Goal: Task Accomplishment & Management: Manage account settings

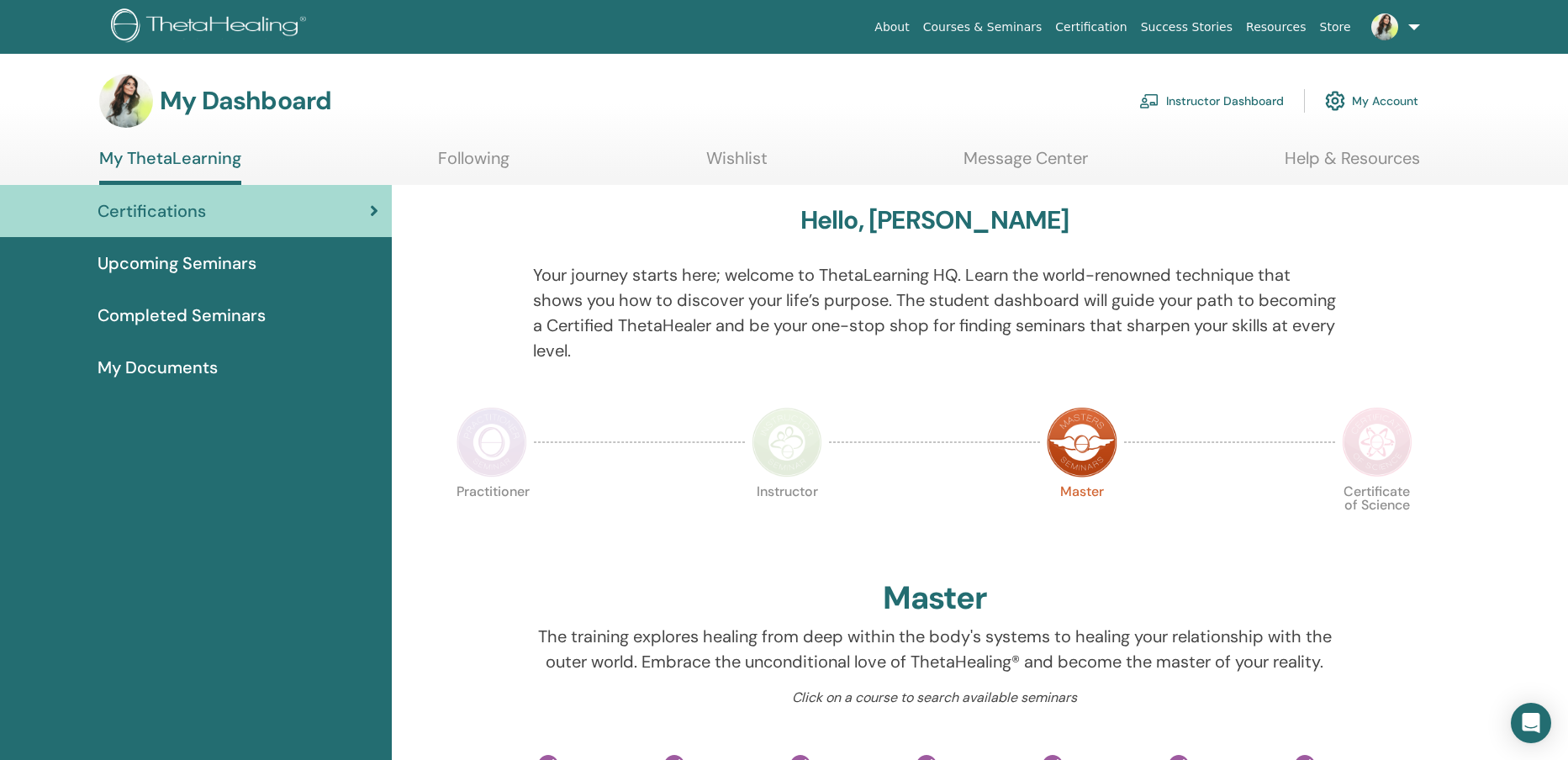
click at [1242, 97] on link "Instructor Dashboard" at bounding box center [1212, 101] width 145 height 37
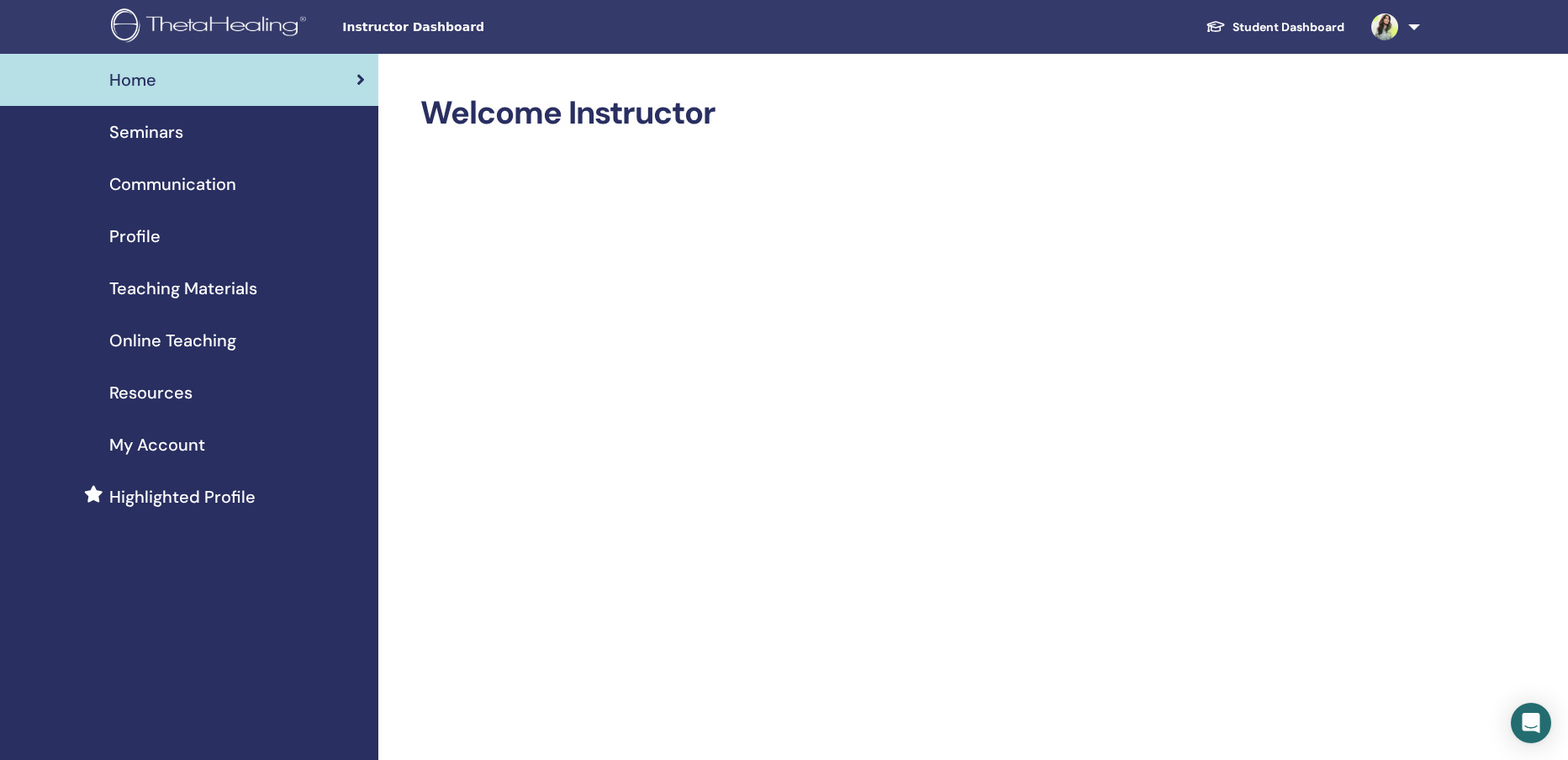
click at [1381, 29] on img at bounding box center [1384, 26] width 26 height 26
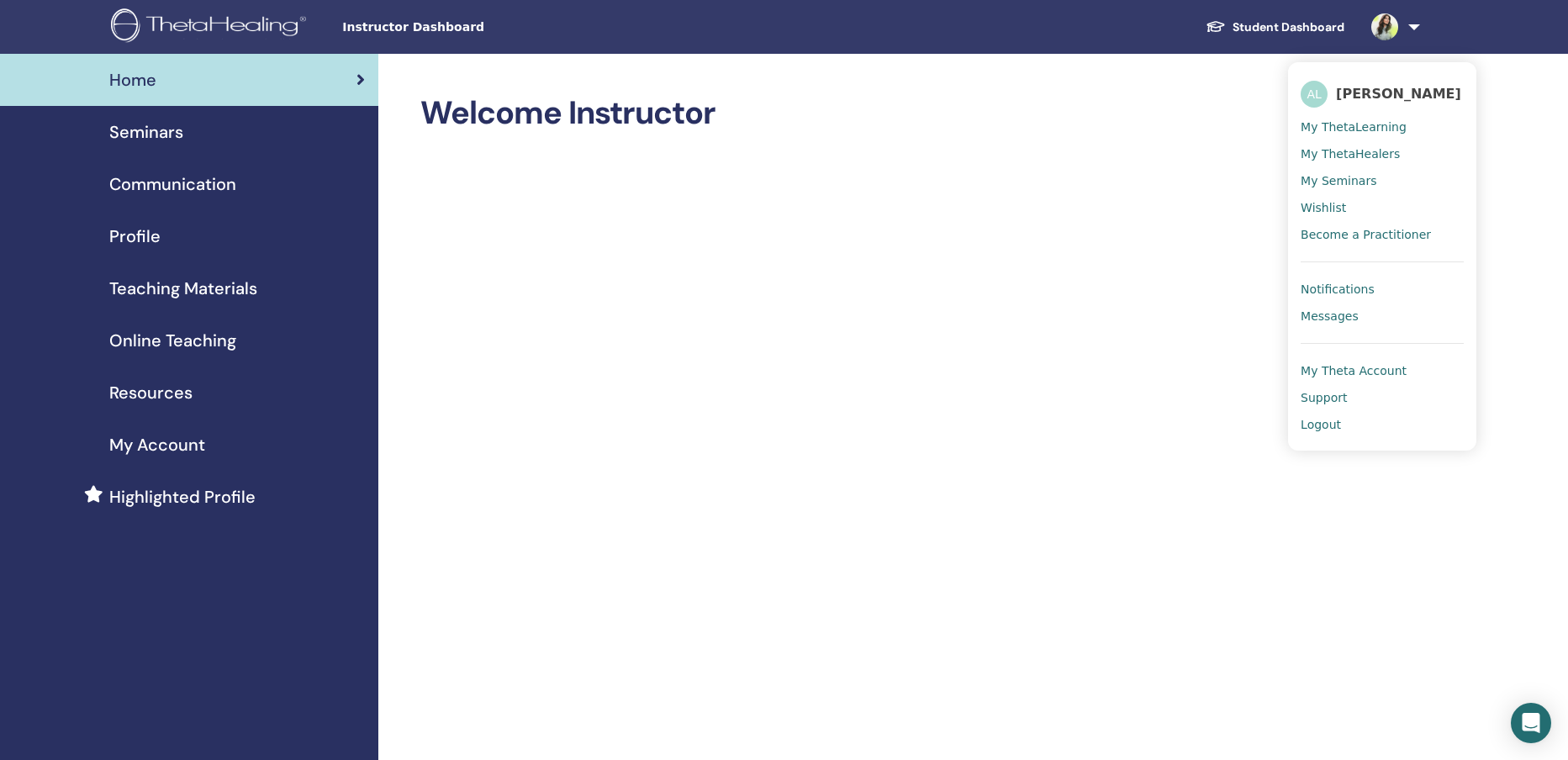
click at [1348, 312] on span "Messages" at bounding box center [1330, 316] width 58 height 15
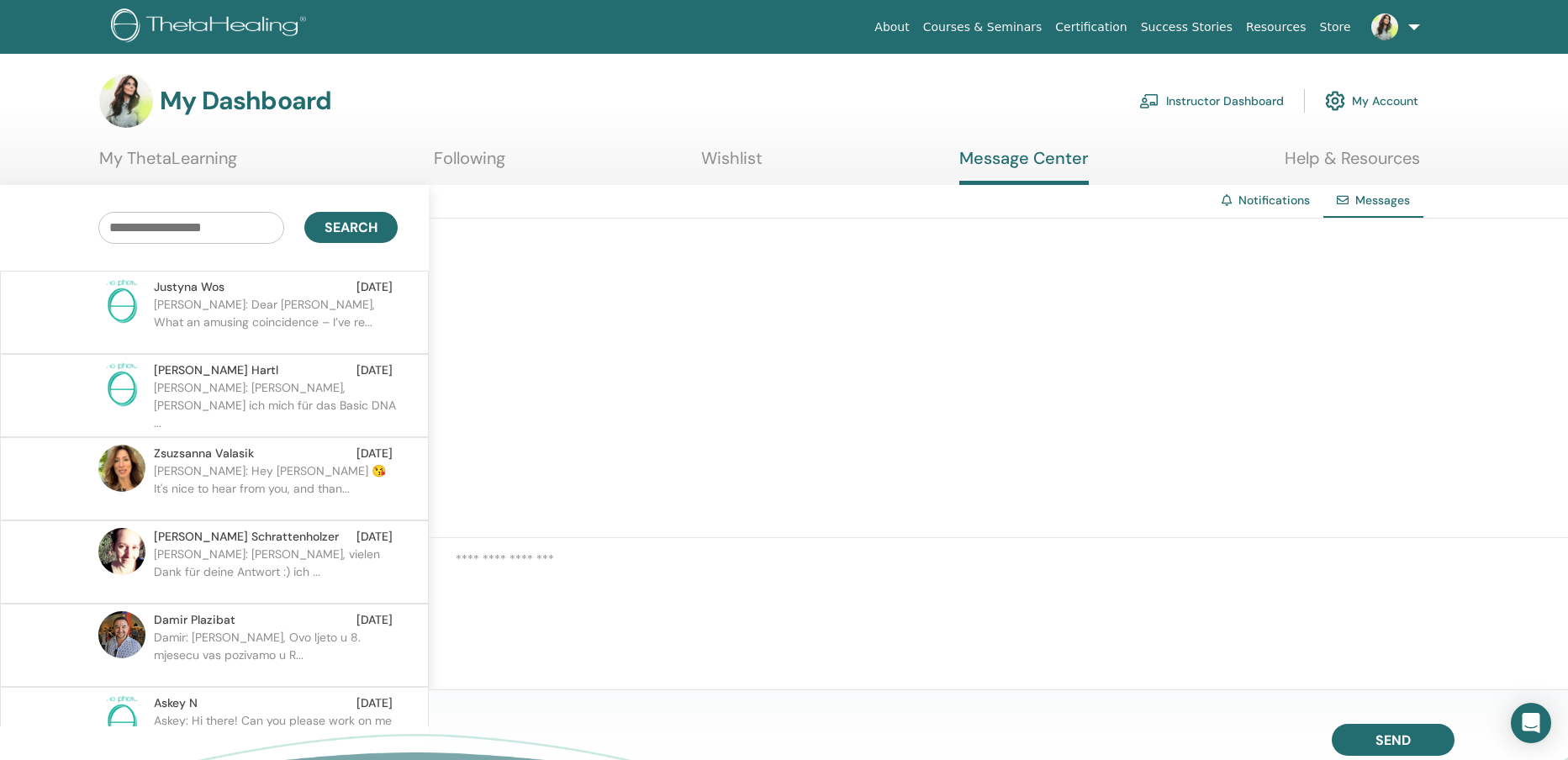
click at [304, 327] on p "Angela: Dear Justyna, What an amusing coincidence – I’ve re..." at bounding box center [275, 320] width 244 height 50
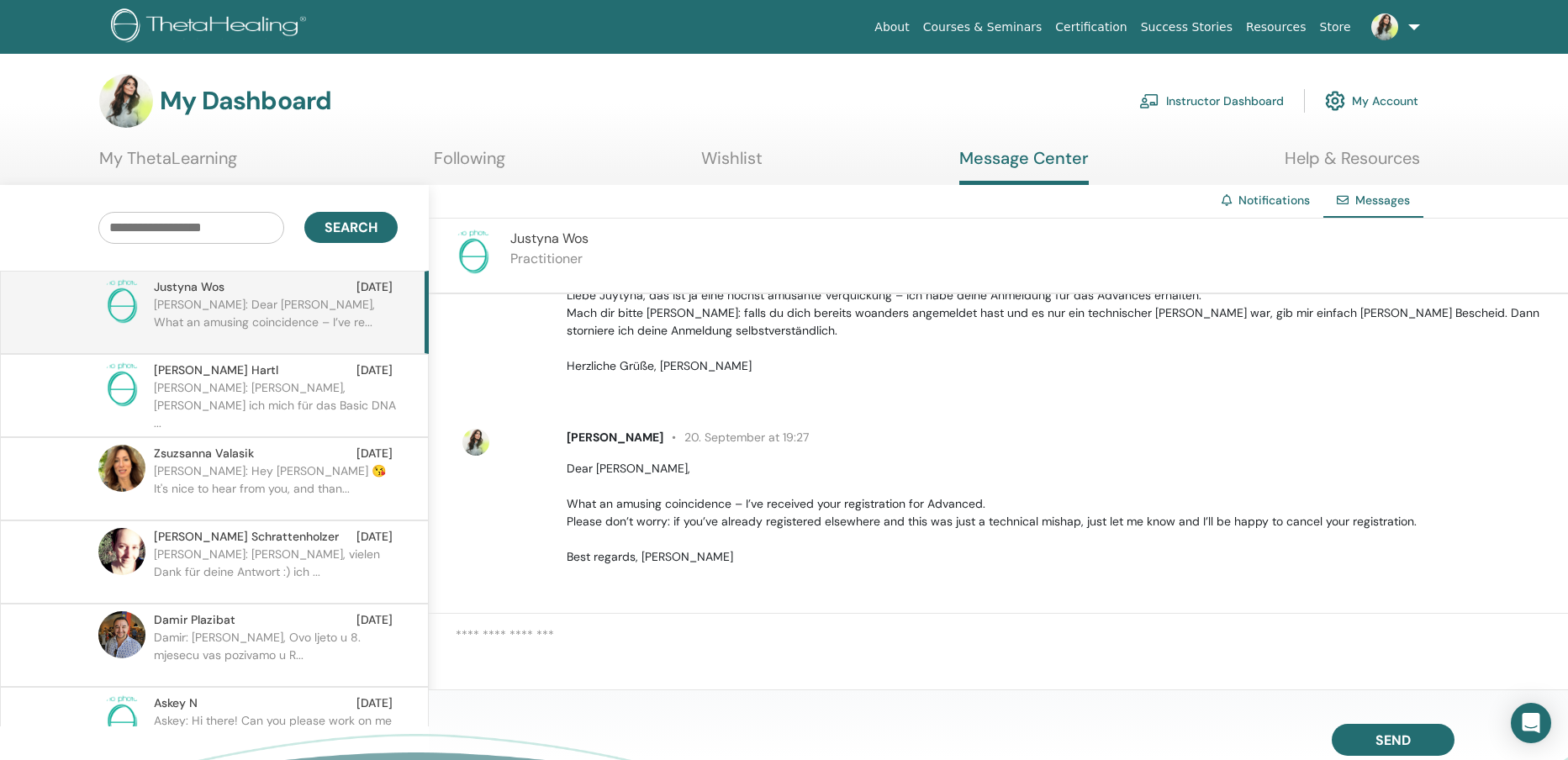
click at [1356, 97] on link "My Account" at bounding box center [1371, 101] width 94 height 37
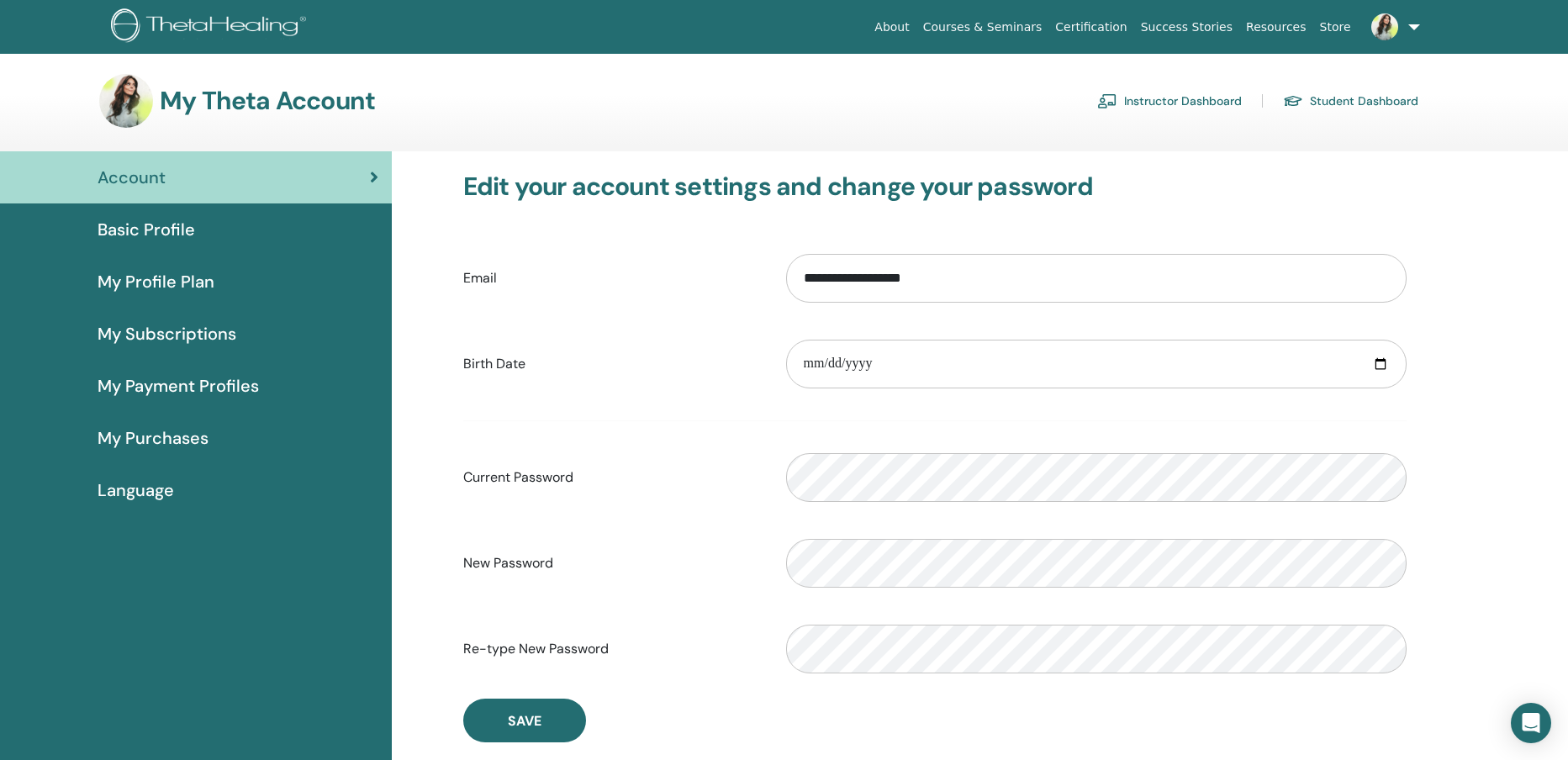
click at [155, 229] on span "Basic Profile" at bounding box center [146, 230] width 97 height 26
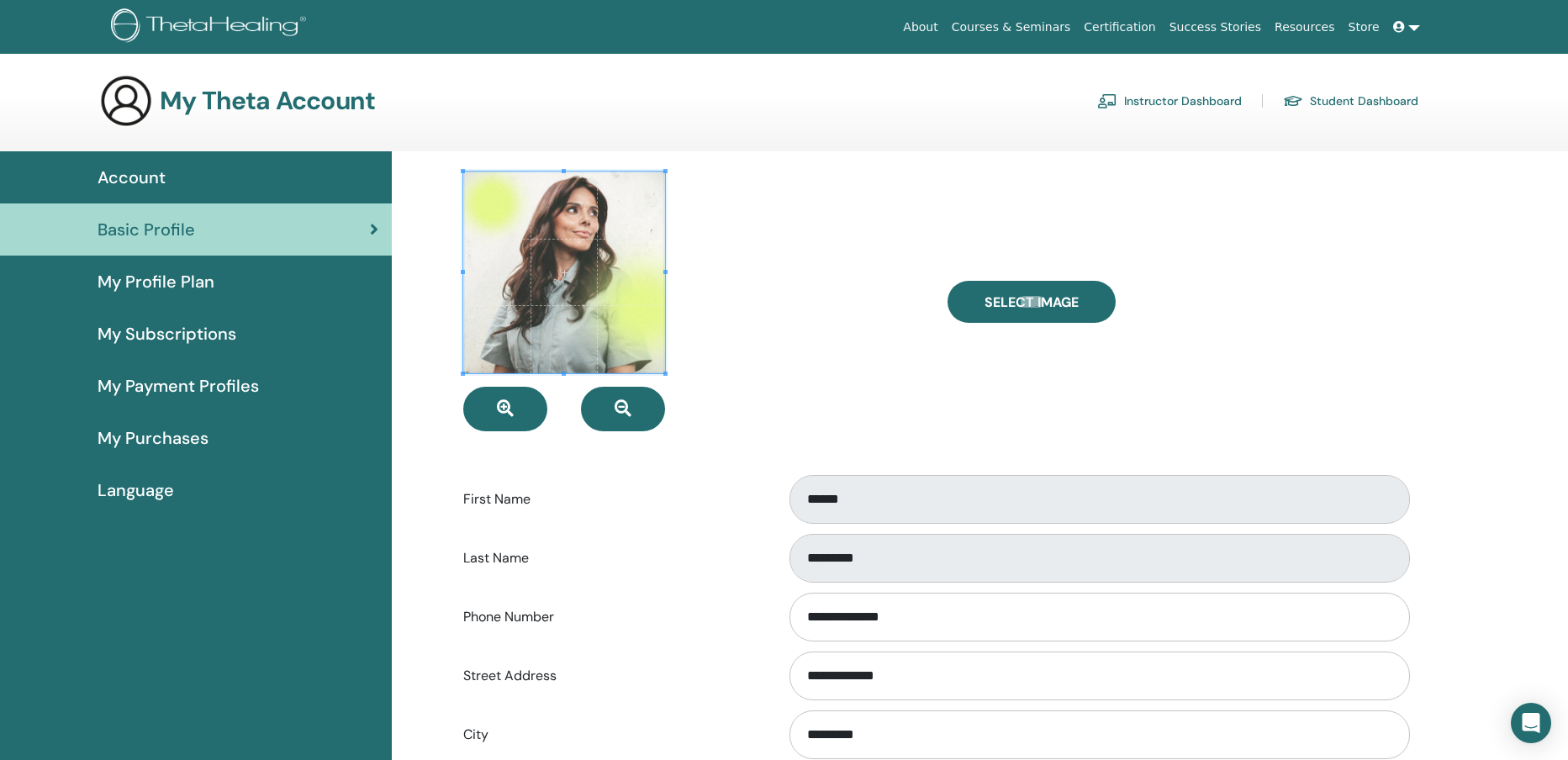
click at [1137, 92] on link "Instructor Dashboard" at bounding box center [1169, 101] width 145 height 26
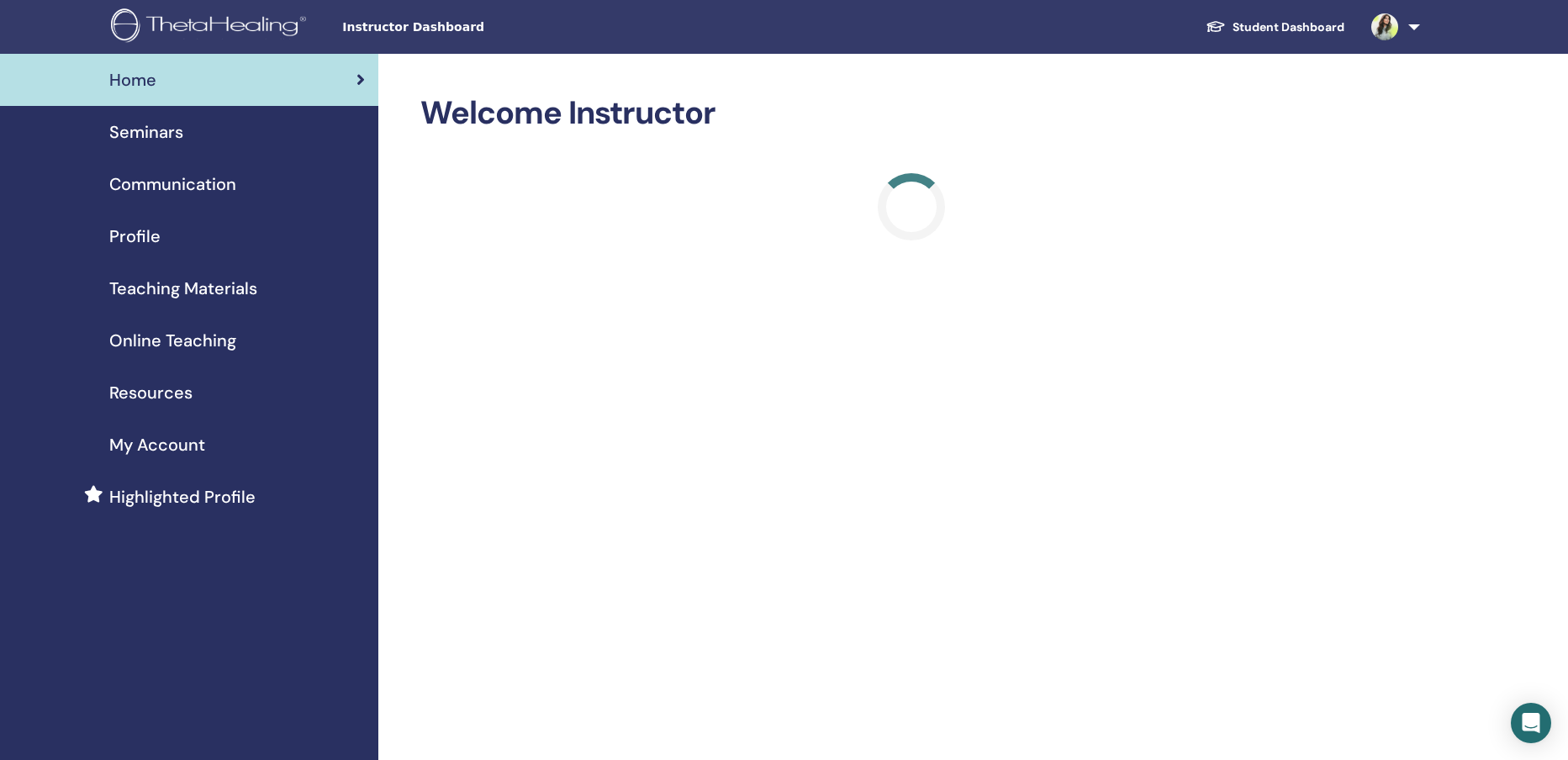
click at [145, 133] on span "Seminars" at bounding box center [146, 132] width 74 height 26
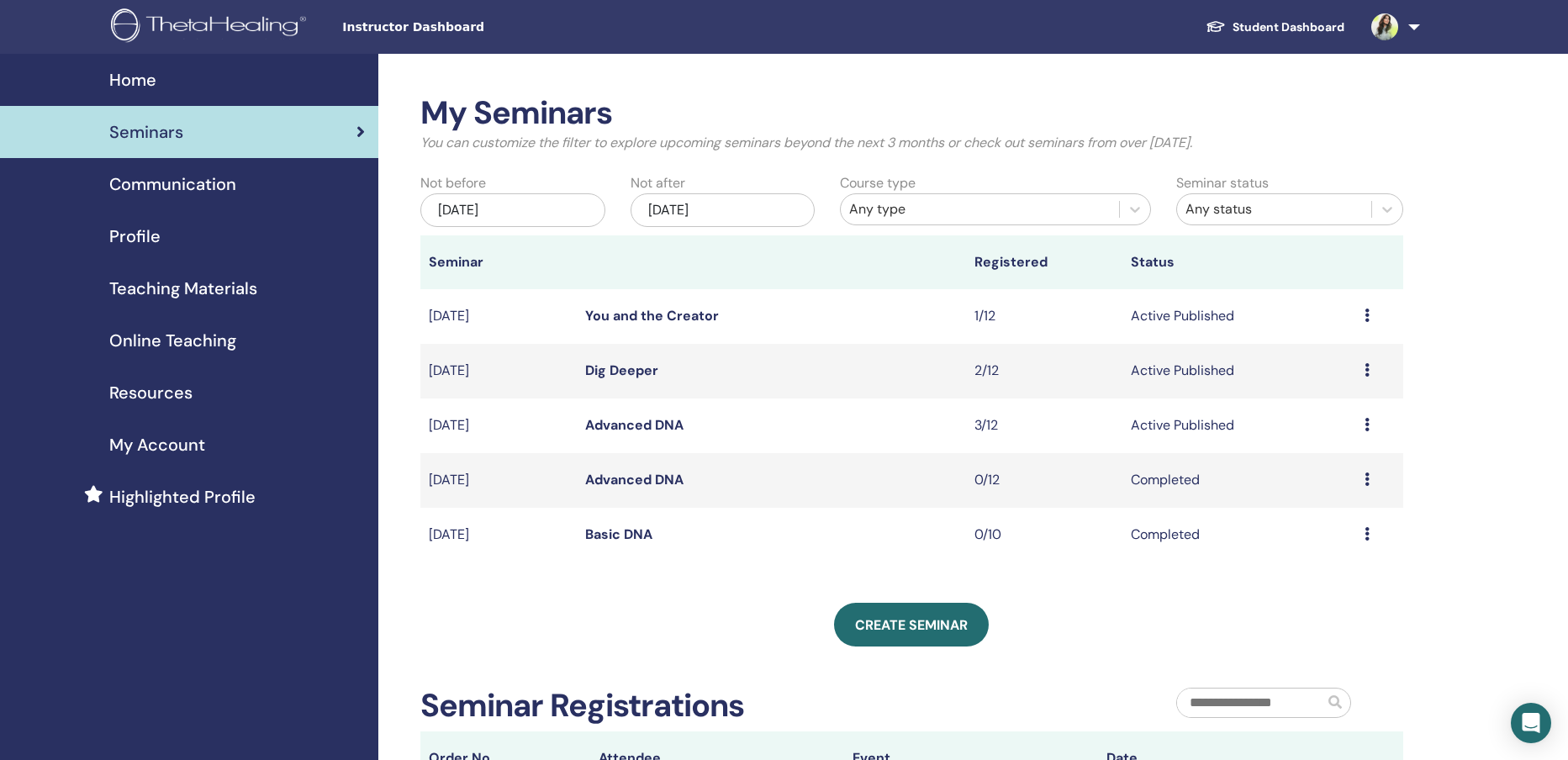
click at [472, 424] on td "[DATE]" at bounding box center [498, 426] width 156 height 55
click at [1365, 423] on icon at bounding box center [1367, 424] width 5 height 13
click at [1334, 441] on link "Preview" at bounding box center [1312, 436] width 48 height 18
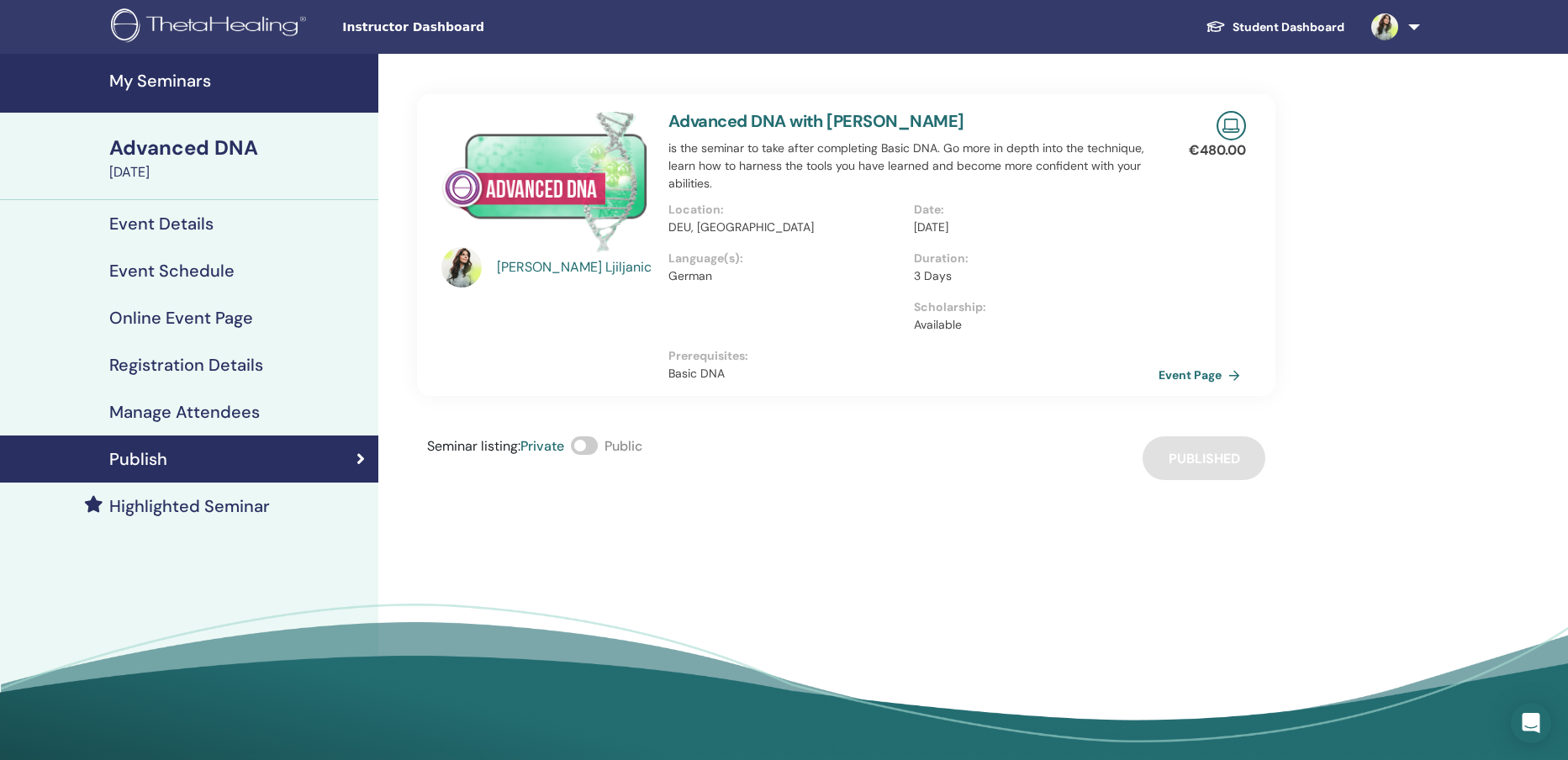
click at [179, 232] on h4 "Event Details" at bounding box center [161, 223] width 104 height 20
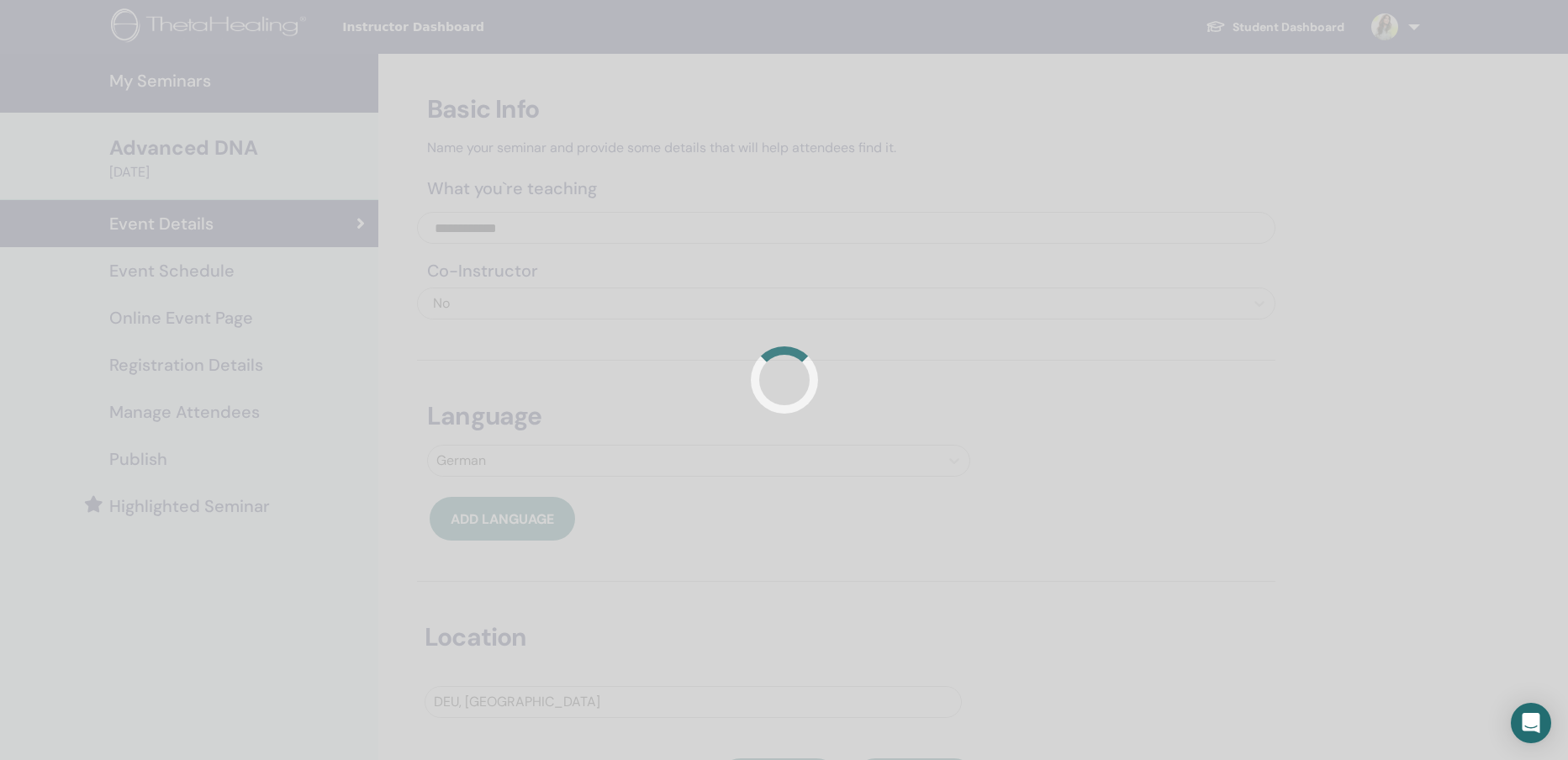
click at [199, 365] on h4 "Registration Details" at bounding box center [186, 365] width 154 height 20
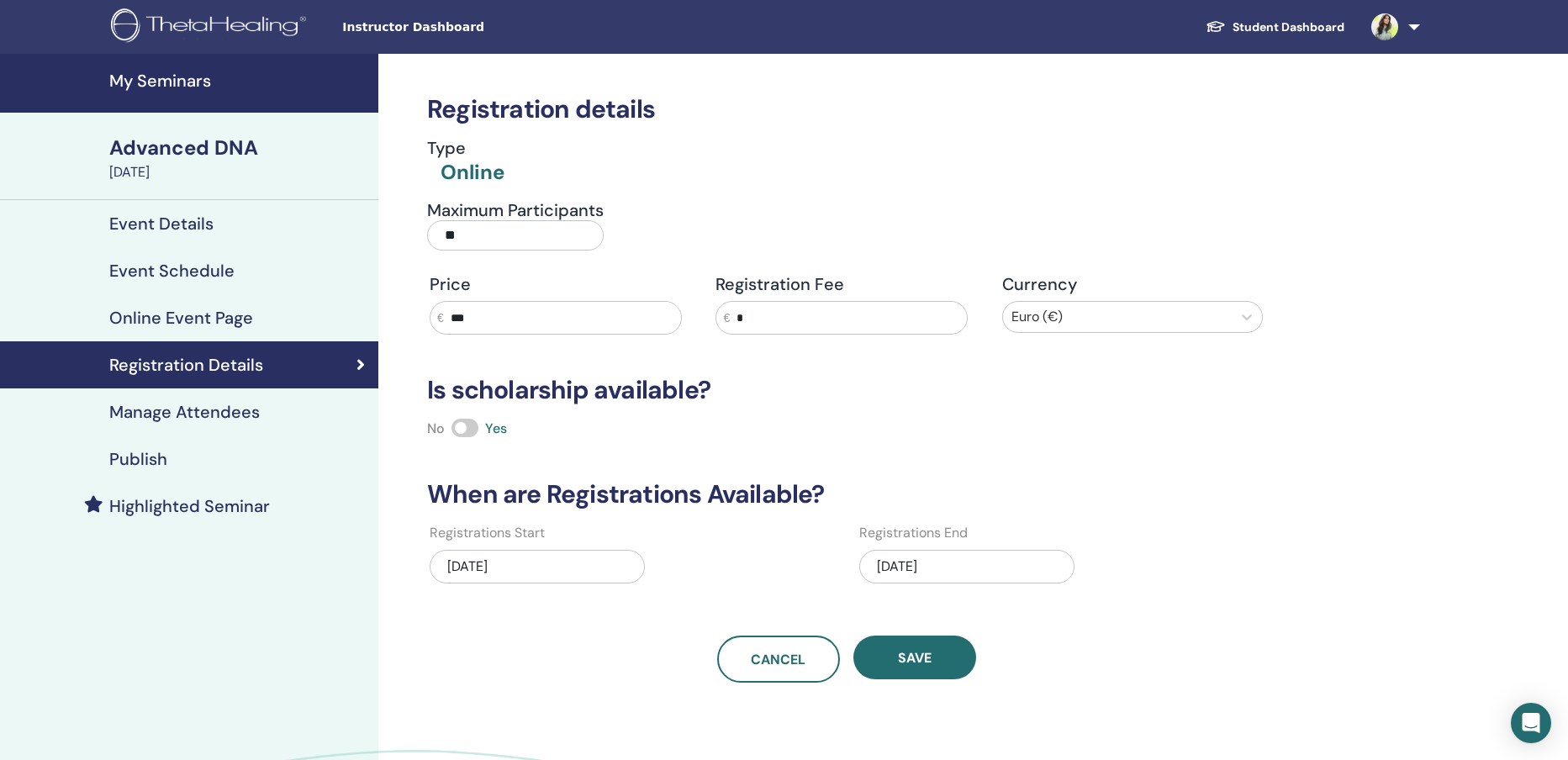
click at [204, 409] on h4 "Manage Attendees" at bounding box center [184, 411] width 151 height 20
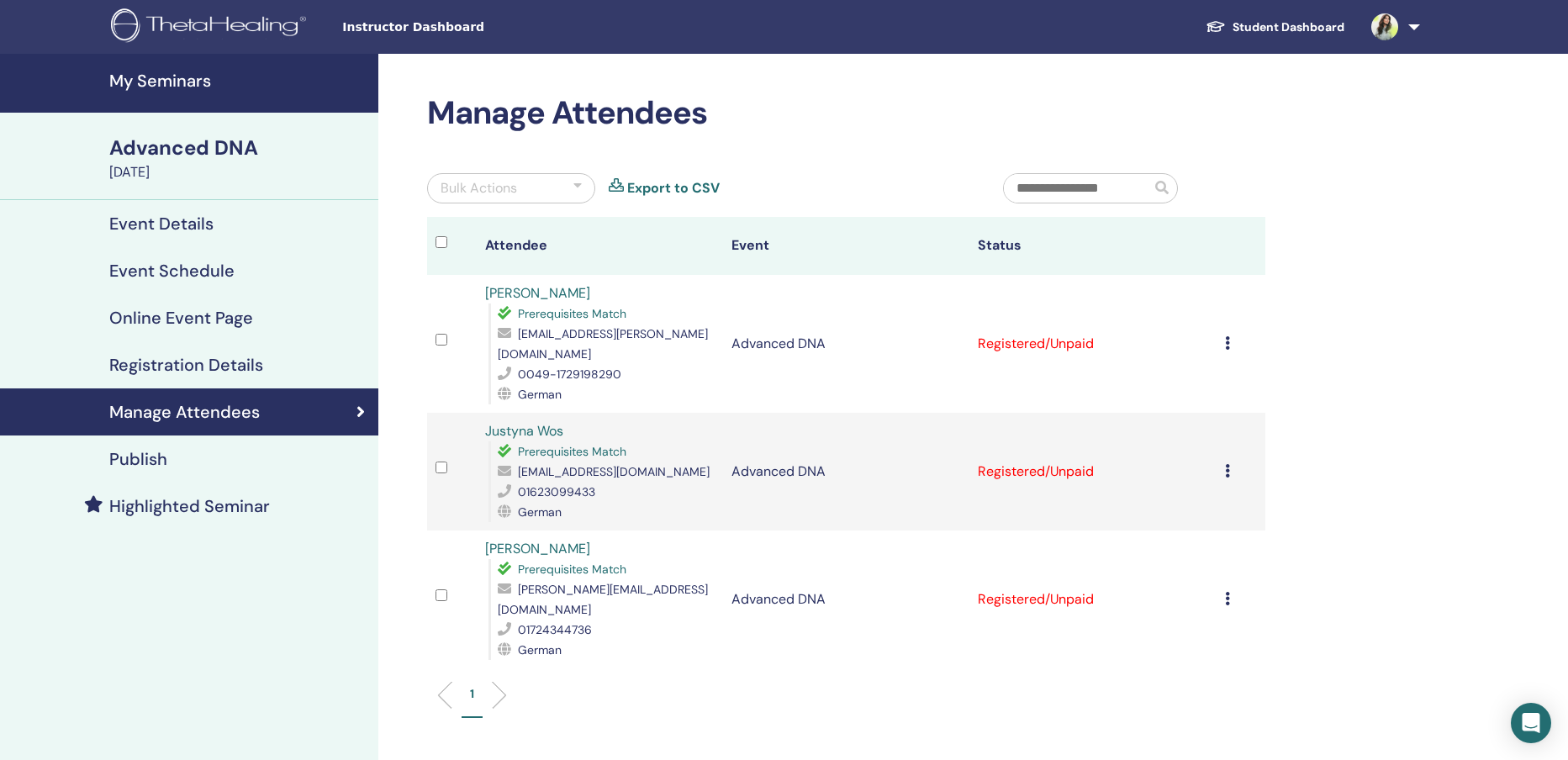
click at [444, 681] on li at bounding box center [451, 696] width 28 height 28
click at [1302, 18] on link "Student Dashboard" at bounding box center [1275, 26] width 166 height 31
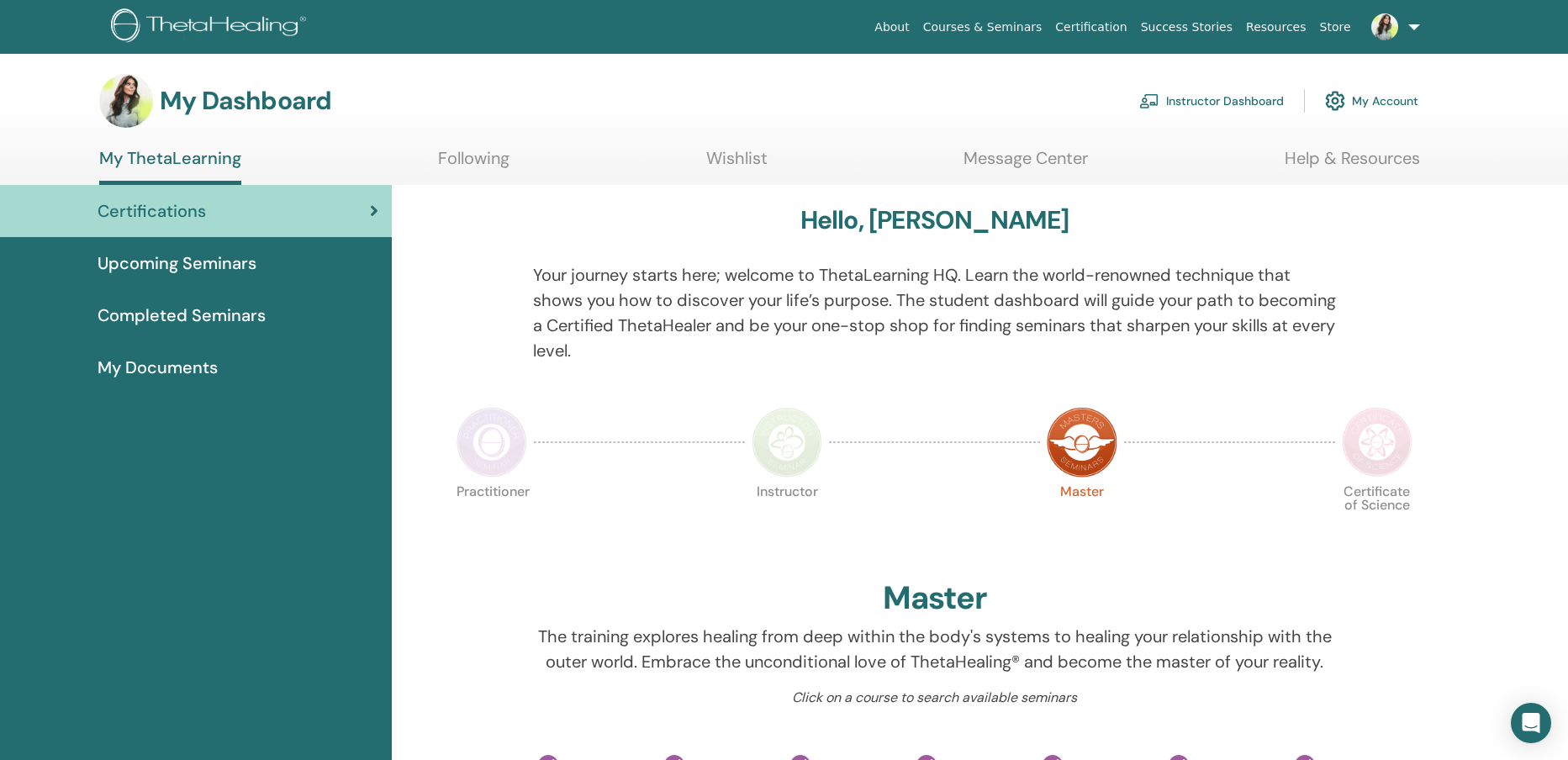
click at [1377, 98] on link "My Account" at bounding box center [1371, 101] width 94 height 37
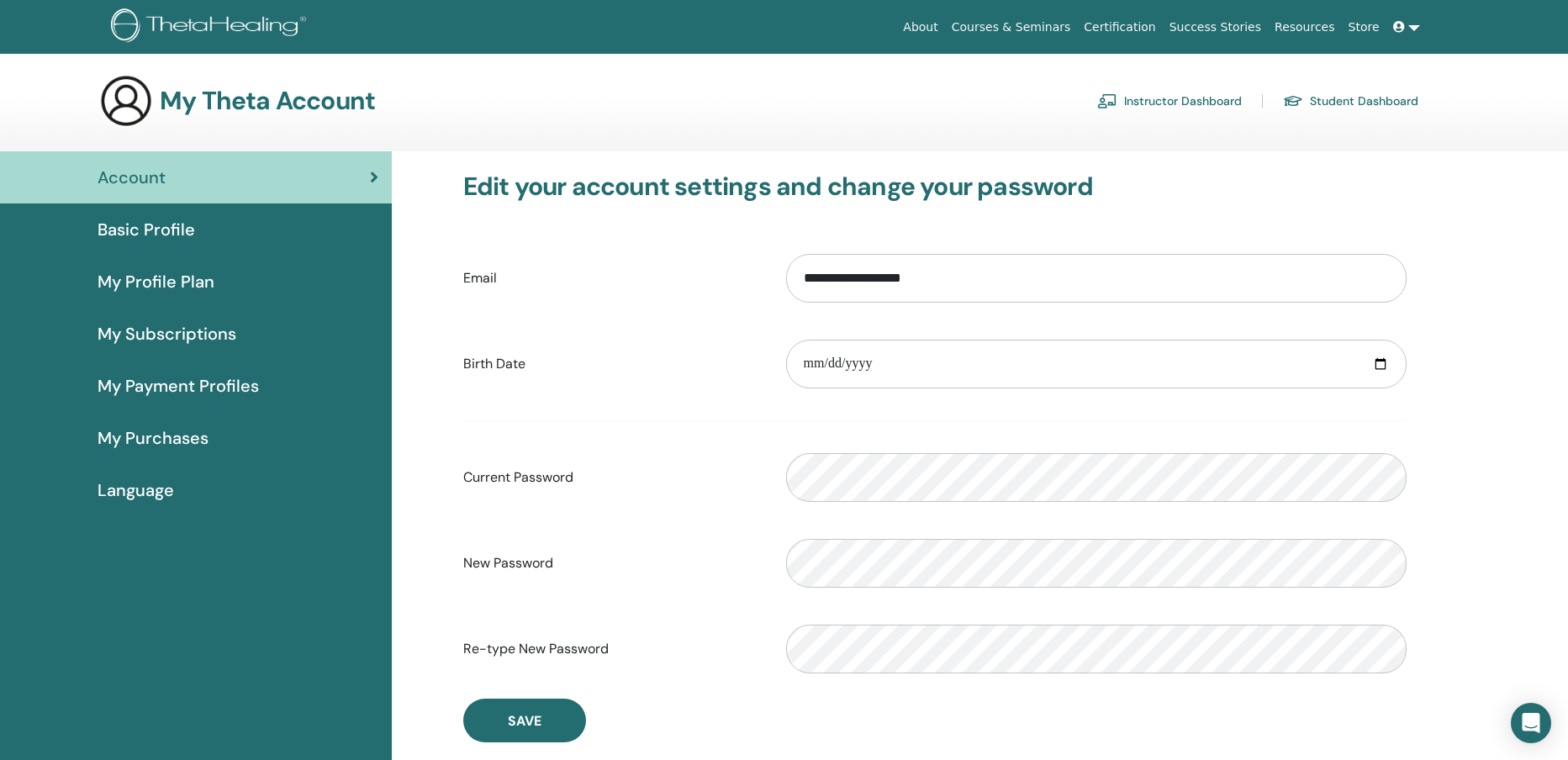
click at [1195, 106] on link "Instructor Dashboard" at bounding box center [1169, 101] width 145 height 26
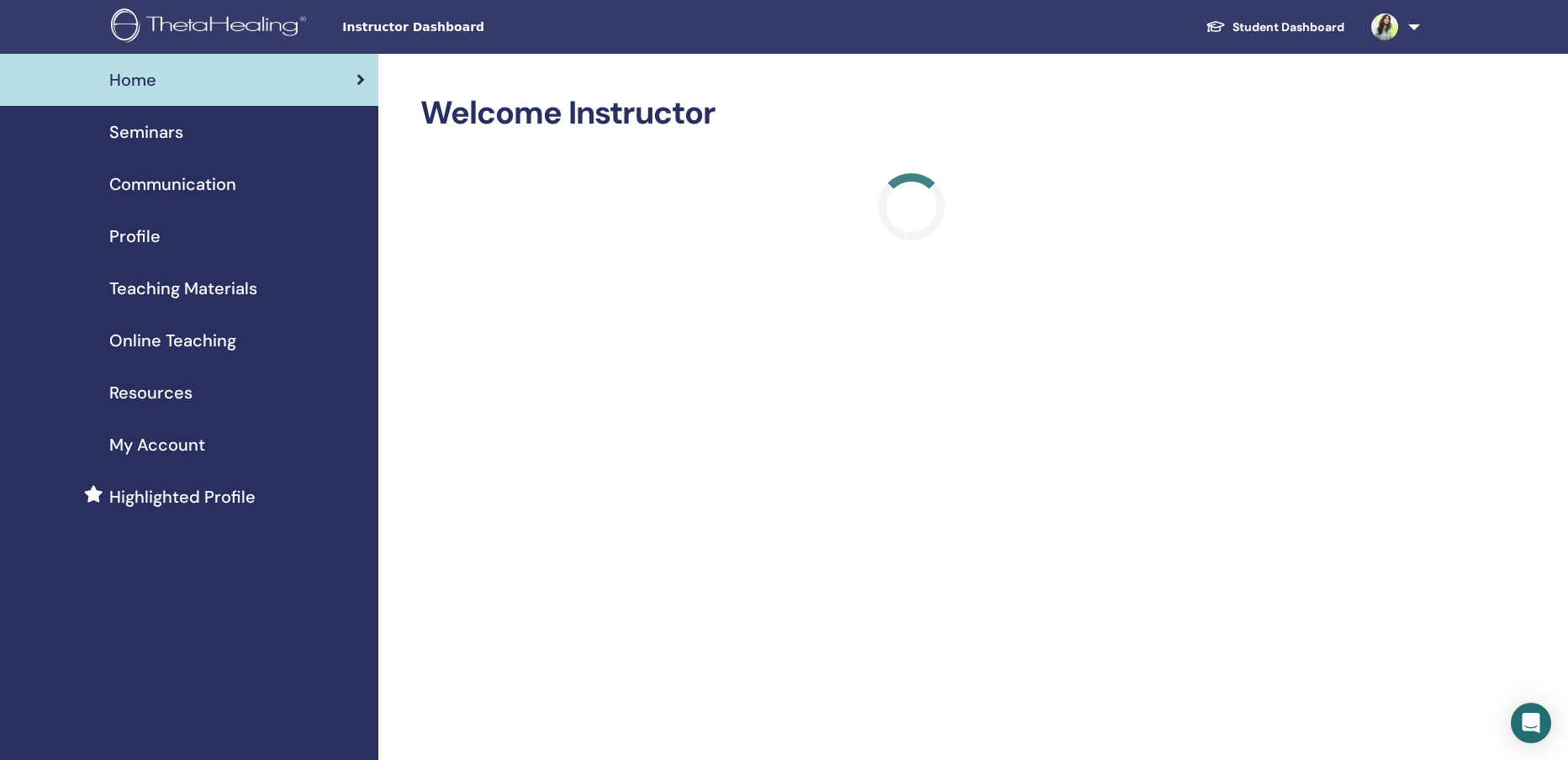
click at [146, 137] on span "Seminars" at bounding box center [146, 132] width 74 height 26
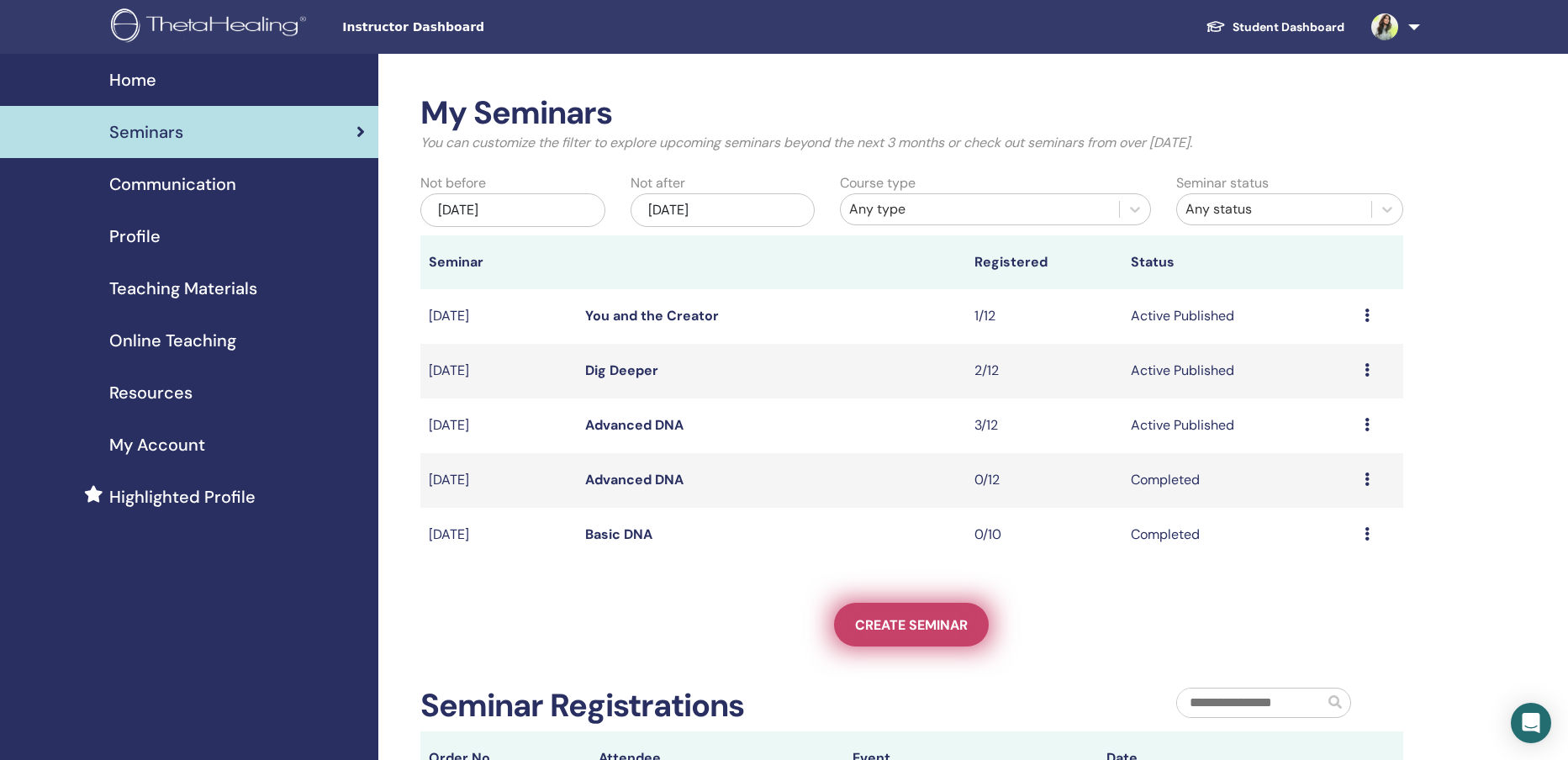
click at [942, 630] on span "Create seminar" at bounding box center [912, 625] width 113 height 18
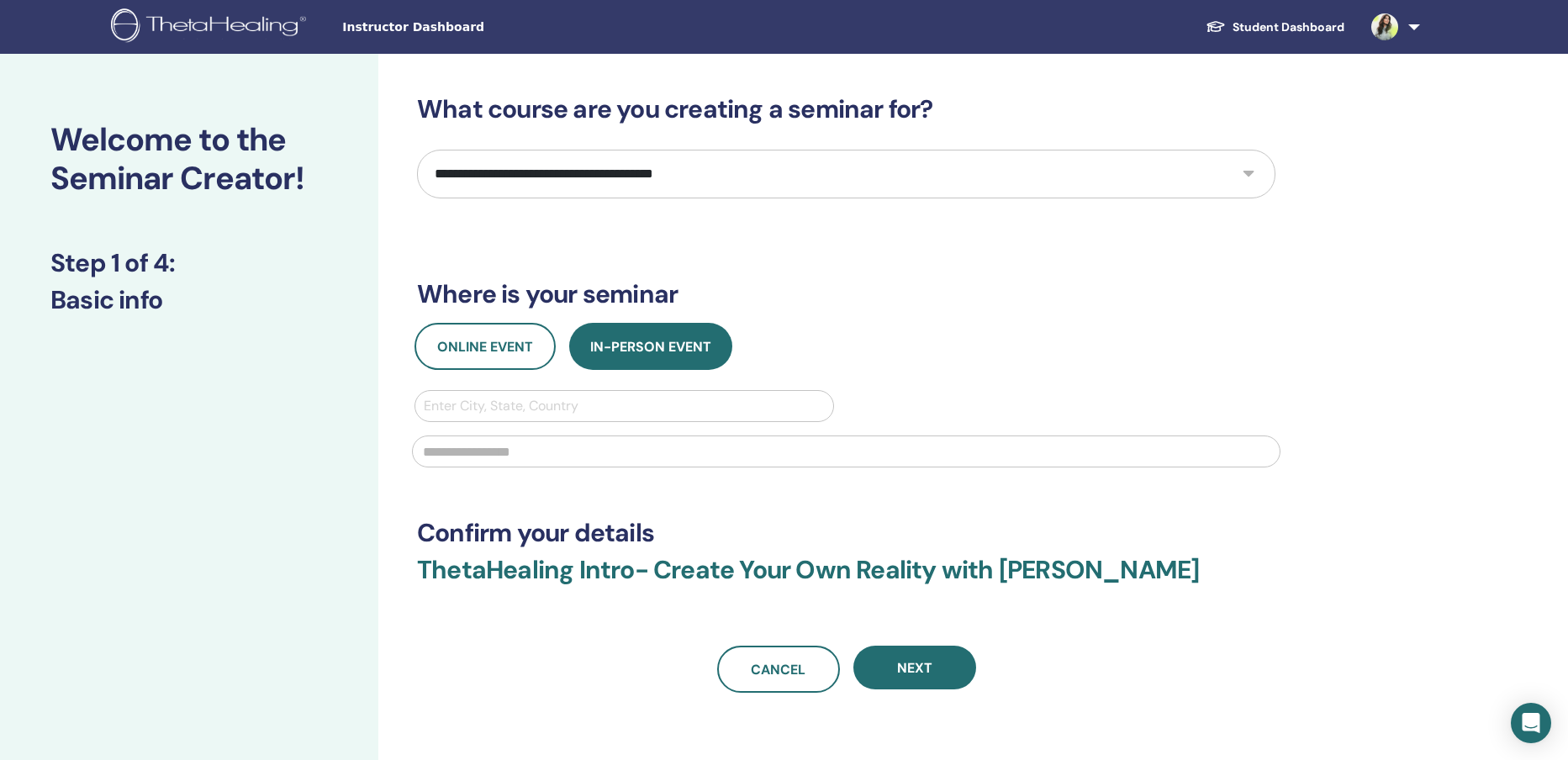
select select "*"
click option "*********" at bounding box center [0, 0] width 0 height 0
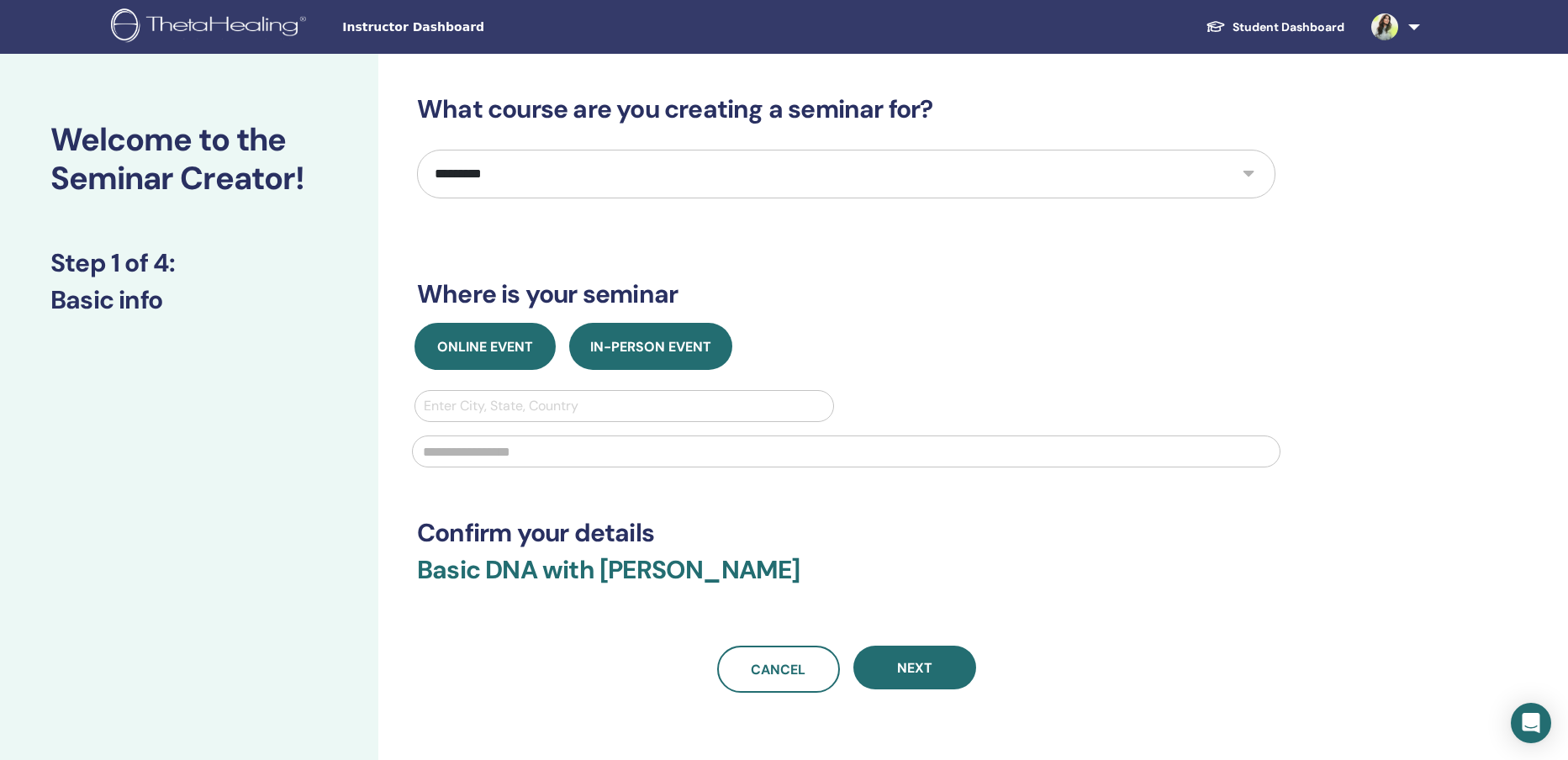
click at [488, 357] on button "Online Event" at bounding box center [485, 346] width 141 height 47
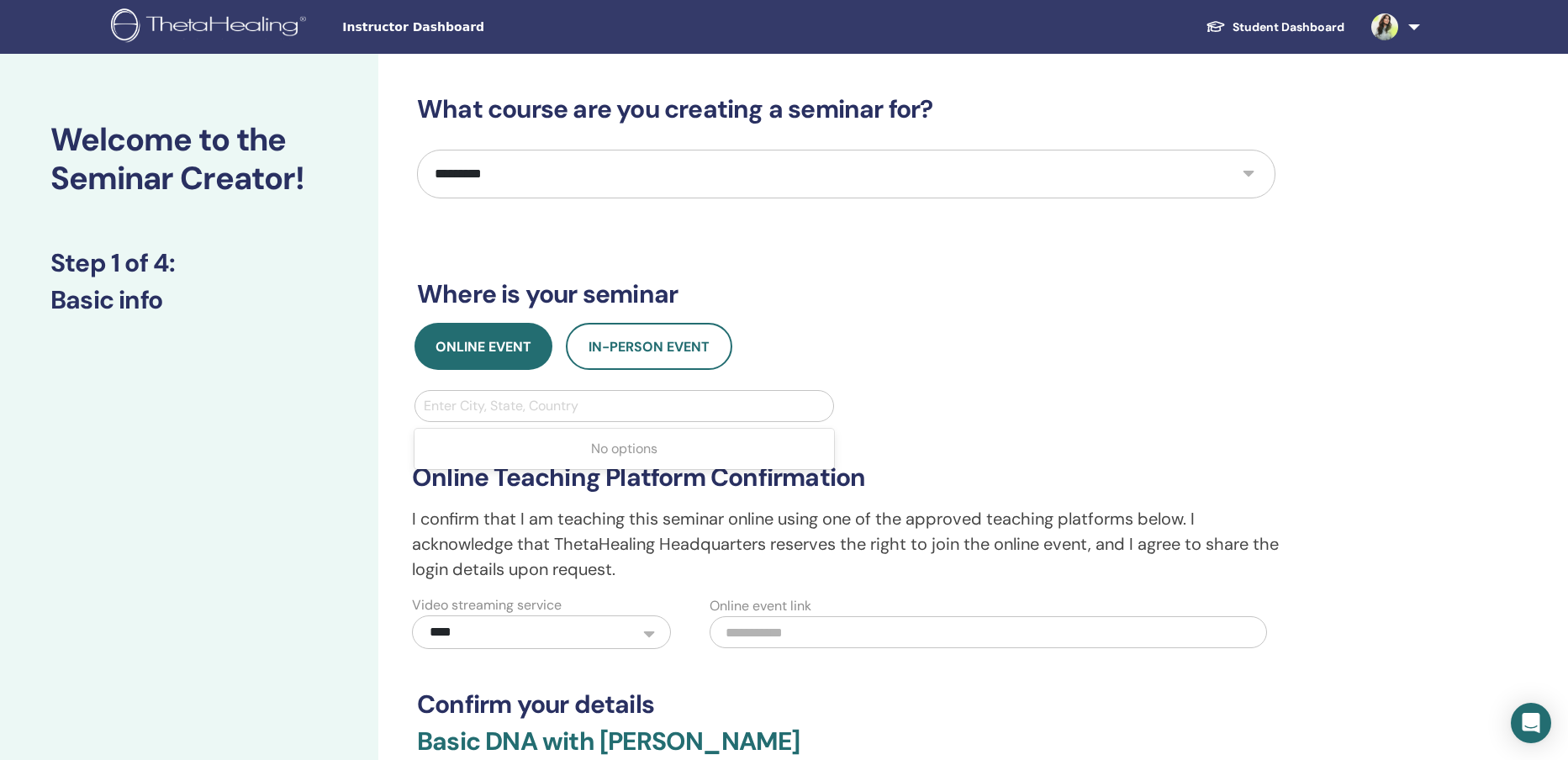
click at [510, 412] on div at bounding box center [624, 406] width 401 height 24
type input "***"
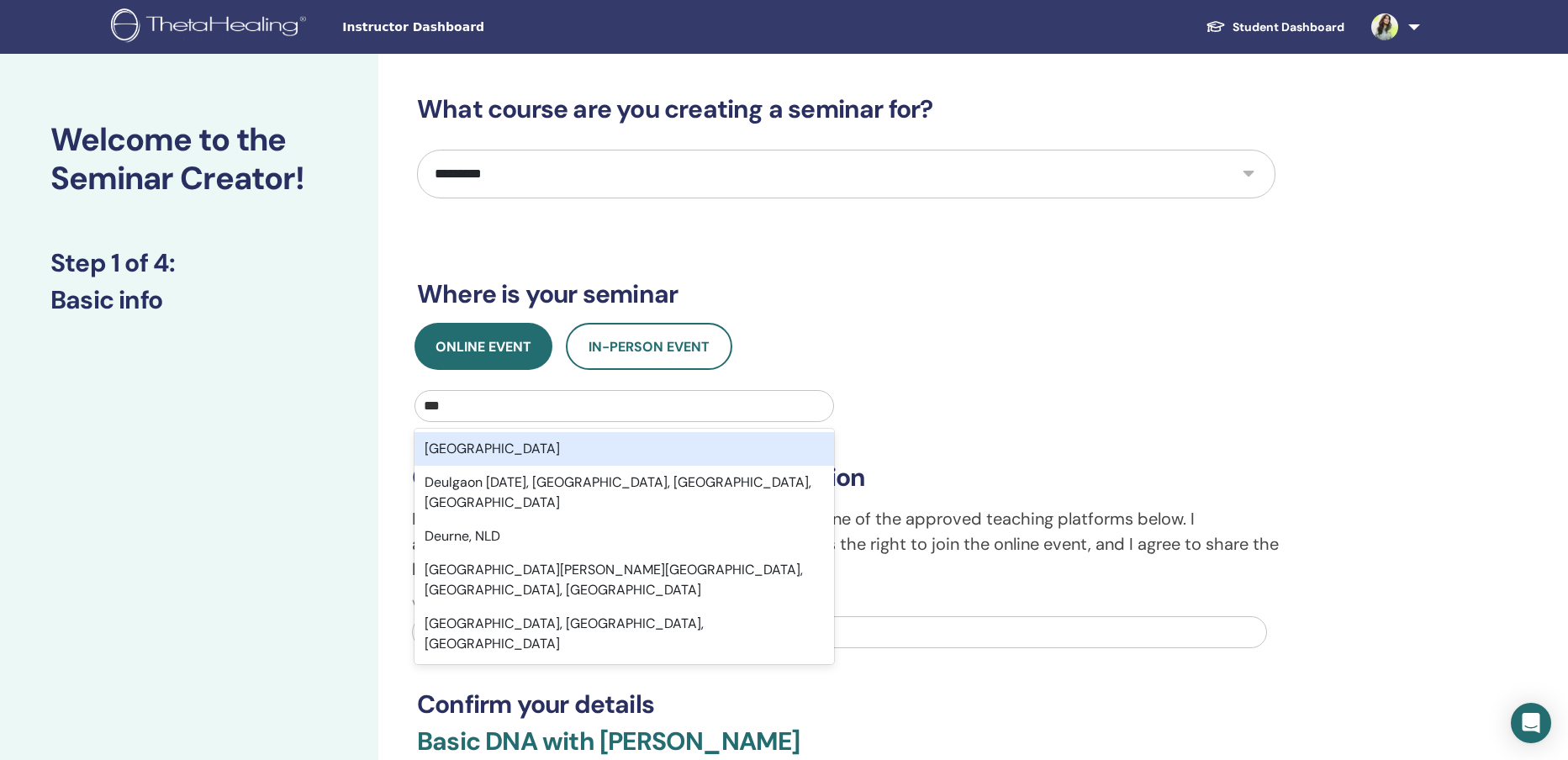
click at [537, 452] on div "Deutschland" at bounding box center [624, 449] width 419 height 34
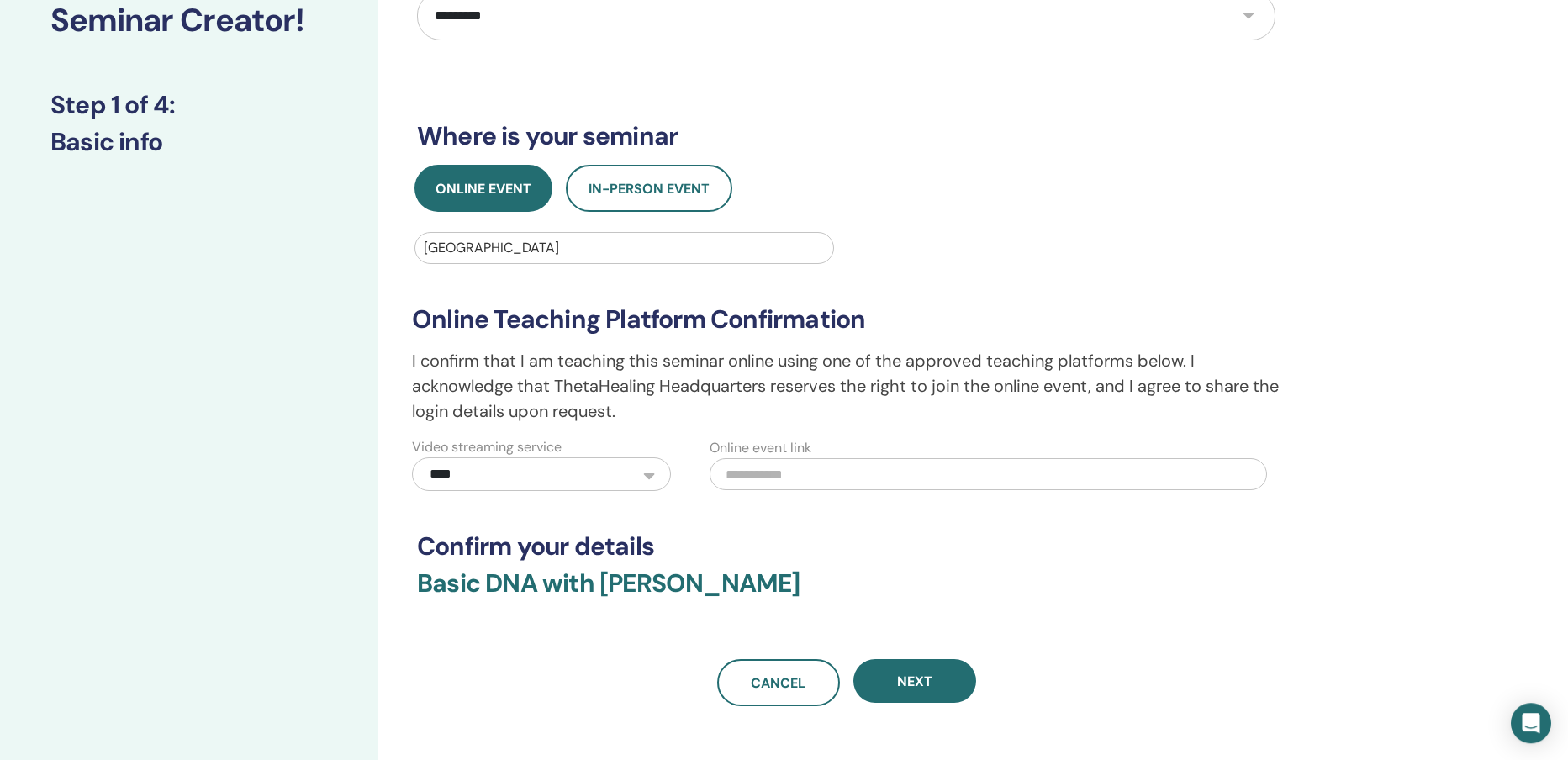
scroll to position [242, 0]
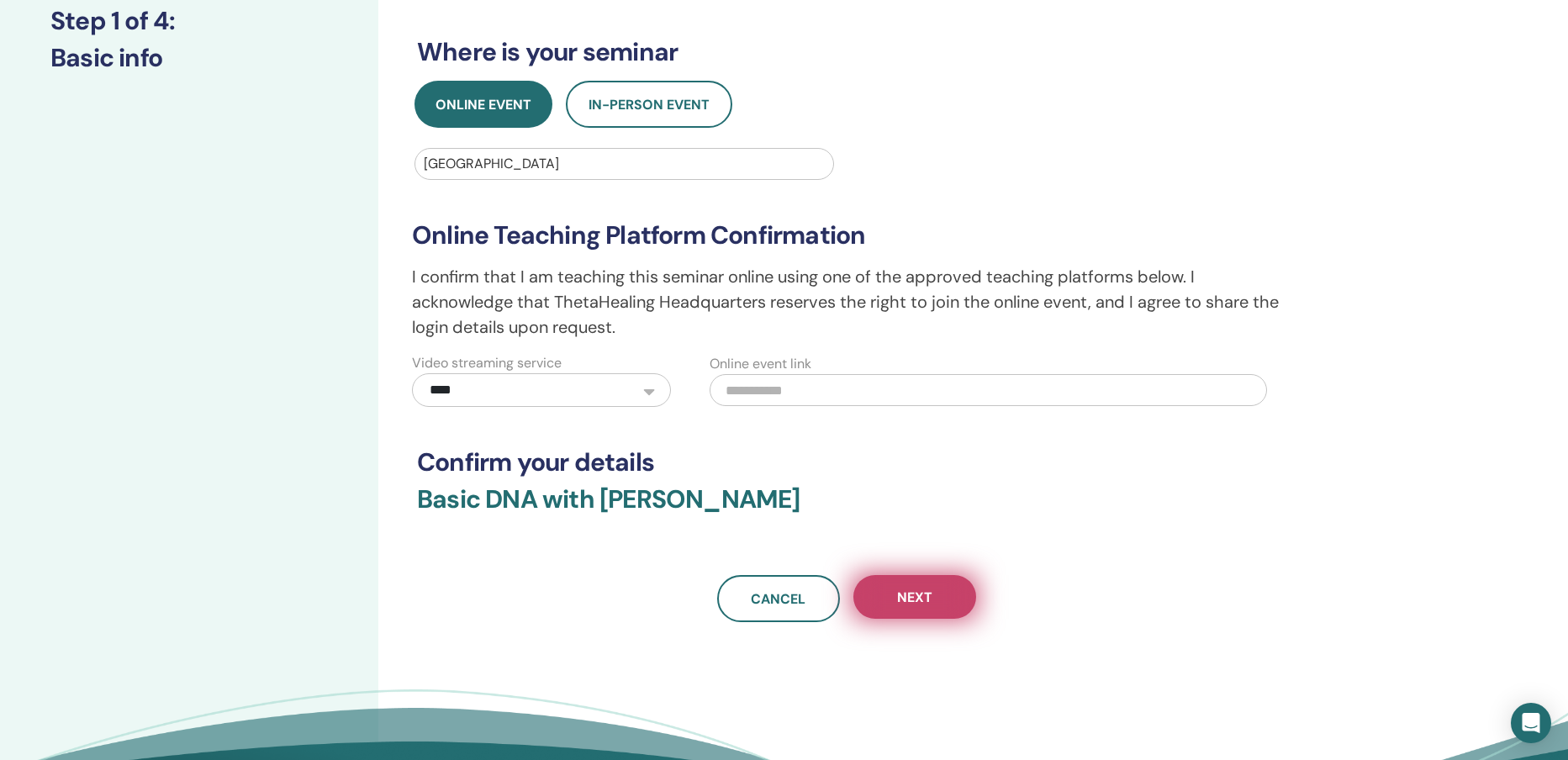
click at [916, 605] on span "Next" at bounding box center [914, 598] width 35 height 18
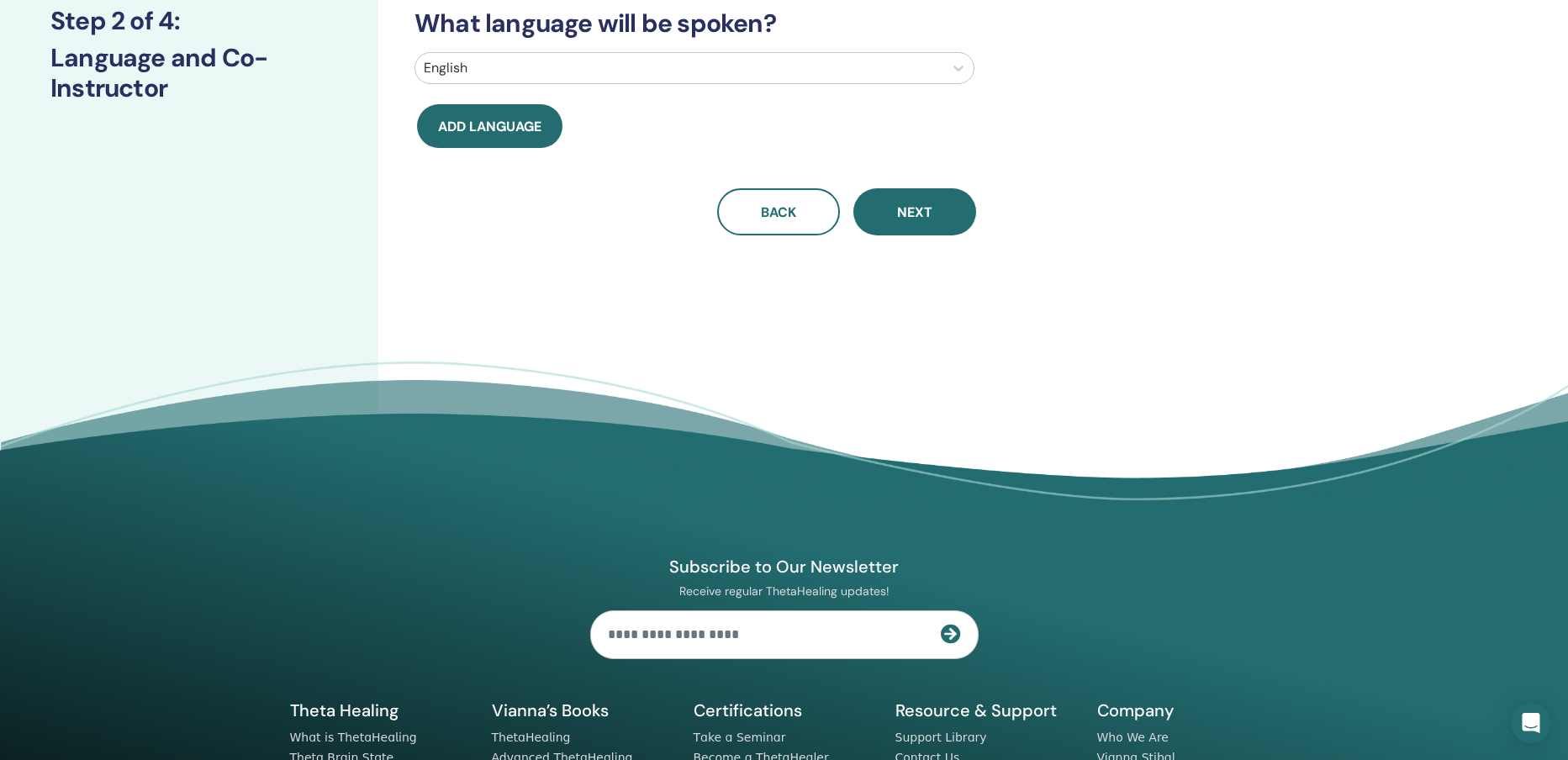
click at [492, 65] on div at bounding box center [679, 68] width 511 height 24
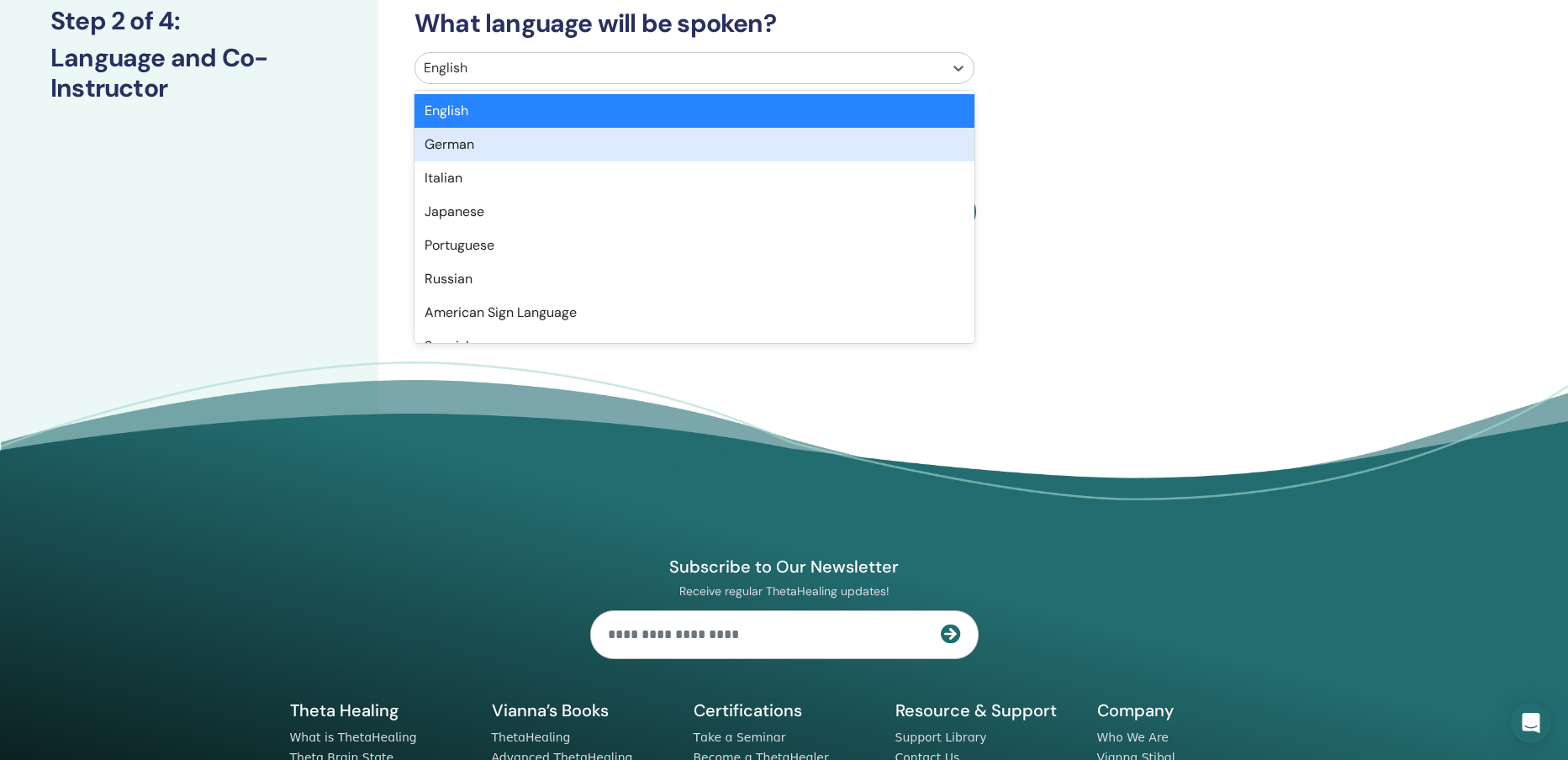
click at [491, 143] on div "German" at bounding box center [694, 145] width 559 height 34
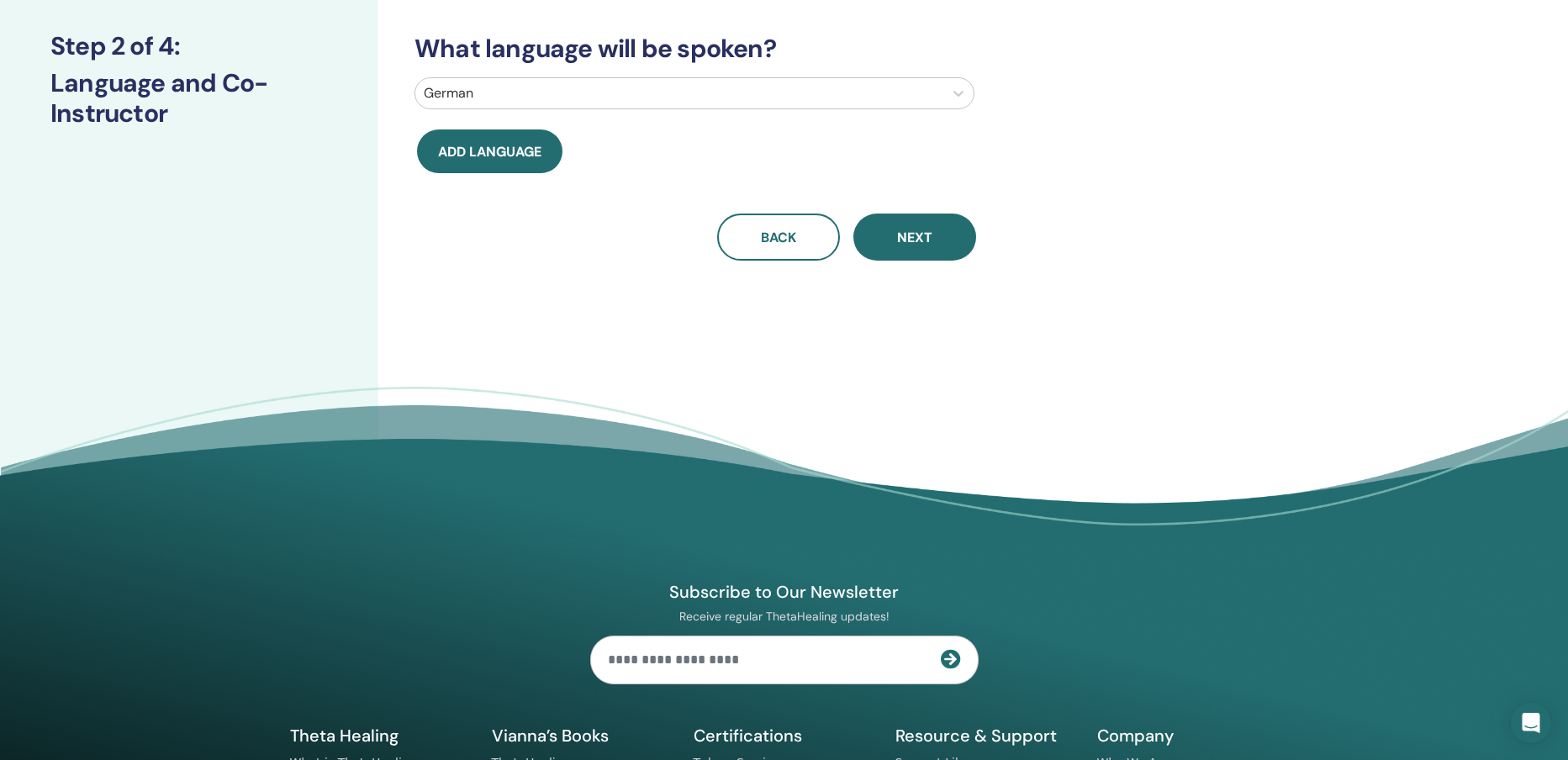
scroll to position [80, 0]
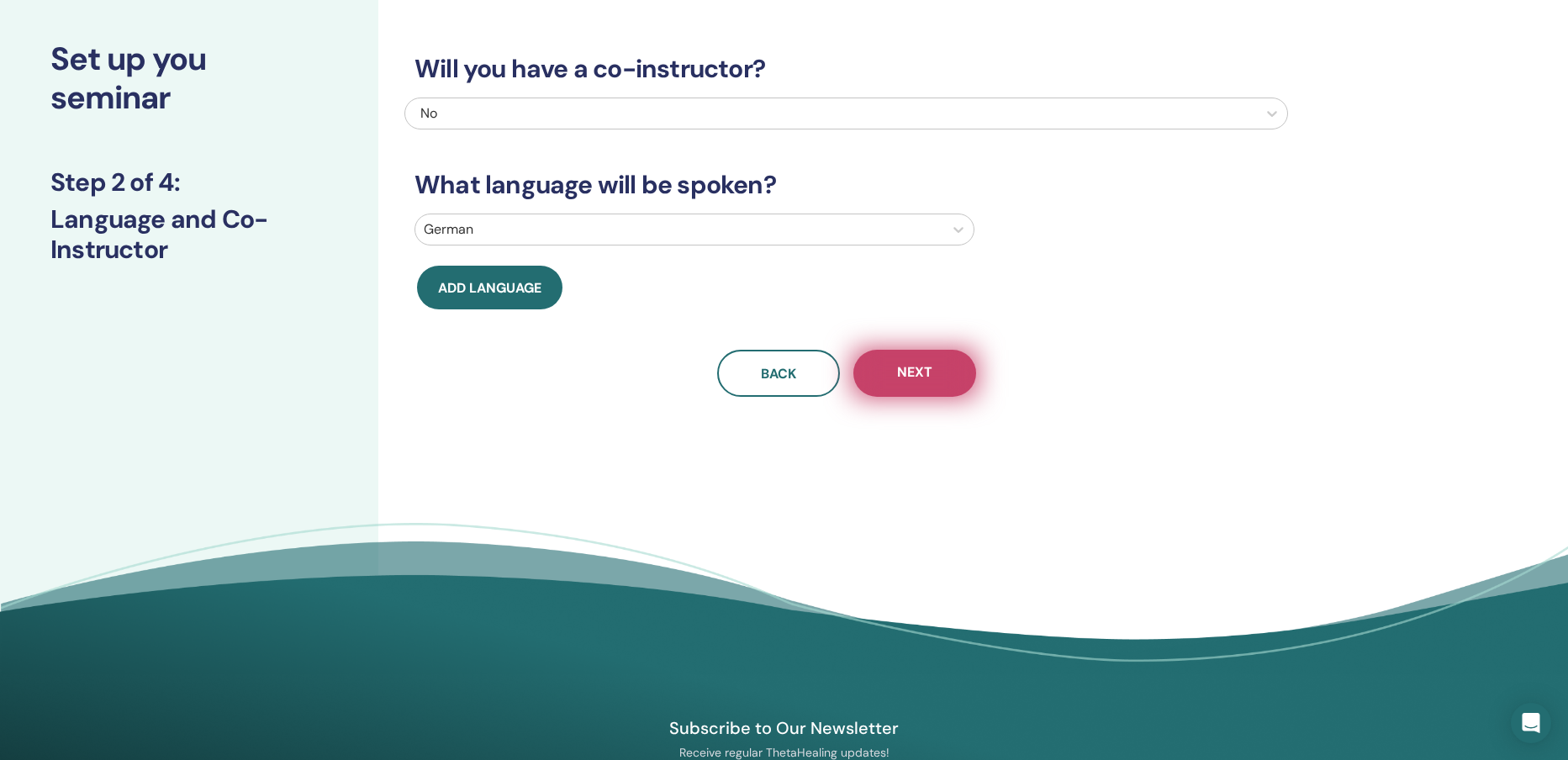
click at [922, 380] on span "Next" at bounding box center [914, 374] width 35 height 21
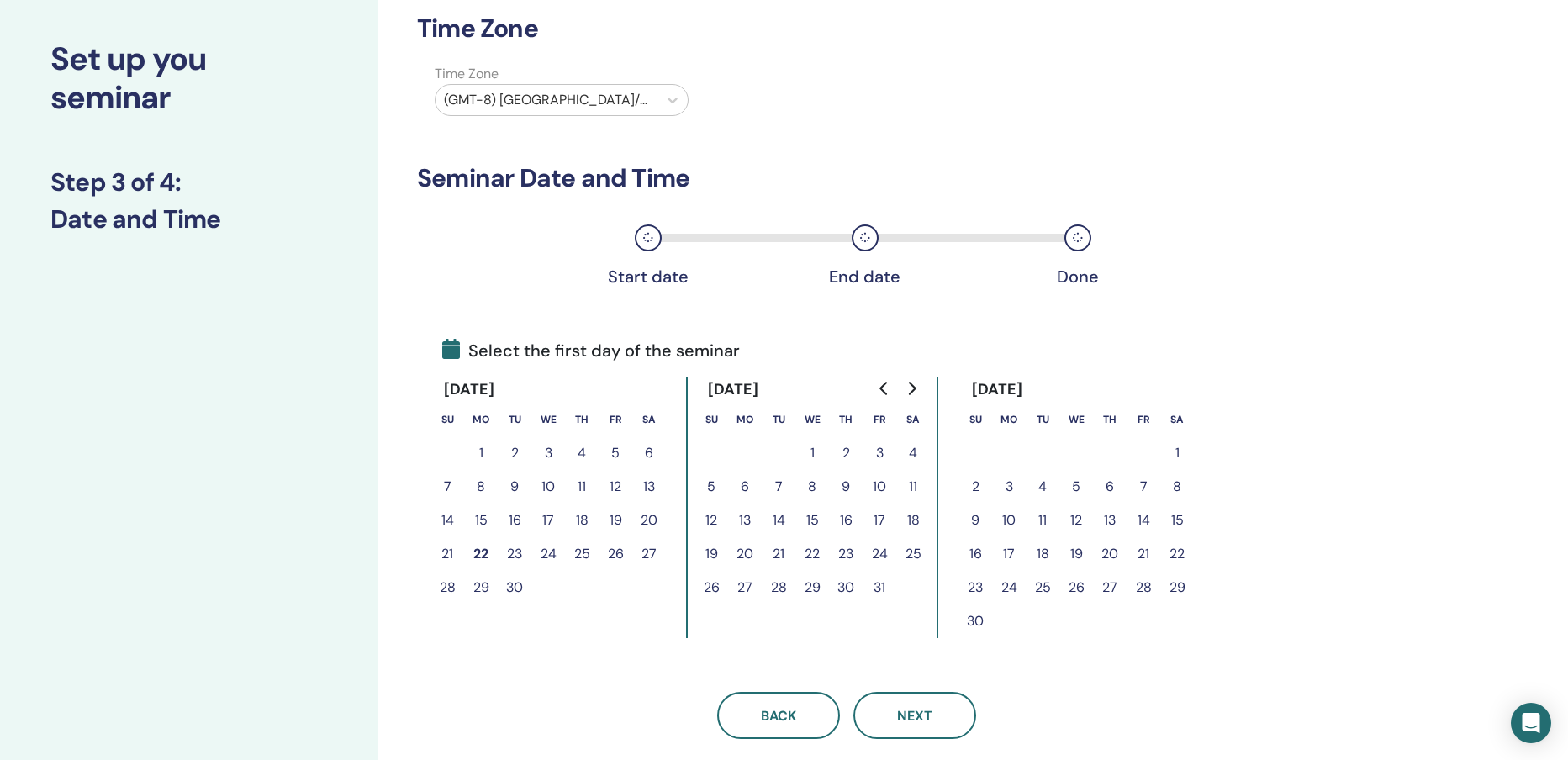
click at [913, 389] on icon "Go to next month" at bounding box center [912, 388] width 8 height 13
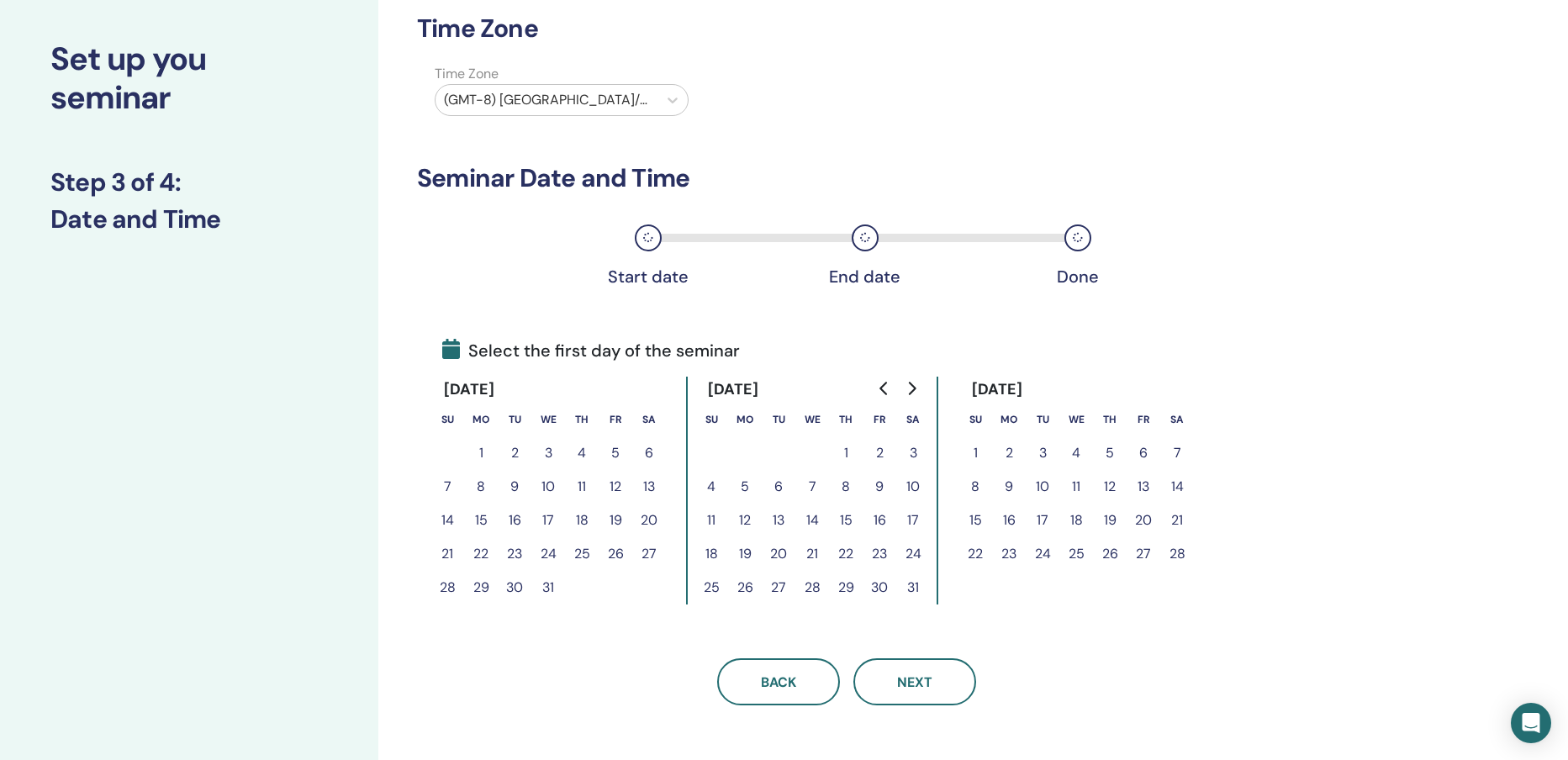
click at [1180, 488] on button "14" at bounding box center [1177, 486] width 34 height 34
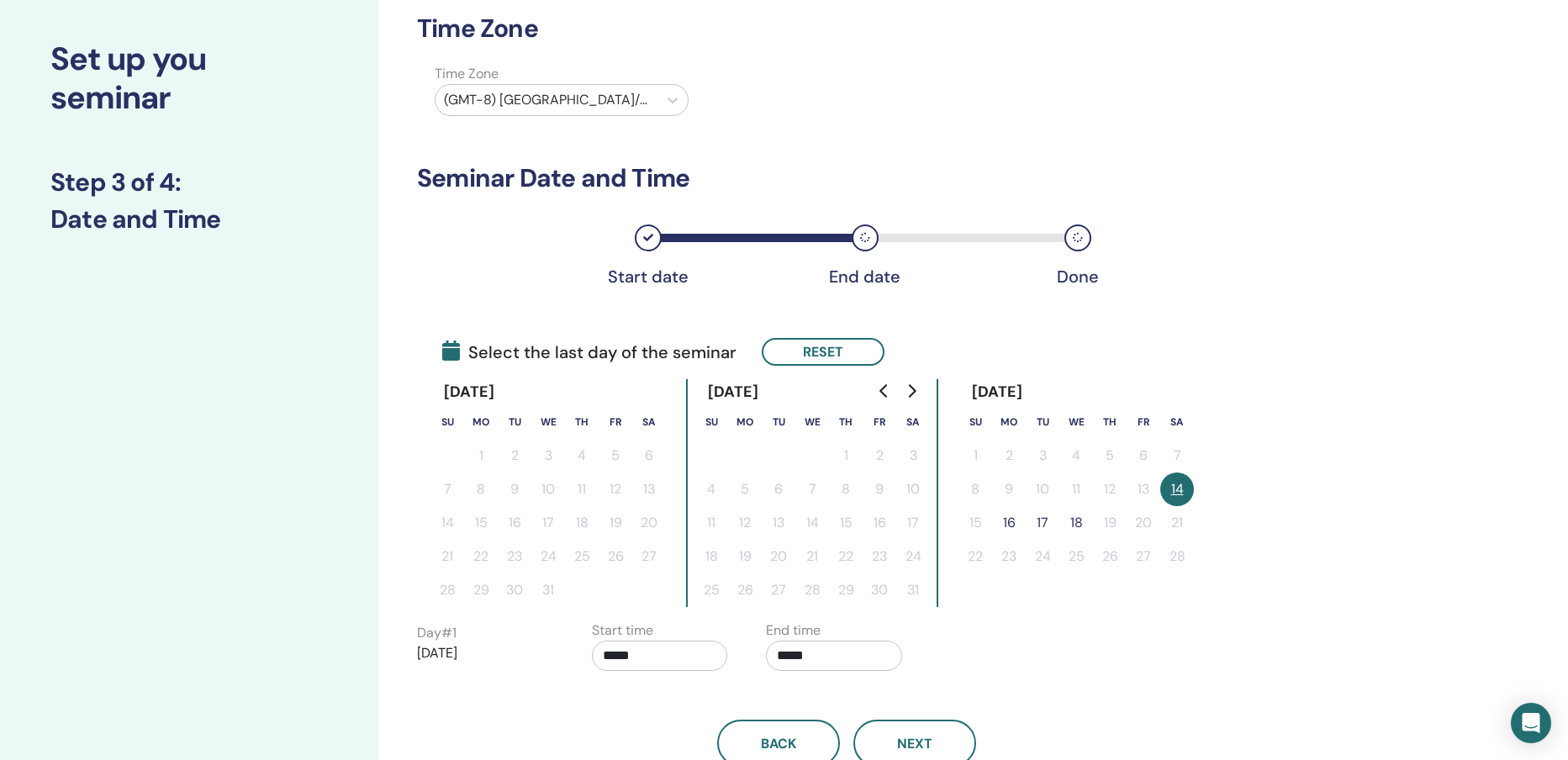
click at [1008, 523] on button "16" at bounding box center [1009, 523] width 34 height 34
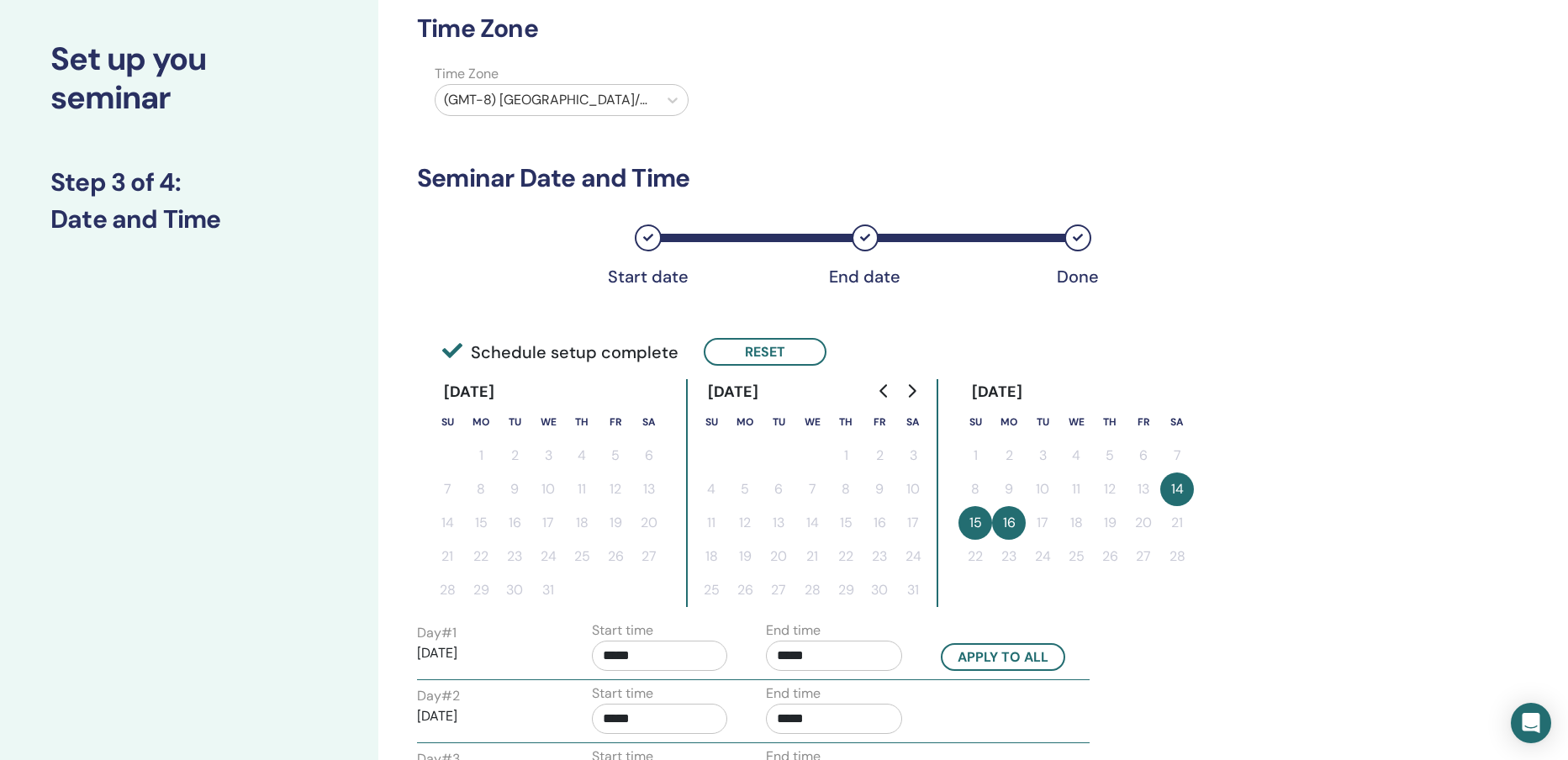
scroll to position [242, 0]
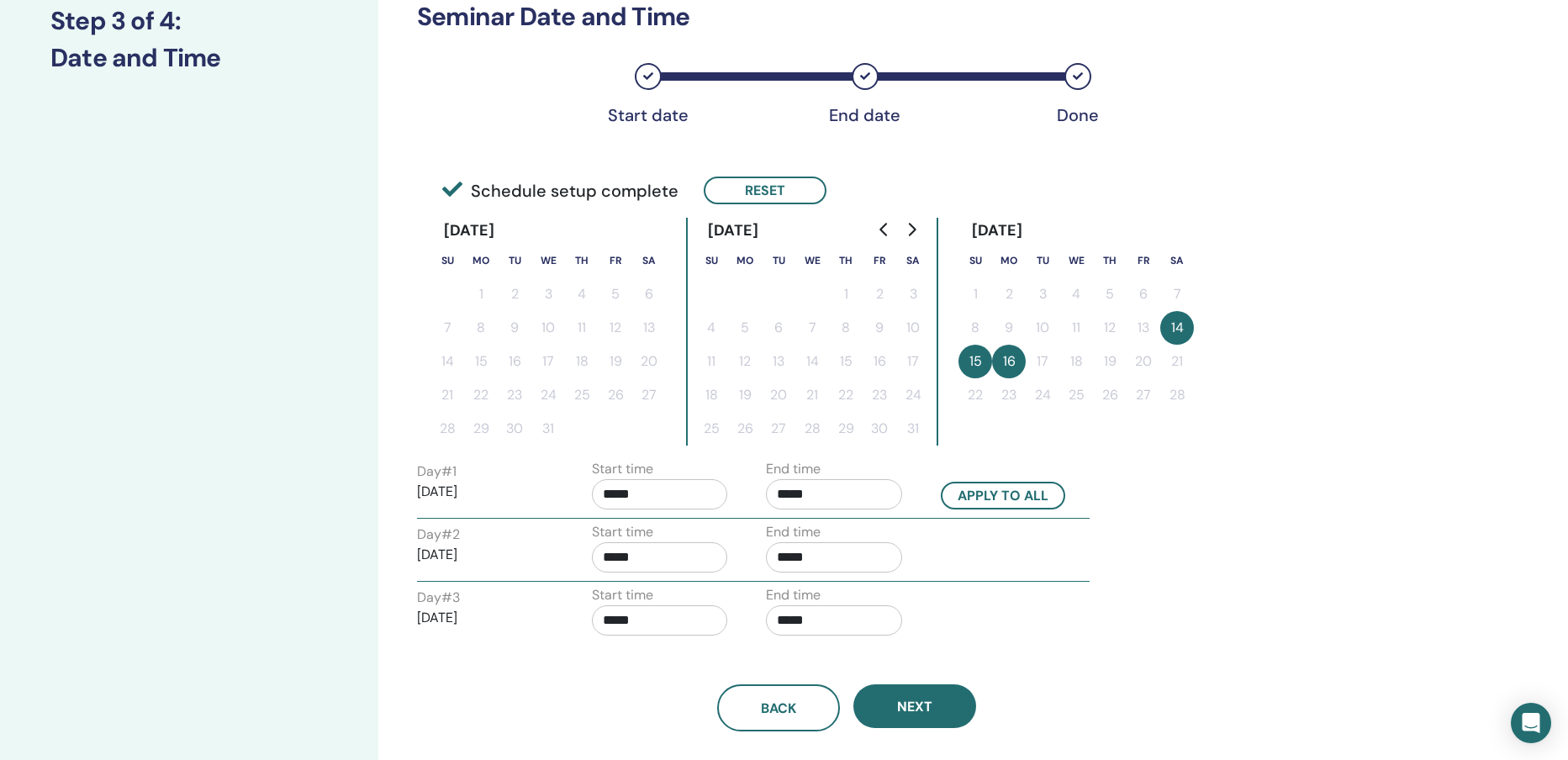
click at [670, 496] on input "*****" at bounding box center [660, 494] width 136 height 30
click at [677, 541] on span "▲" at bounding box center [678, 538] width 34 height 34
type input "*****"
click at [836, 500] on input "*****" at bounding box center [834, 494] width 136 height 30
click at [846, 538] on span "▲" at bounding box center [852, 538] width 34 height 34
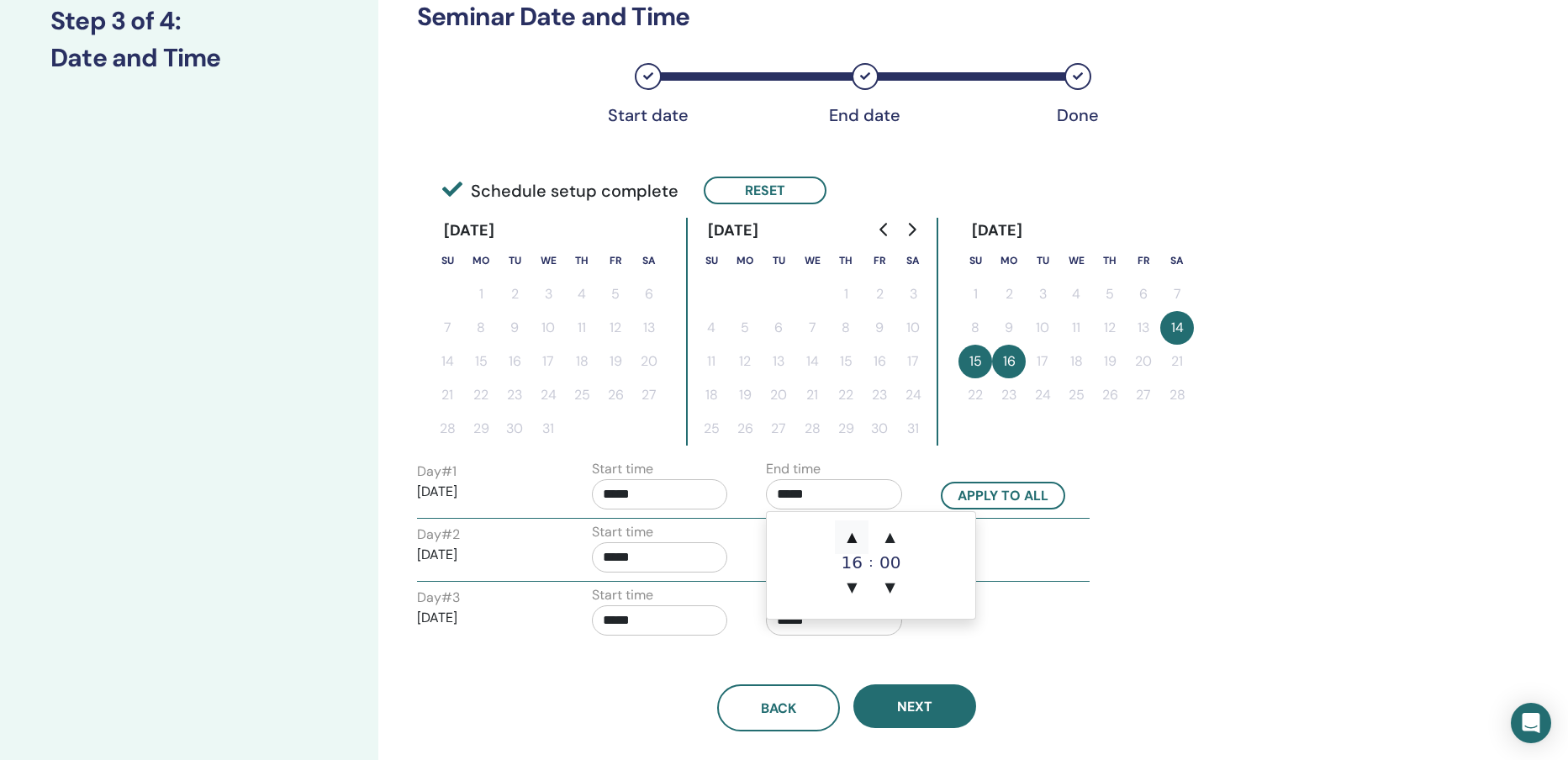
click at [846, 538] on span "▲" at bounding box center [852, 538] width 34 height 34
type input "*****"
click at [992, 495] on button "Apply to all" at bounding box center [1002, 495] width 124 height 27
type input "*****"
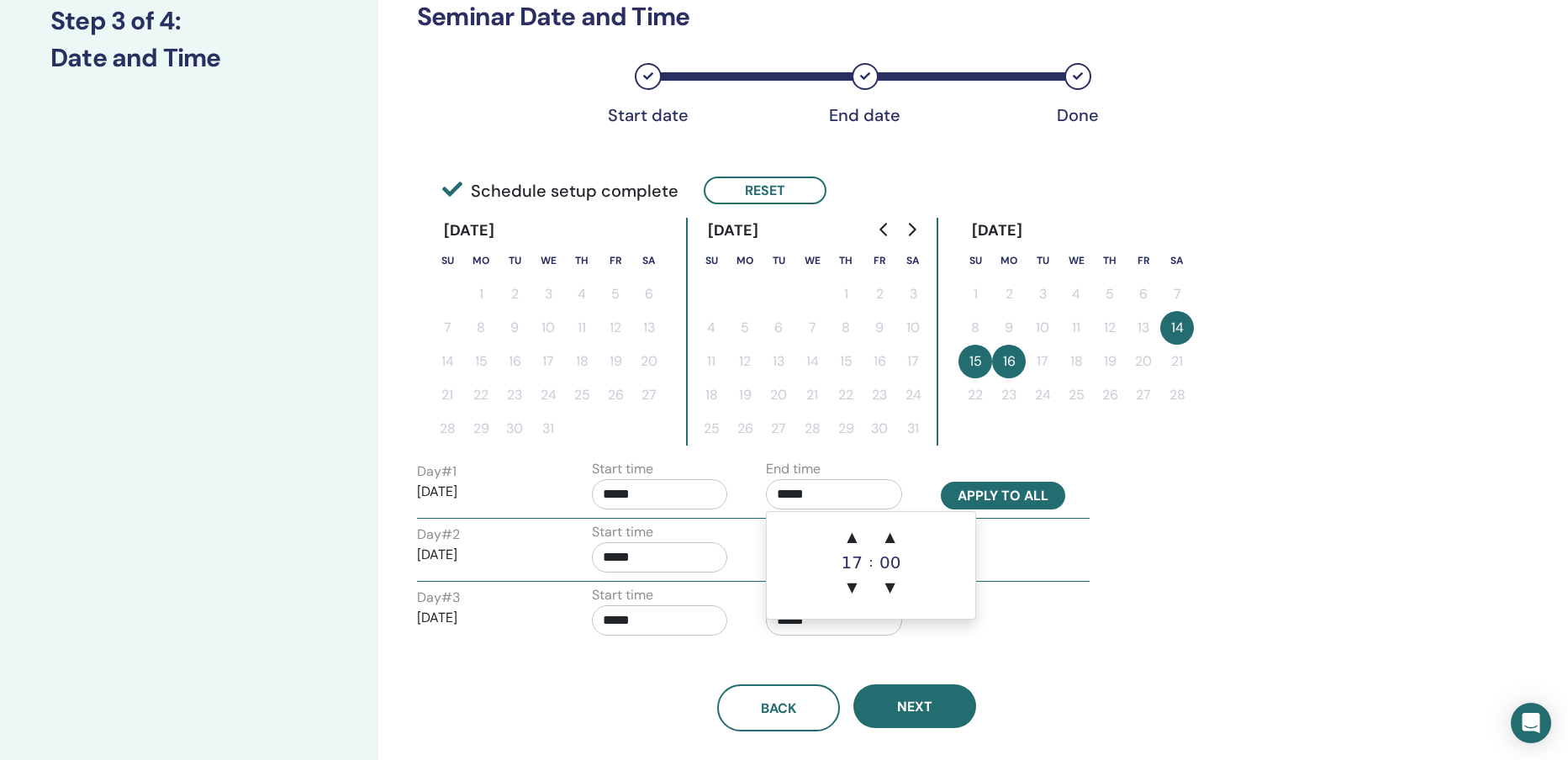
type input "*****"
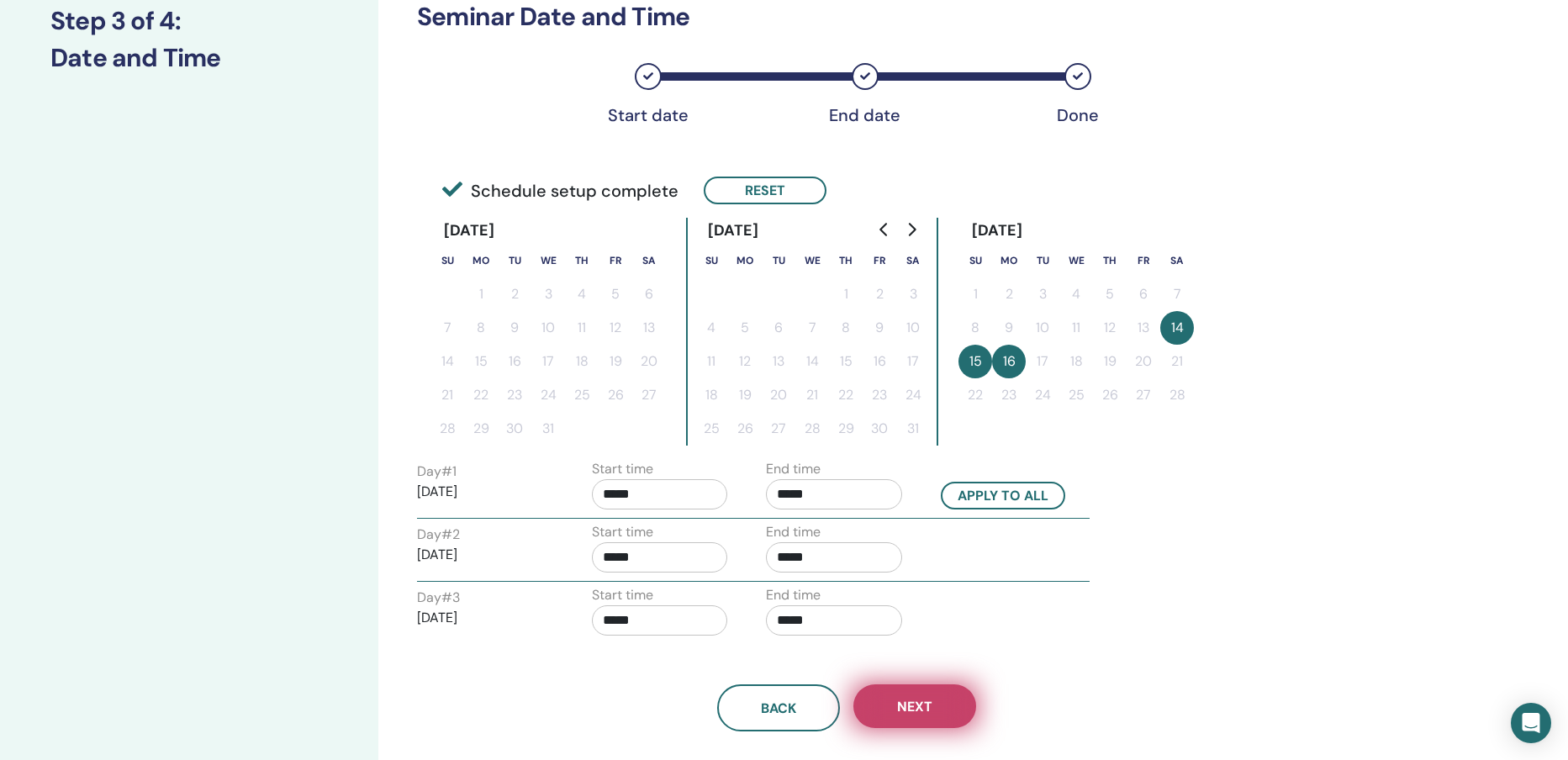
click at [904, 703] on span "Next" at bounding box center [914, 707] width 35 height 18
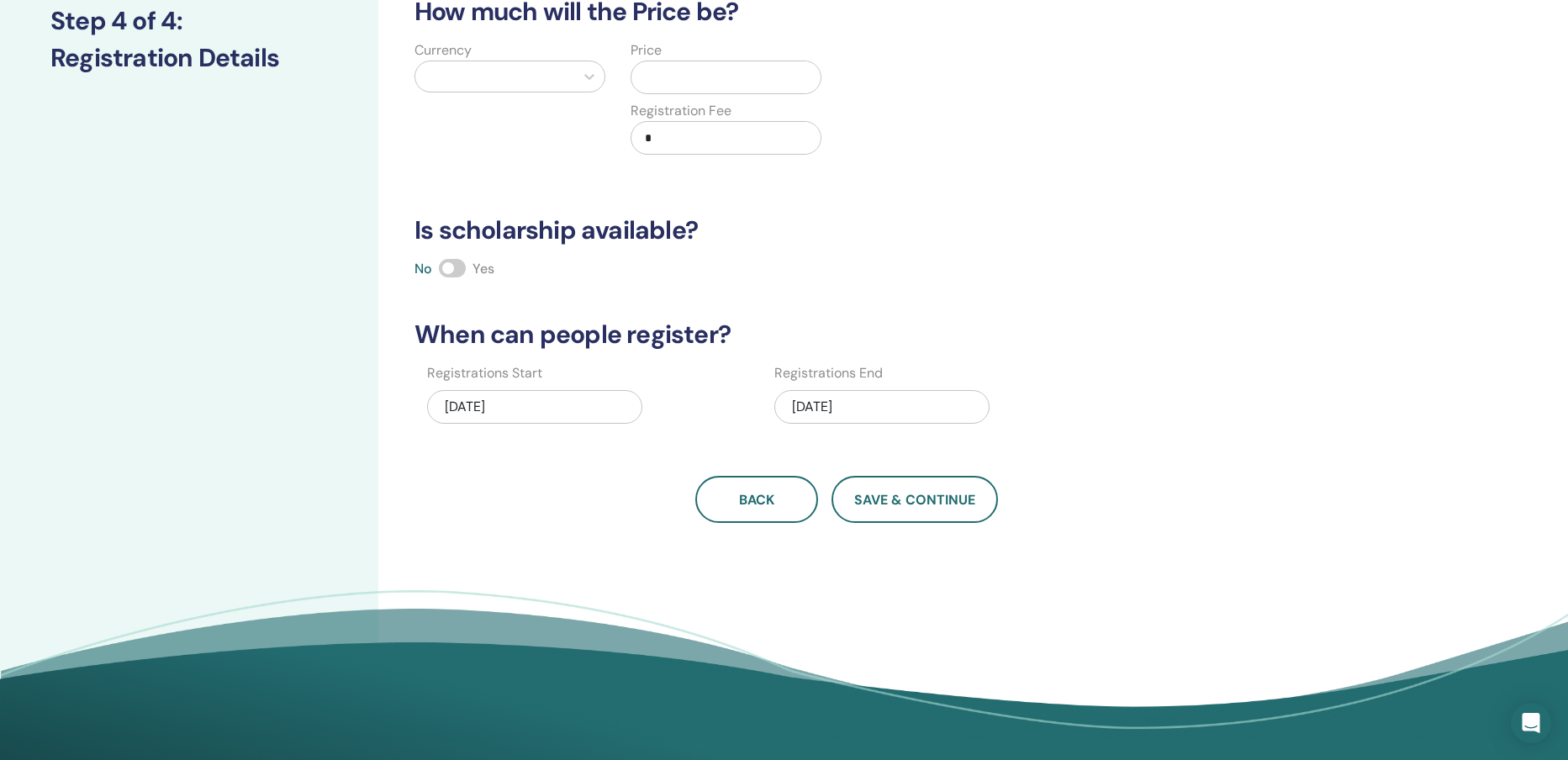
scroll to position [0, 0]
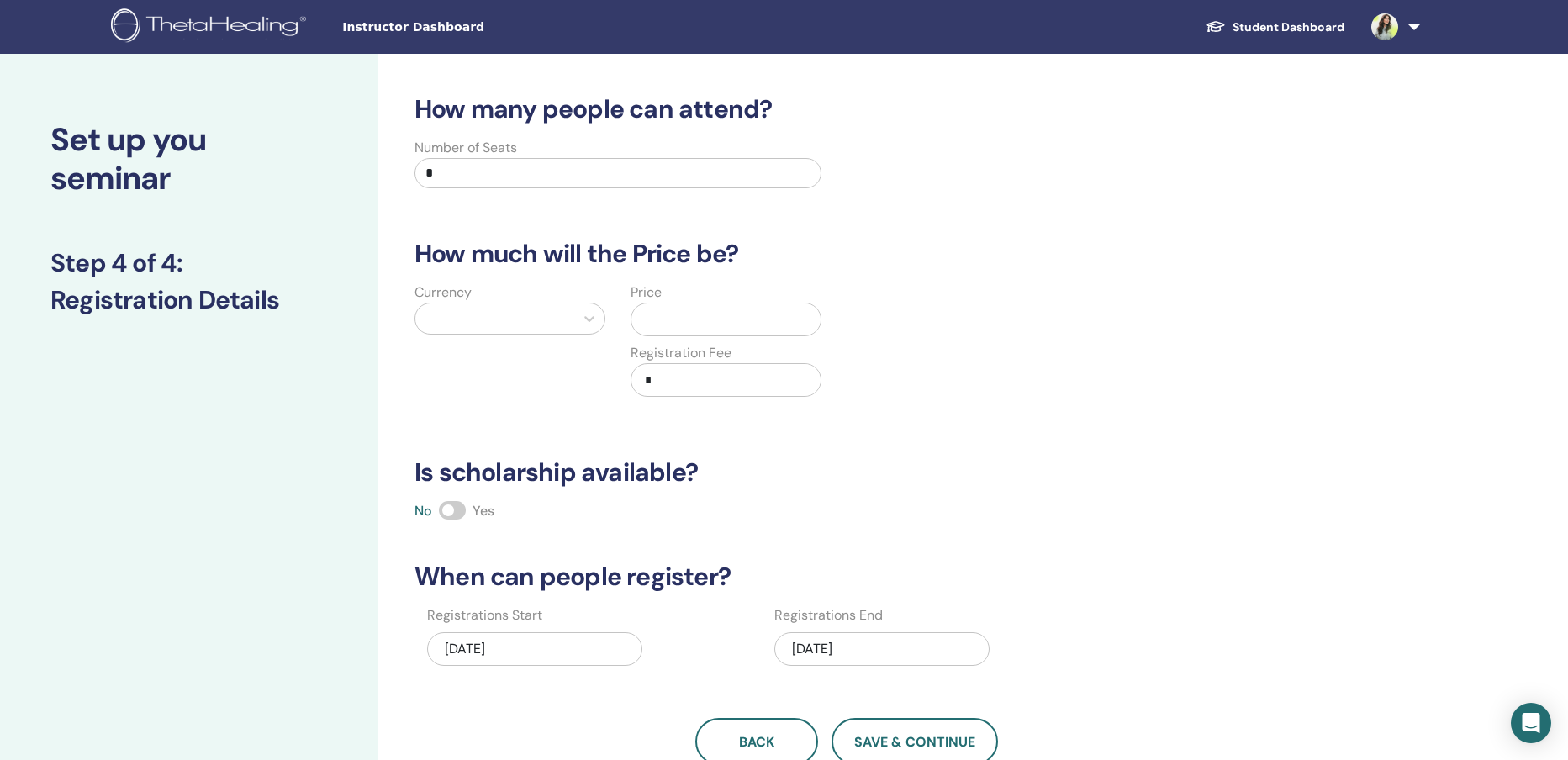
click at [501, 322] on div at bounding box center [494, 319] width 142 height 24
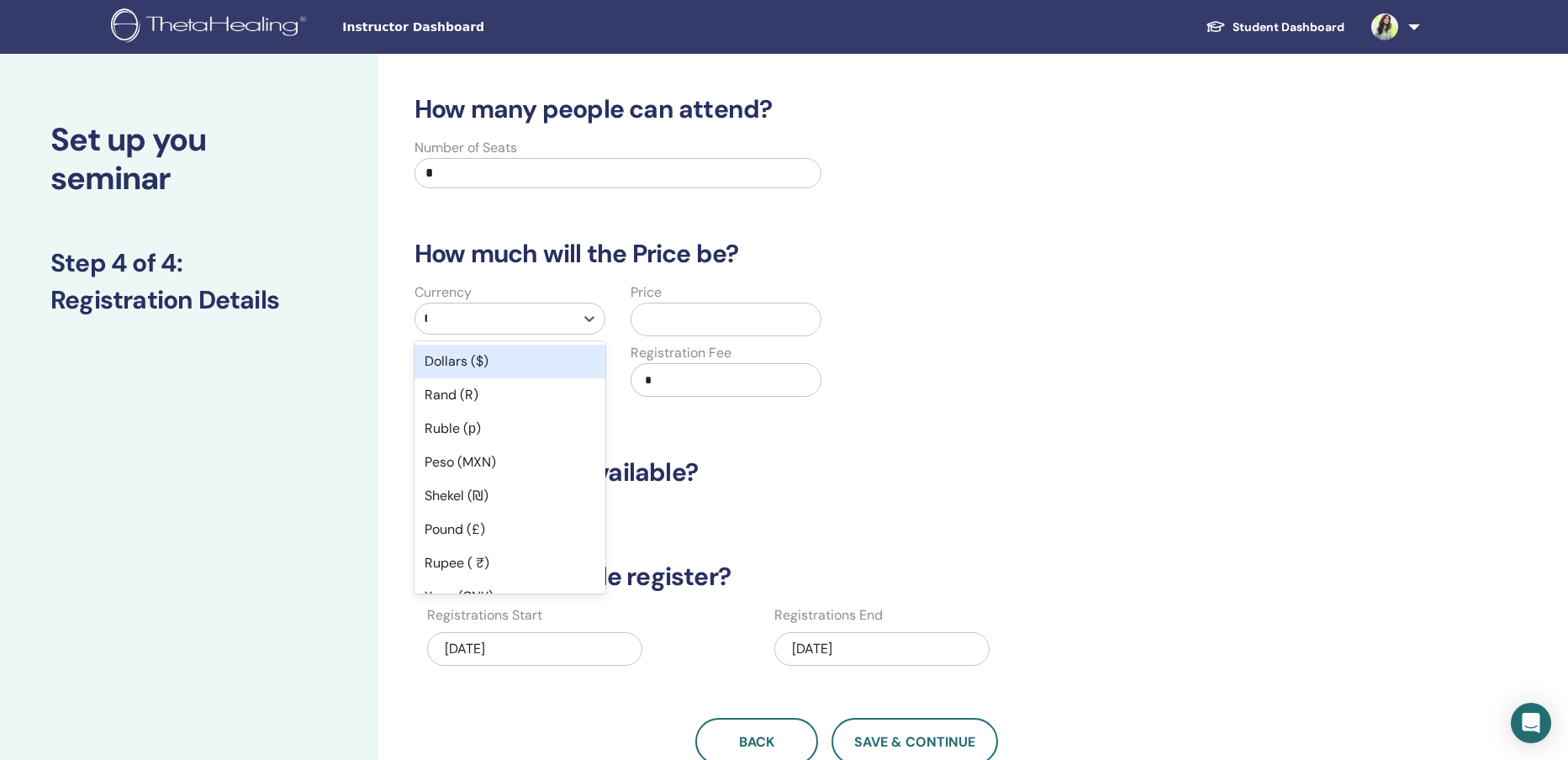
type input "**"
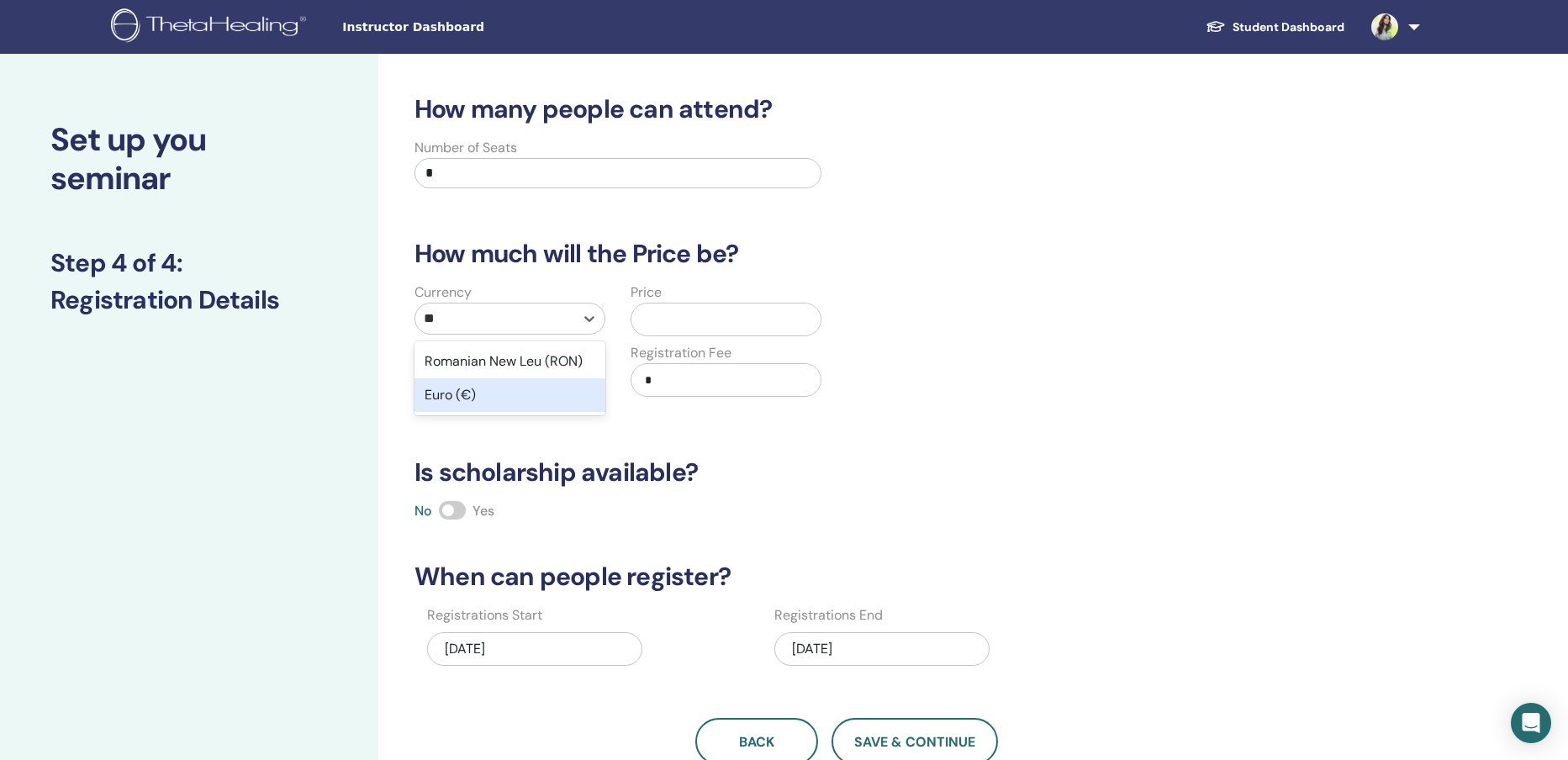
click at [506, 395] on div "Euro (€)" at bounding box center [510, 395] width 191 height 34
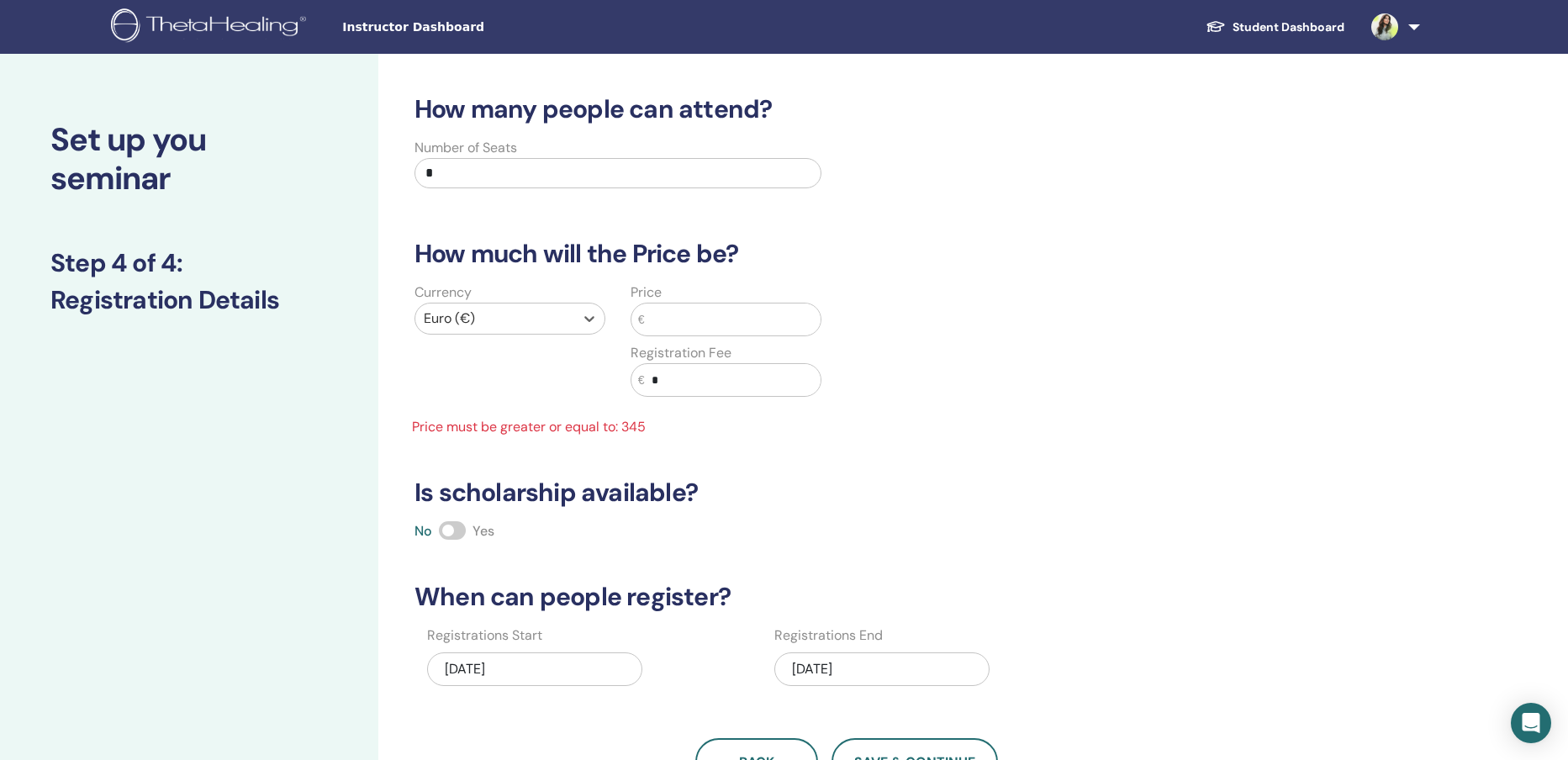
click at [690, 316] on input "text" at bounding box center [732, 320] width 176 height 32
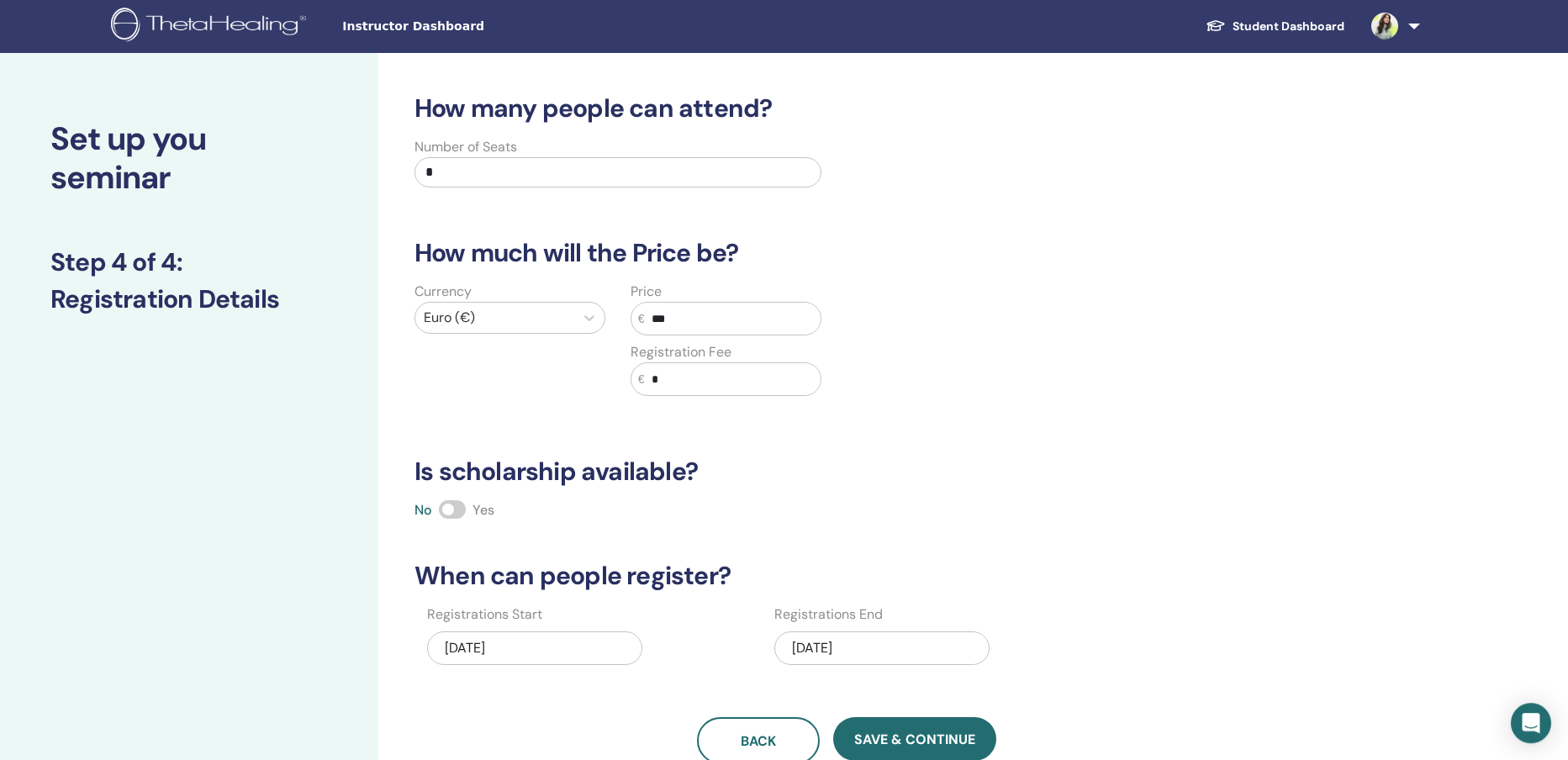
scroll to position [80, 0]
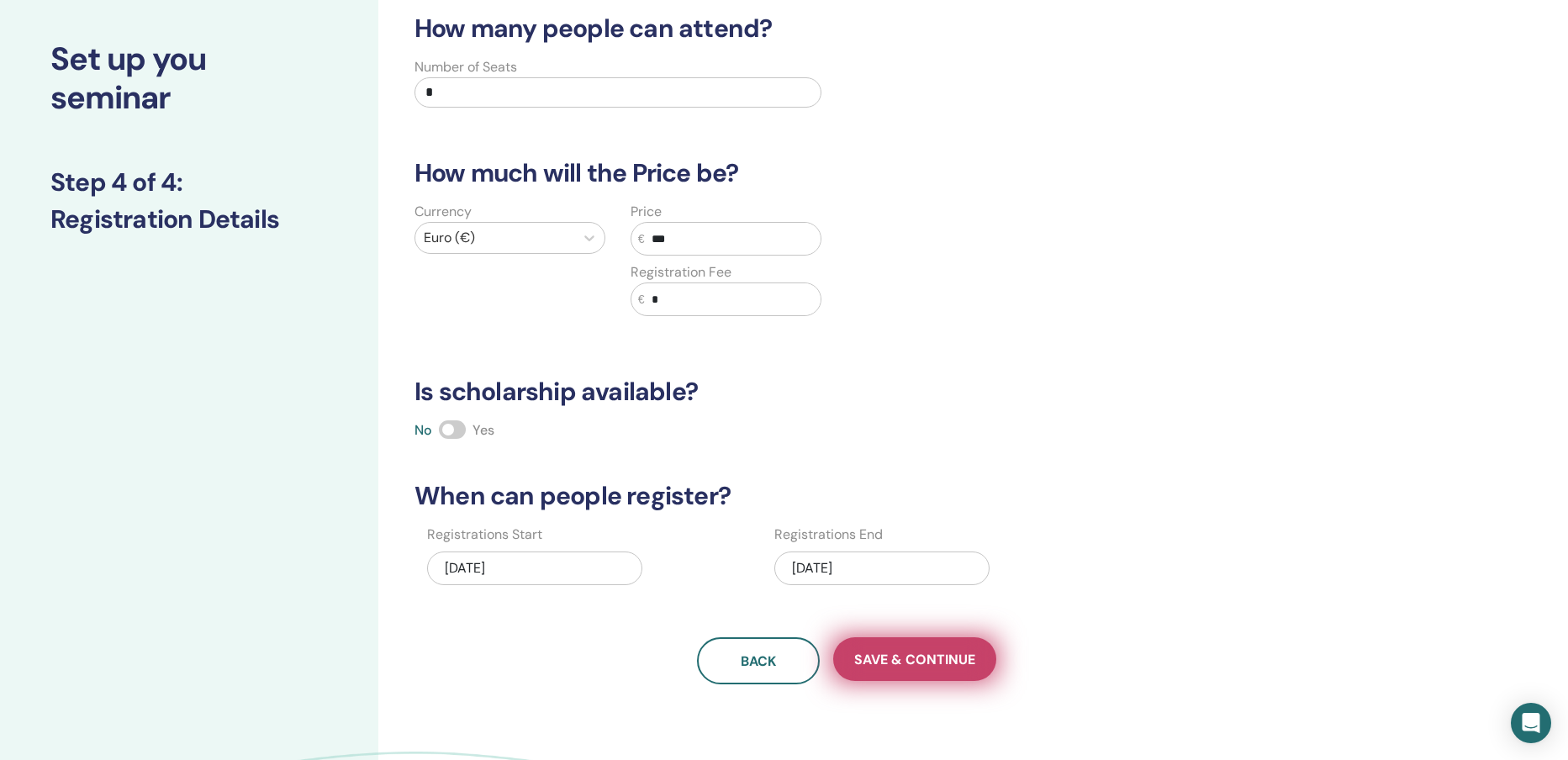
type input "***"
click at [909, 656] on span "Save & Continue" at bounding box center [914, 659] width 121 height 18
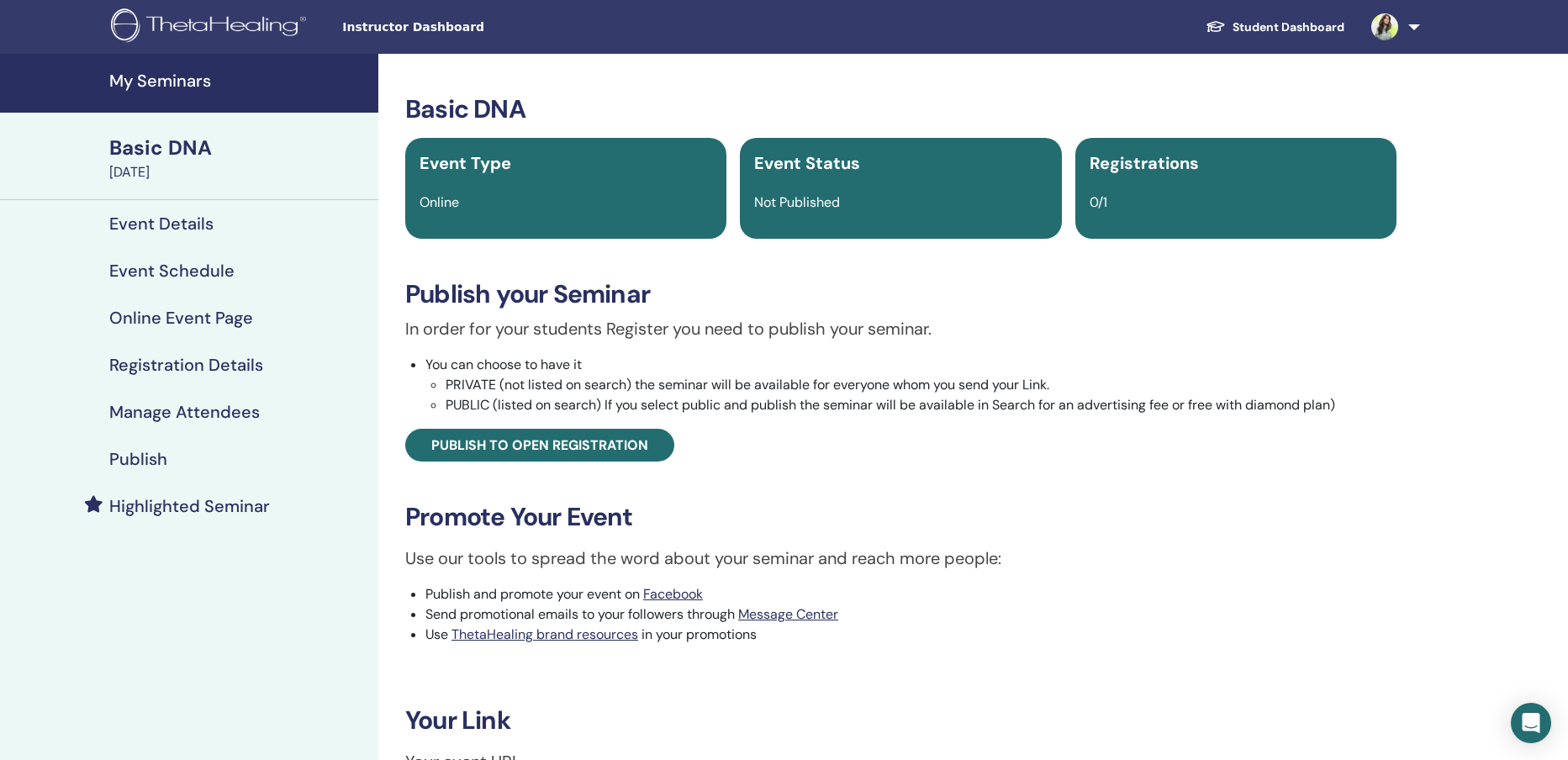
click at [150, 448] on link "Publish" at bounding box center [189, 458] width 379 height 47
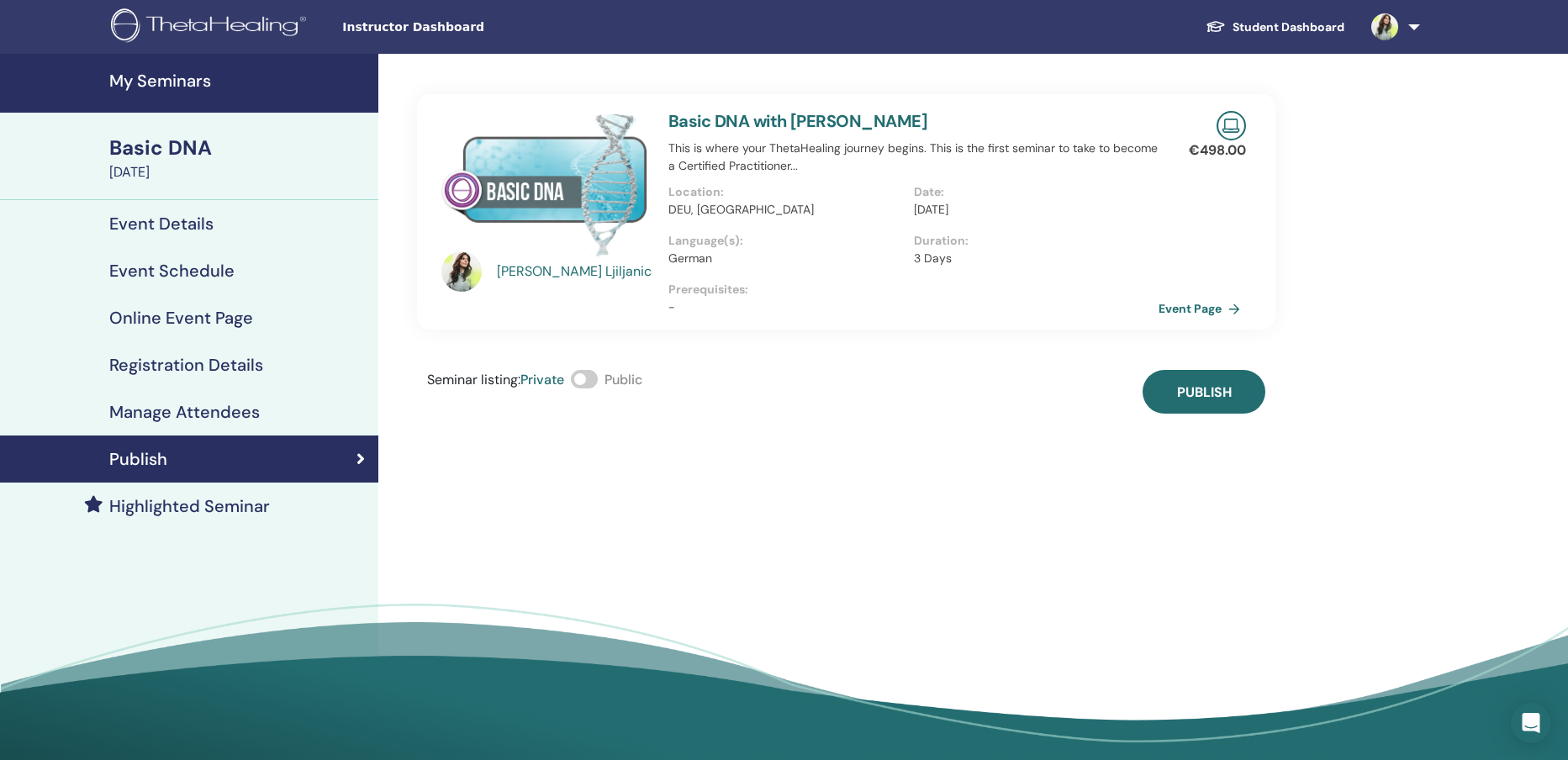
click at [589, 371] on span at bounding box center [584, 379] width 26 height 19
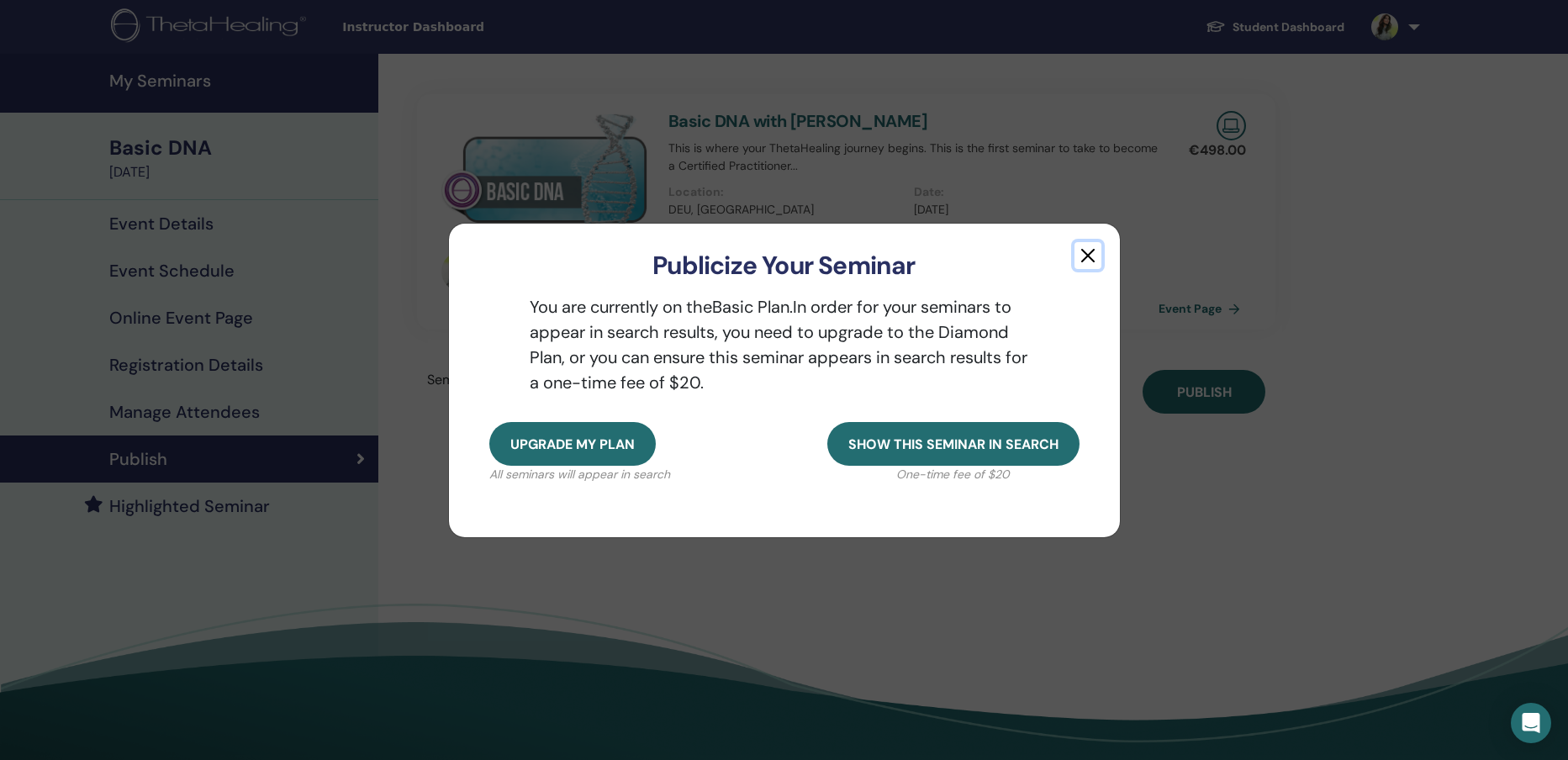
click at [1091, 253] on button "button" at bounding box center [1087, 255] width 26 height 26
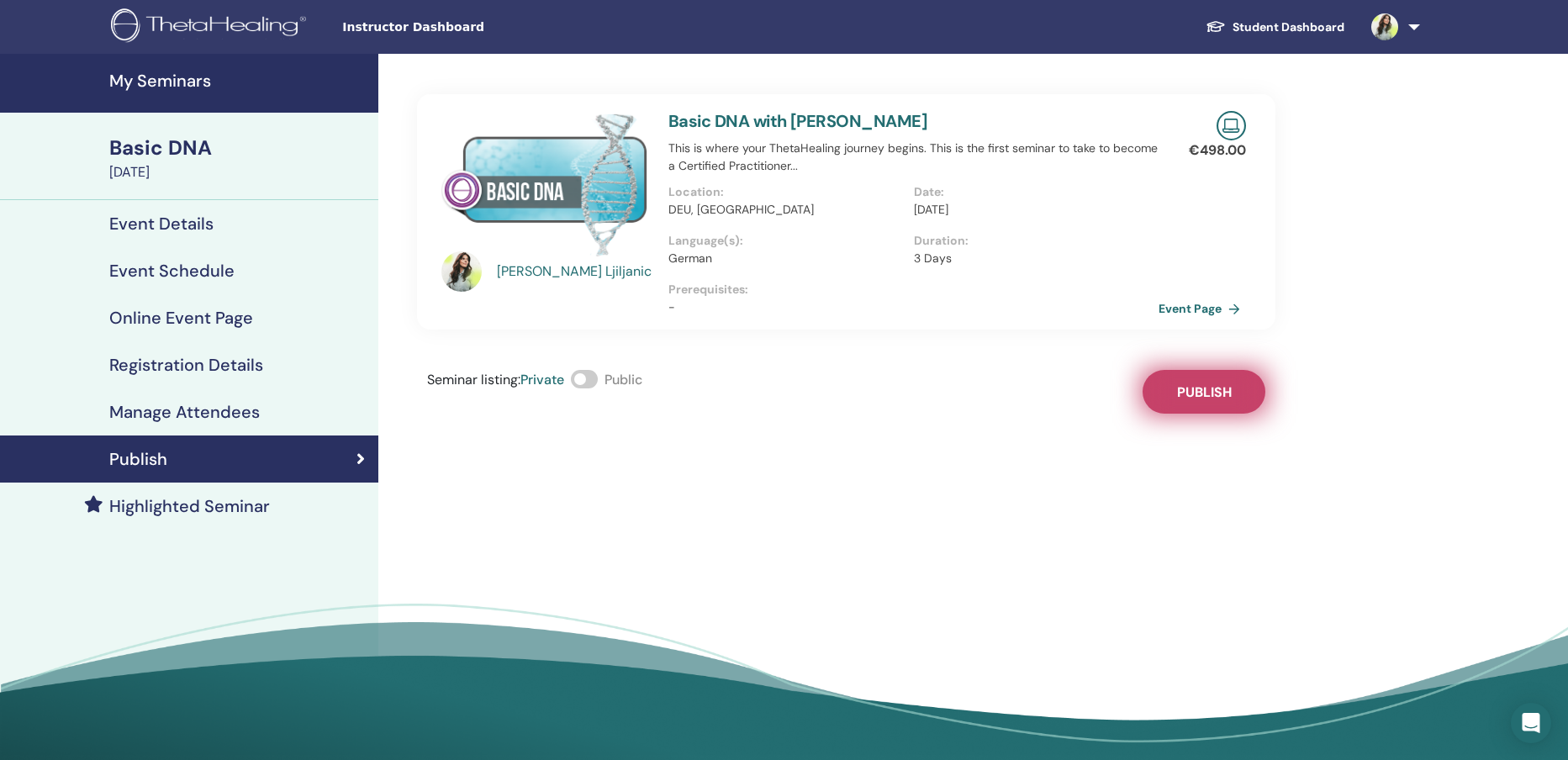
click at [1199, 386] on span "Publish" at bounding box center [1204, 392] width 55 height 18
click at [592, 381] on span at bounding box center [584, 379] width 26 height 19
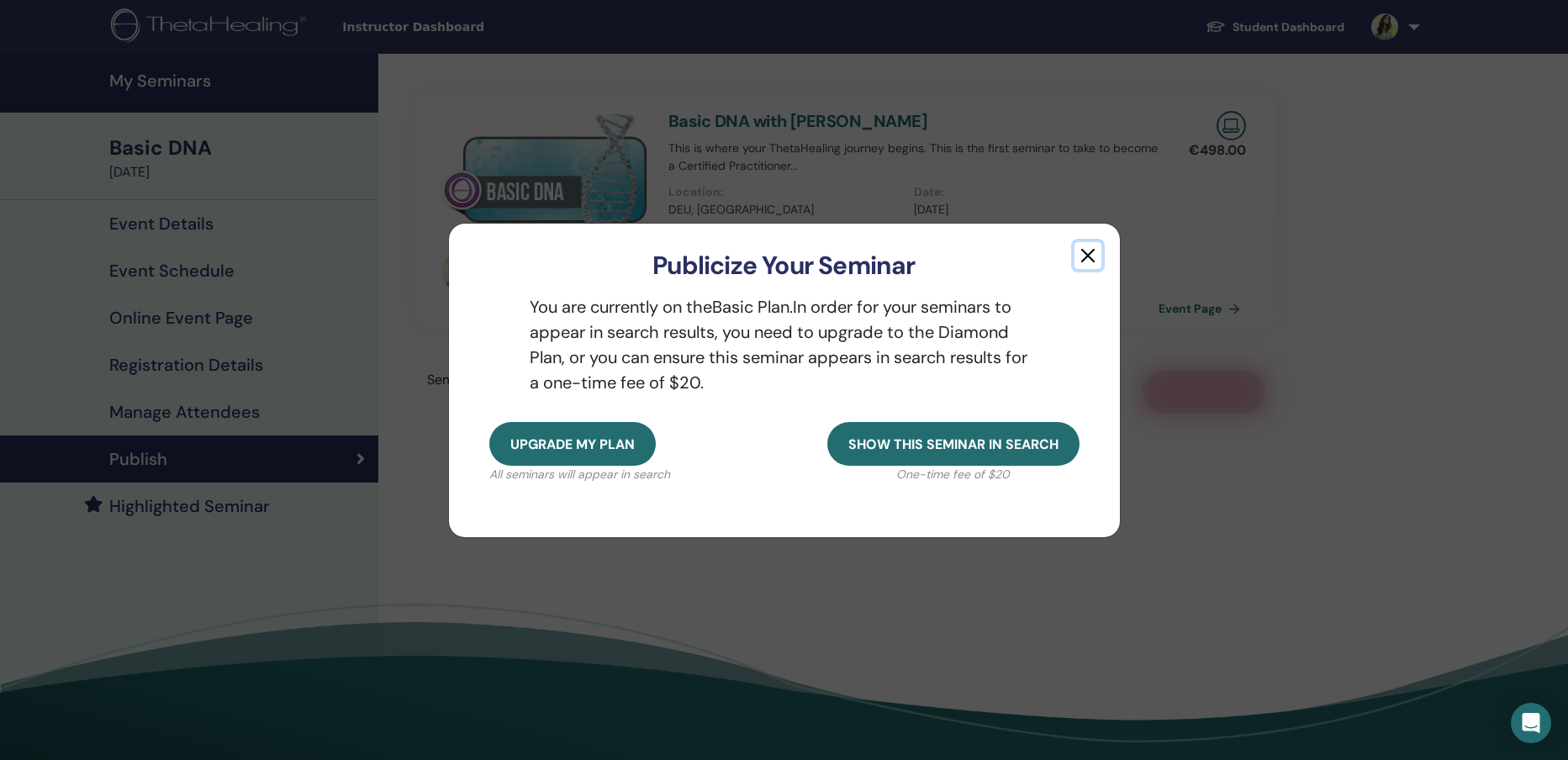
click at [1094, 252] on button "button" at bounding box center [1087, 255] width 26 height 26
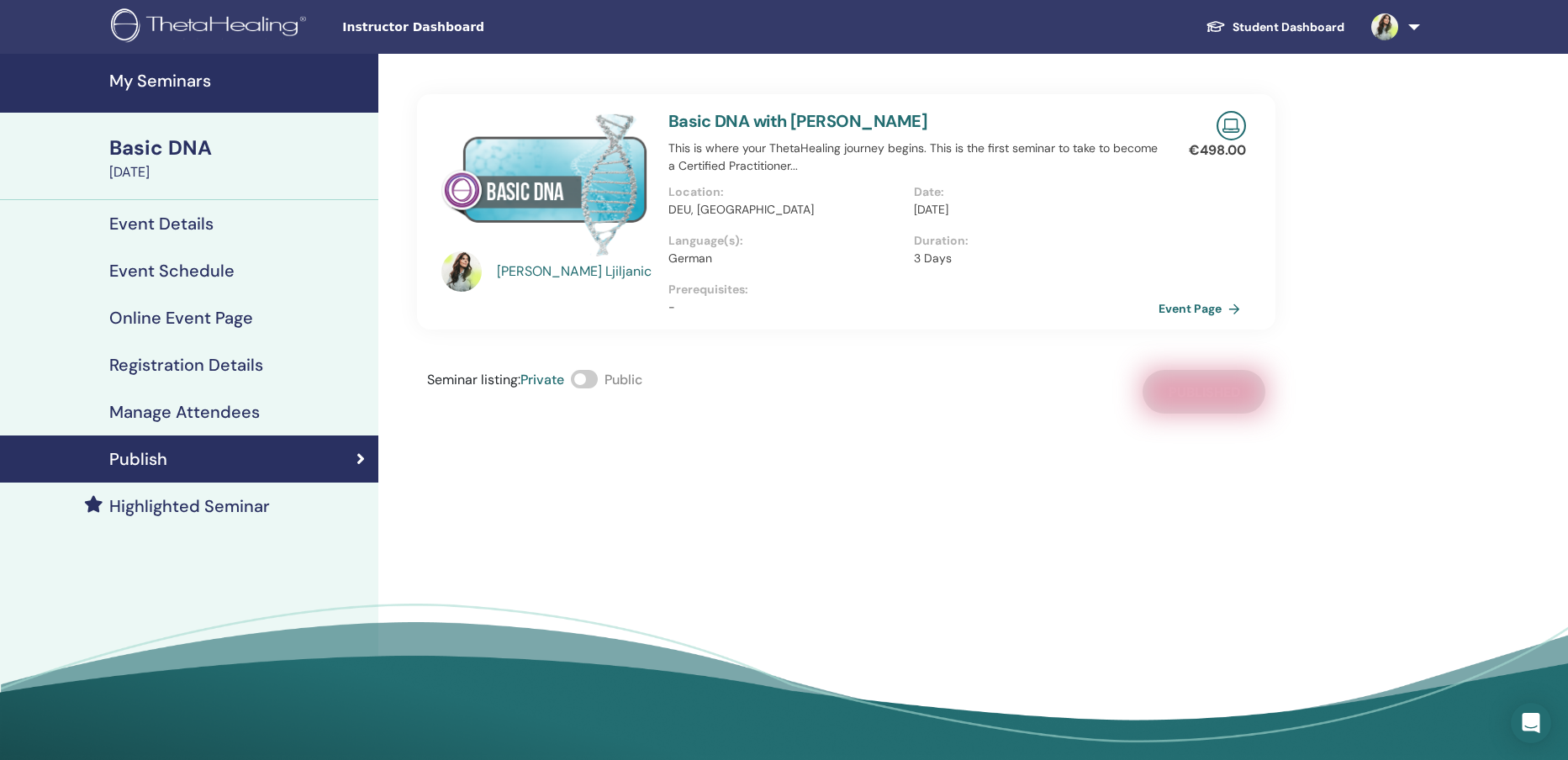
click at [157, 153] on div "Basic DNA" at bounding box center [238, 147] width 259 height 28
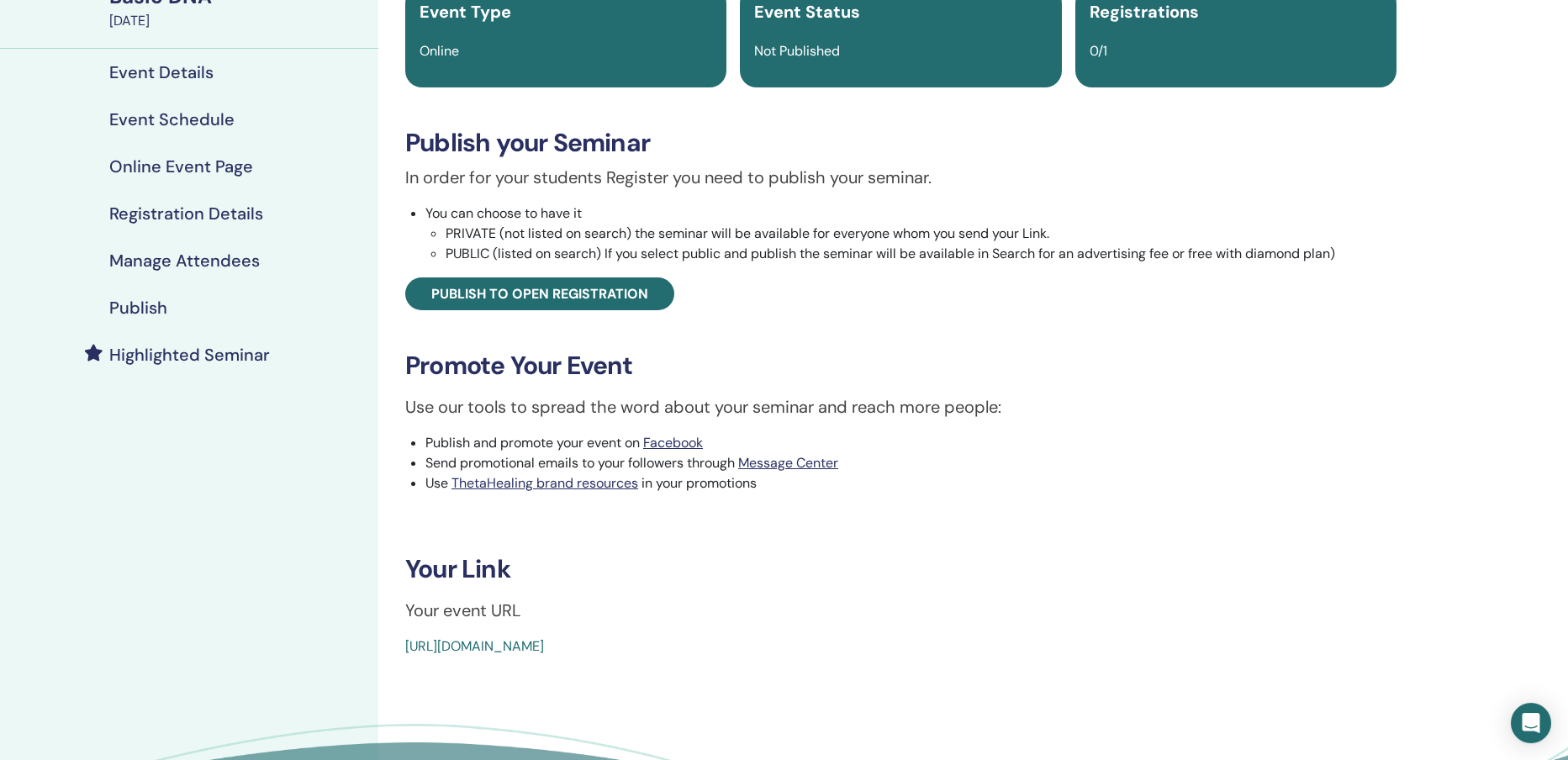
scroll to position [94, 0]
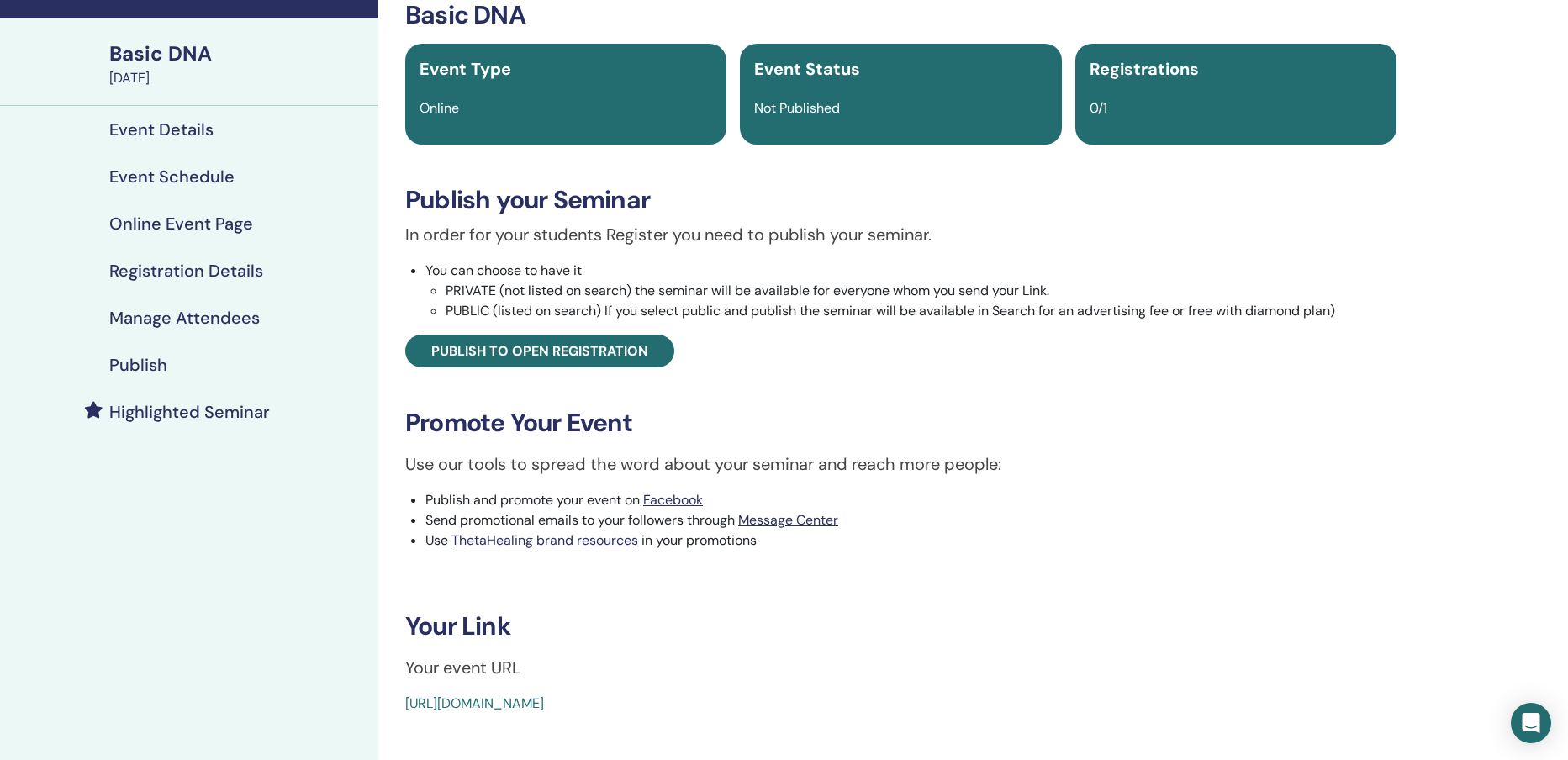
click at [161, 355] on h4 "Publish" at bounding box center [139, 365] width 58 height 20
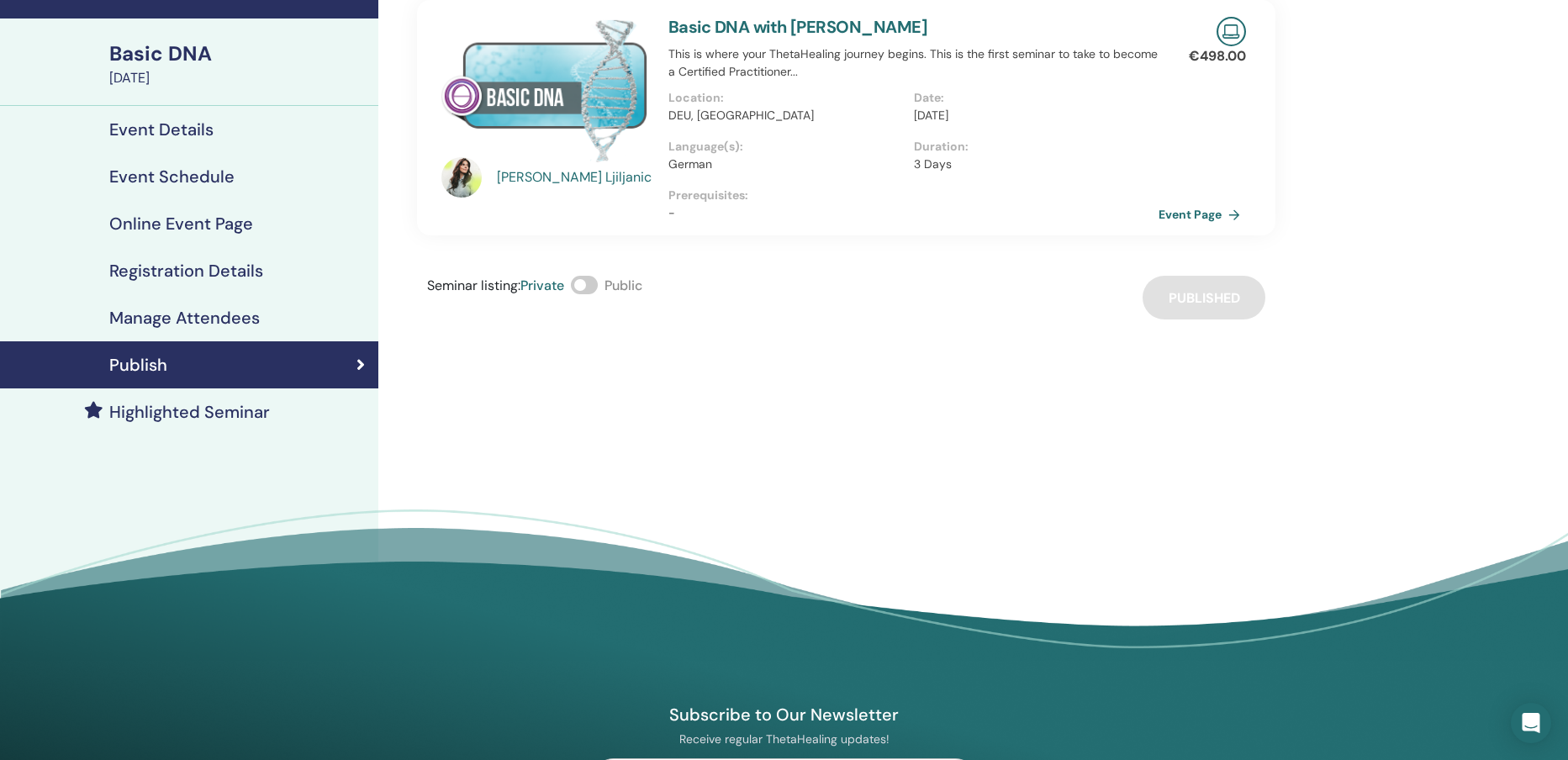
click at [588, 287] on span at bounding box center [584, 284] width 26 height 19
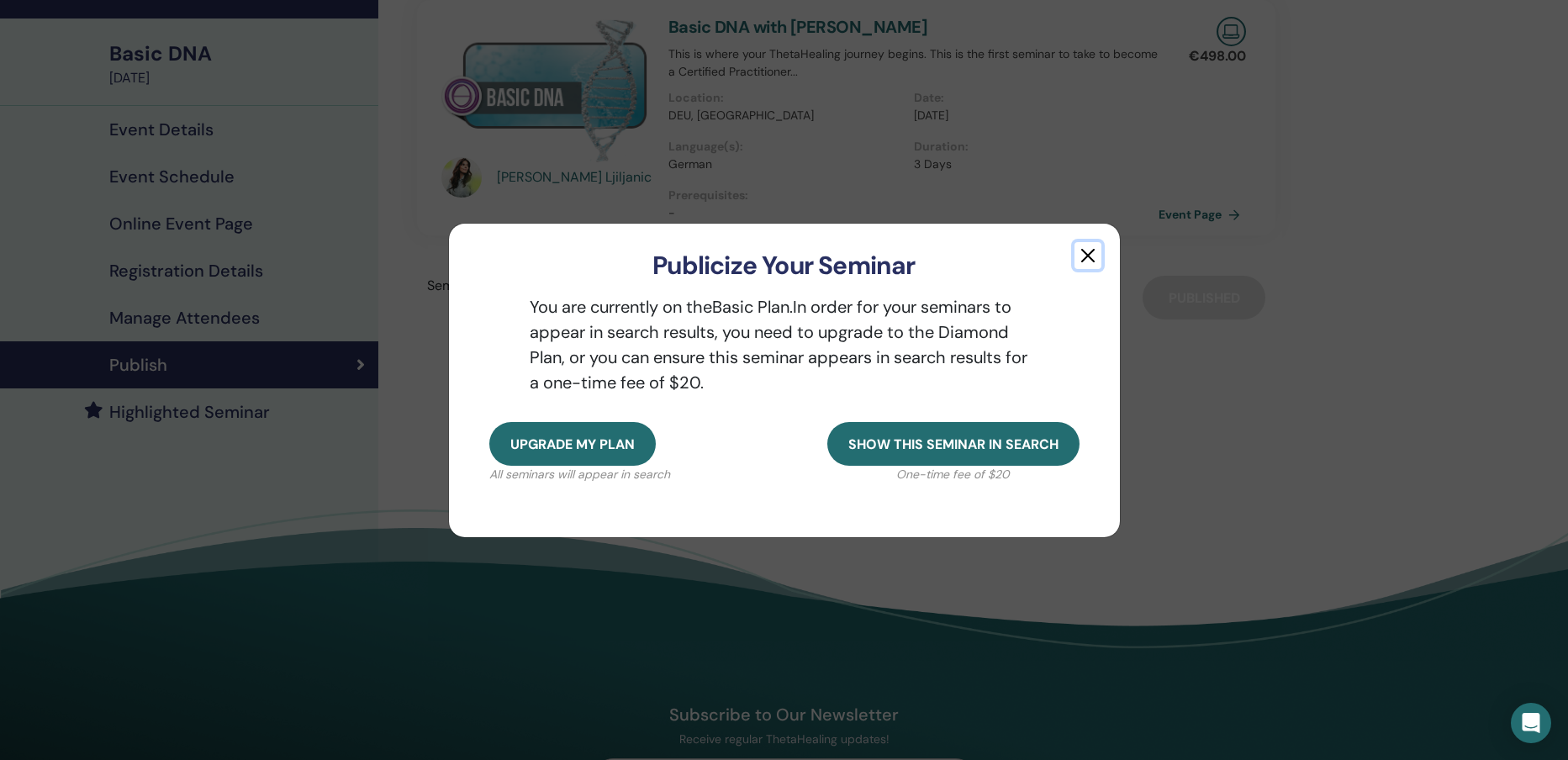
click at [1087, 256] on button "button" at bounding box center [1087, 255] width 26 height 26
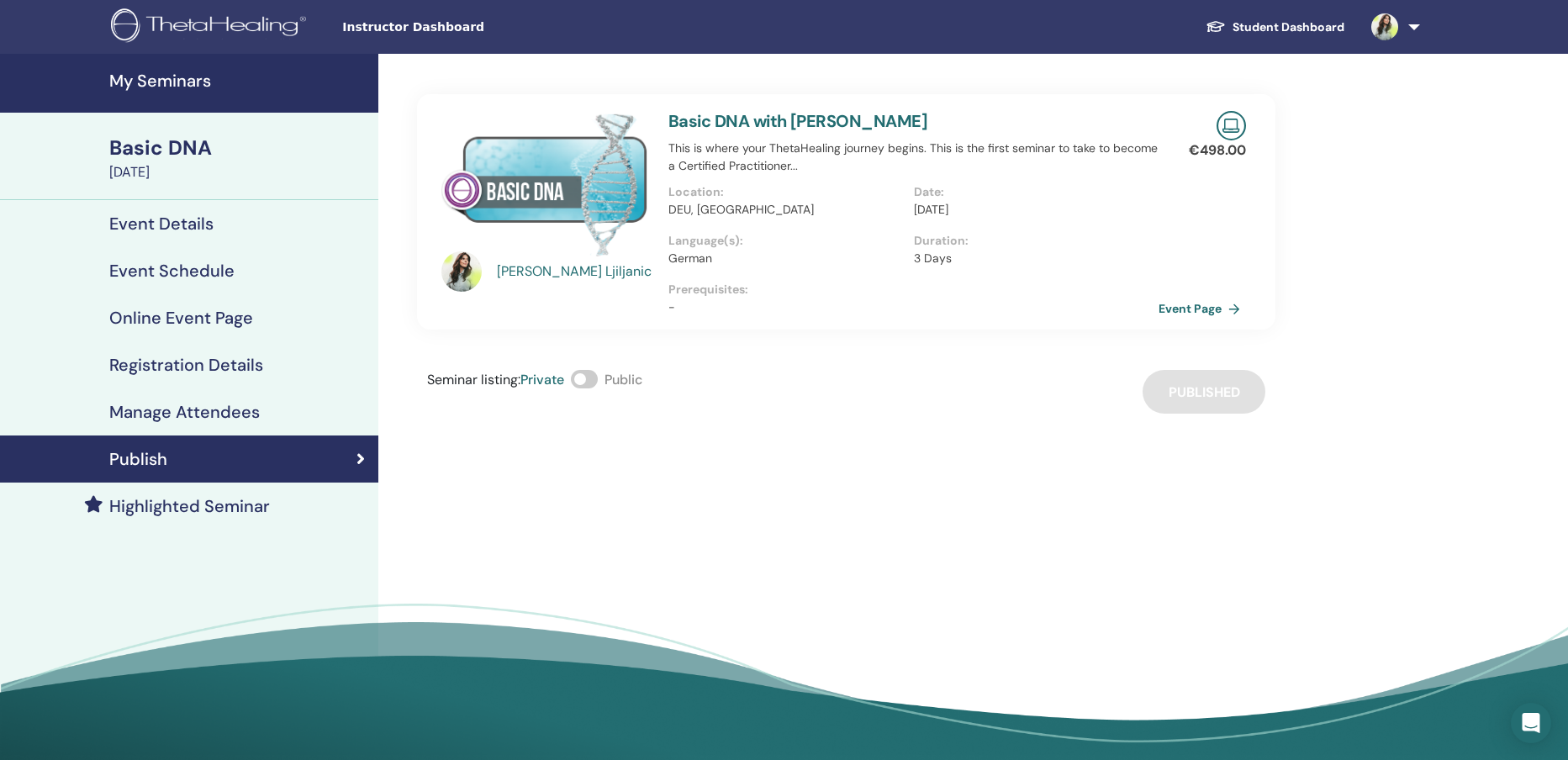
click at [1311, 28] on link "Student Dashboard" at bounding box center [1275, 26] width 166 height 31
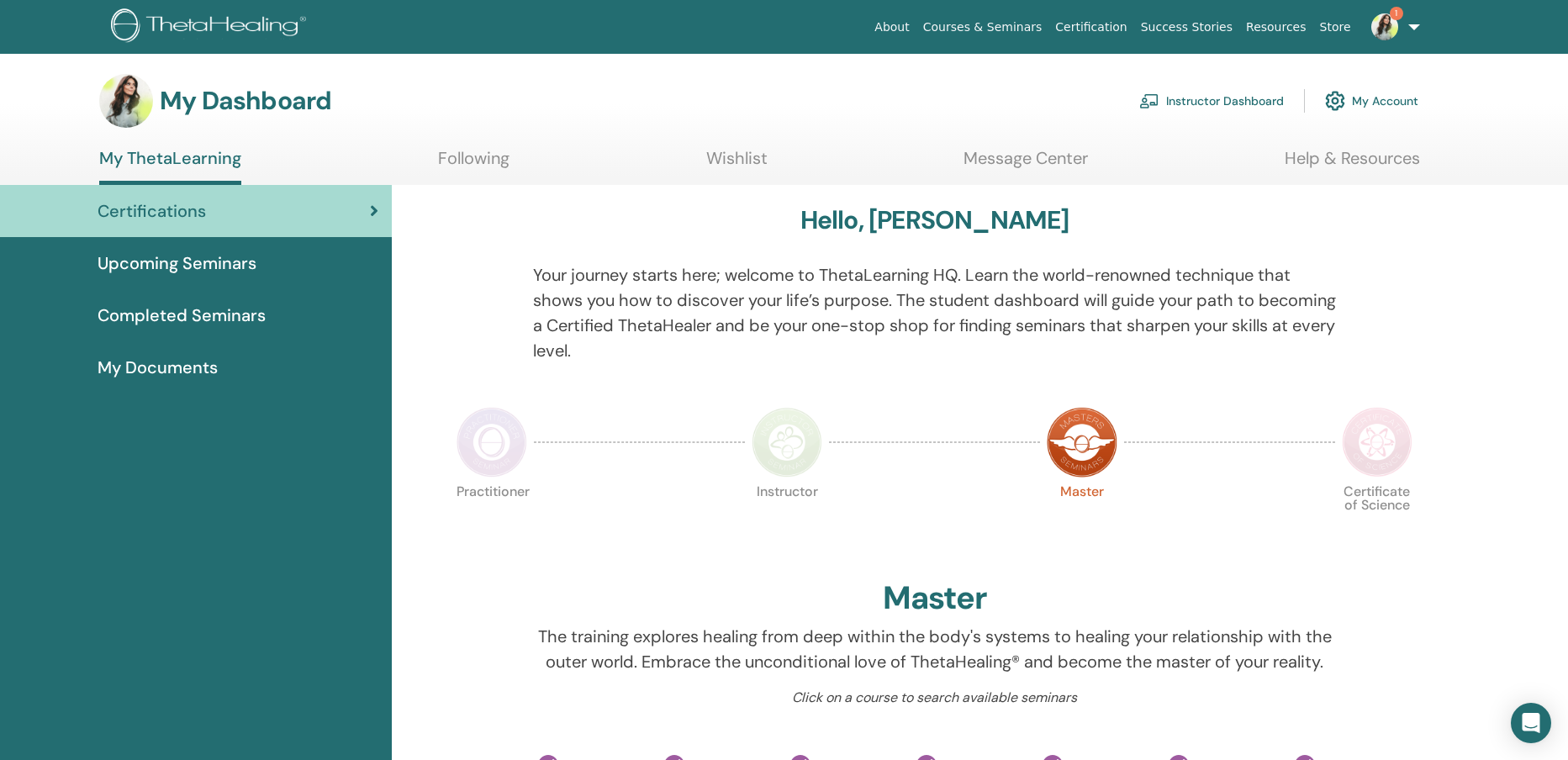
click at [1382, 27] on img at bounding box center [1384, 26] width 26 height 26
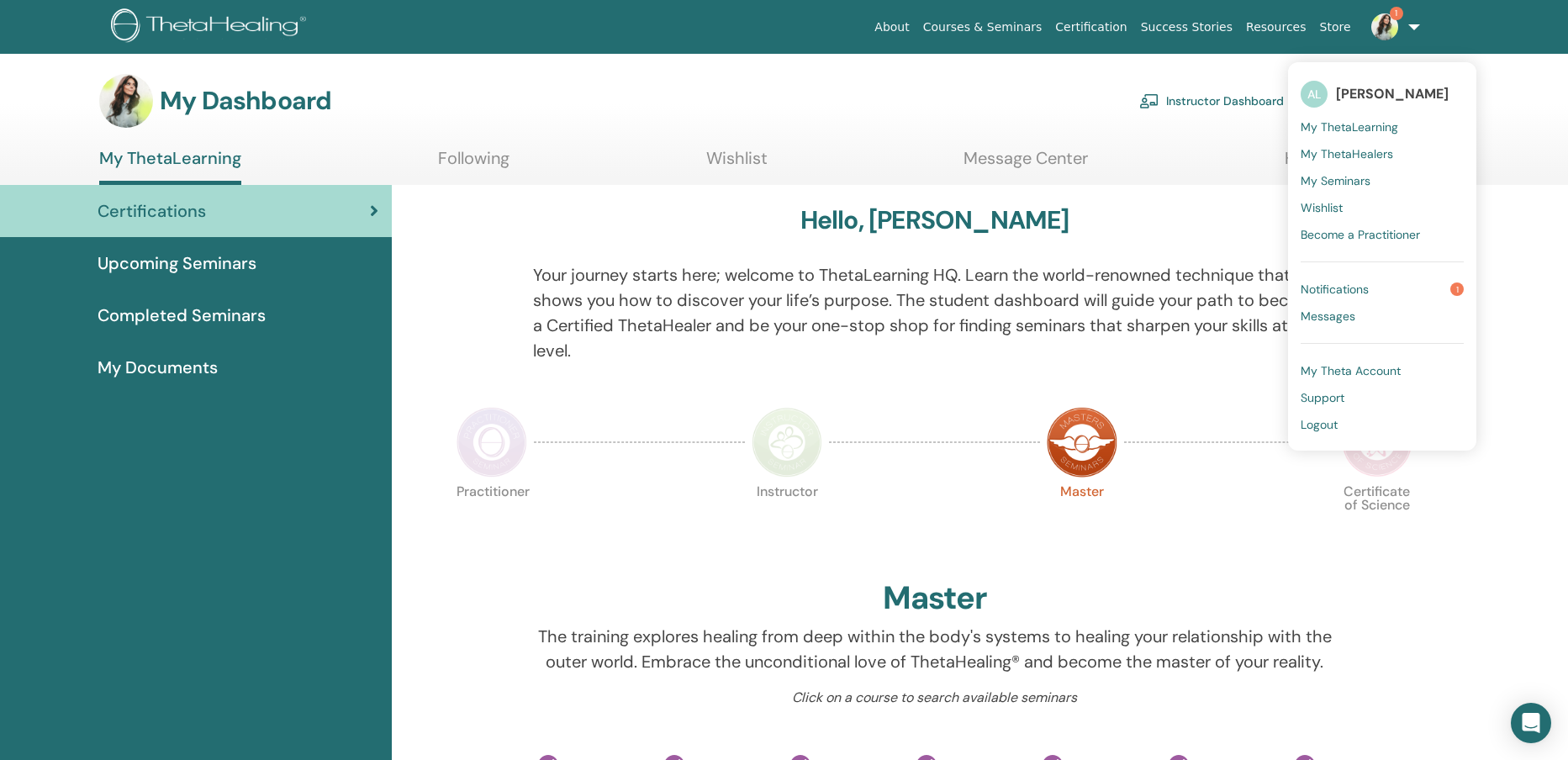
click at [1367, 279] on link "Notifications 1" at bounding box center [1382, 289] width 163 height 26
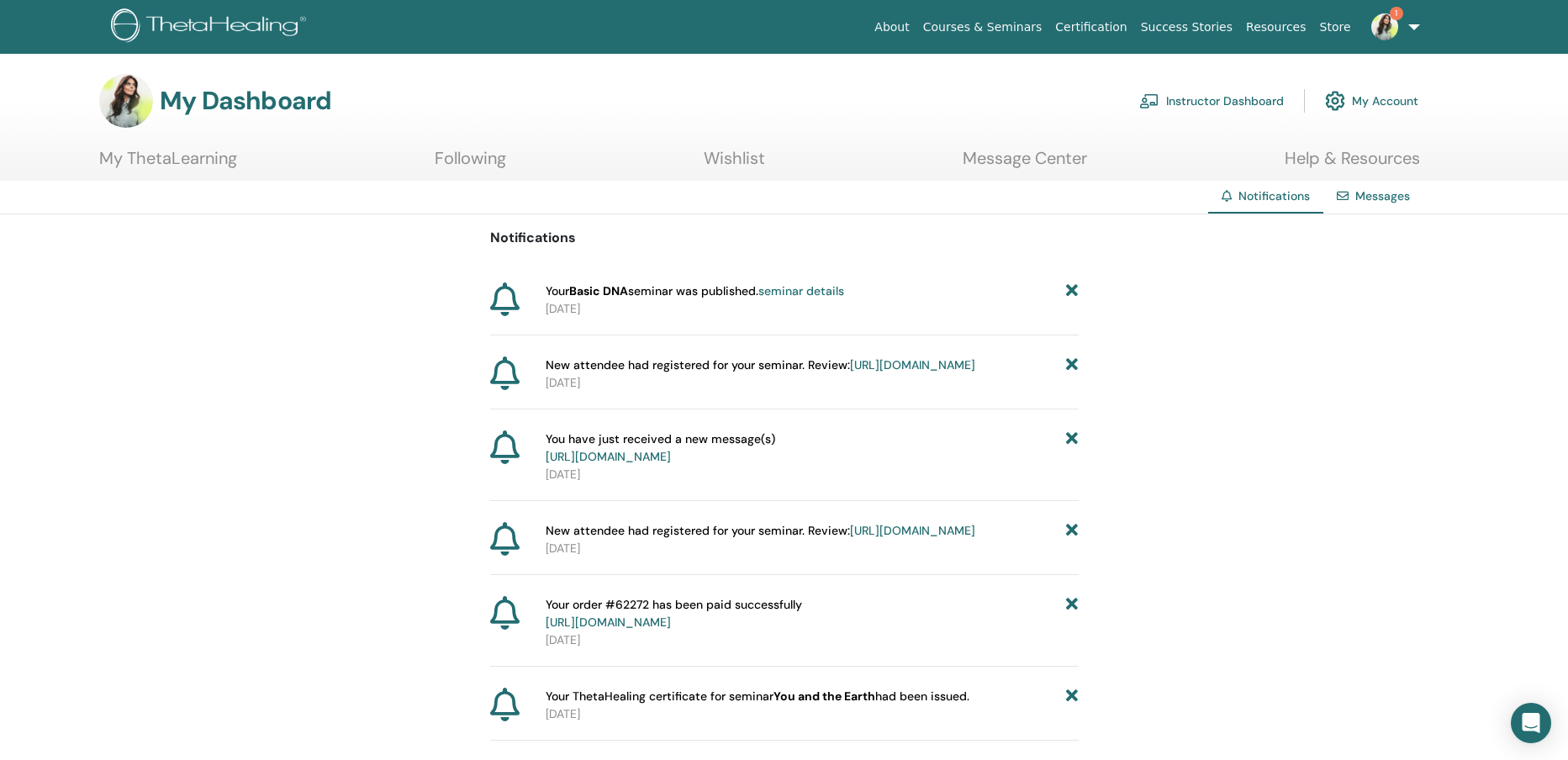
click at [830, 291] on link "seminar details" at bounding box center [800, 290] width 86 height 15
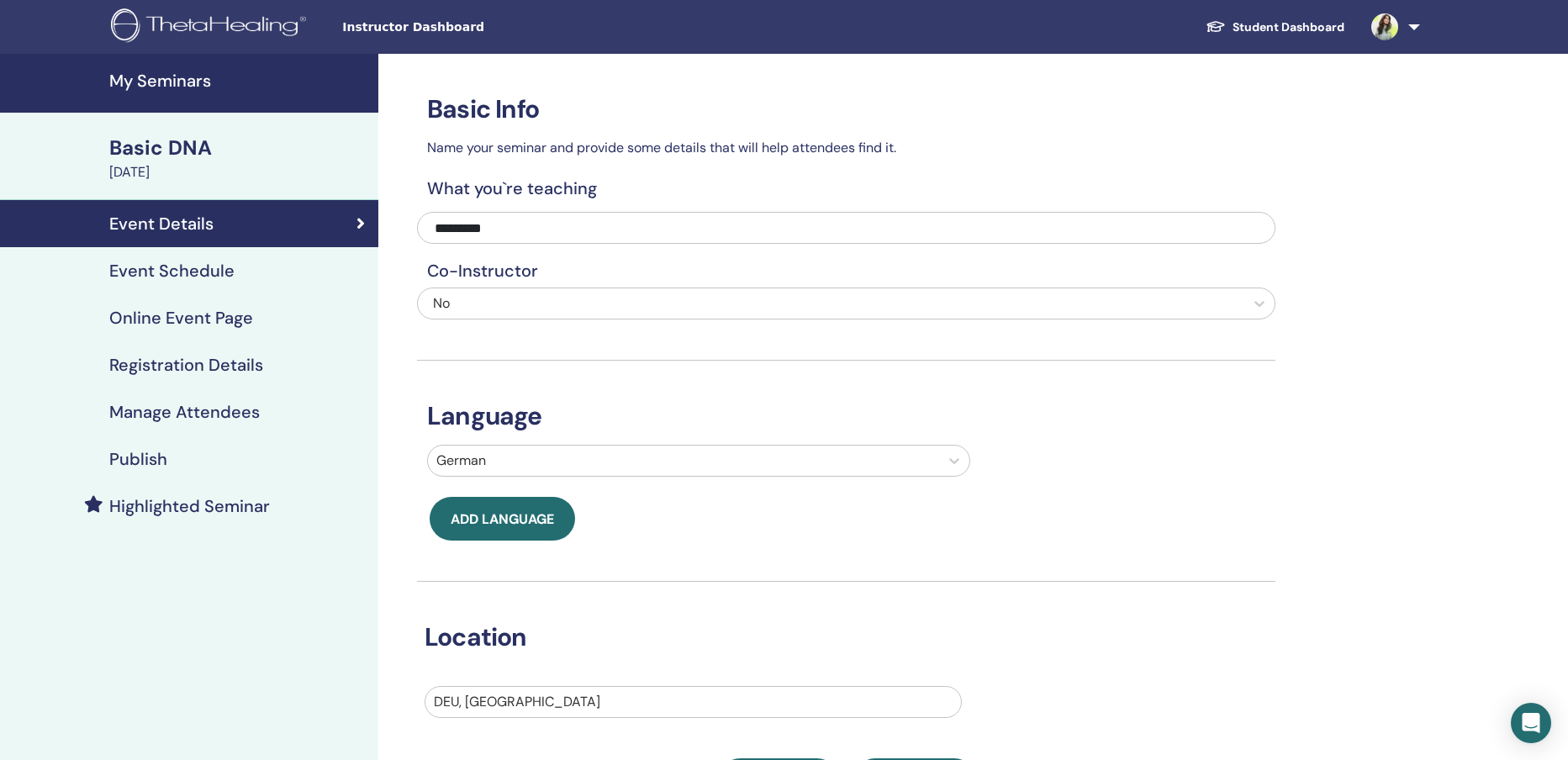
click at [187, 324] on h4 "Online Event Page" at bounding box center [181, 318] width 144 height 20
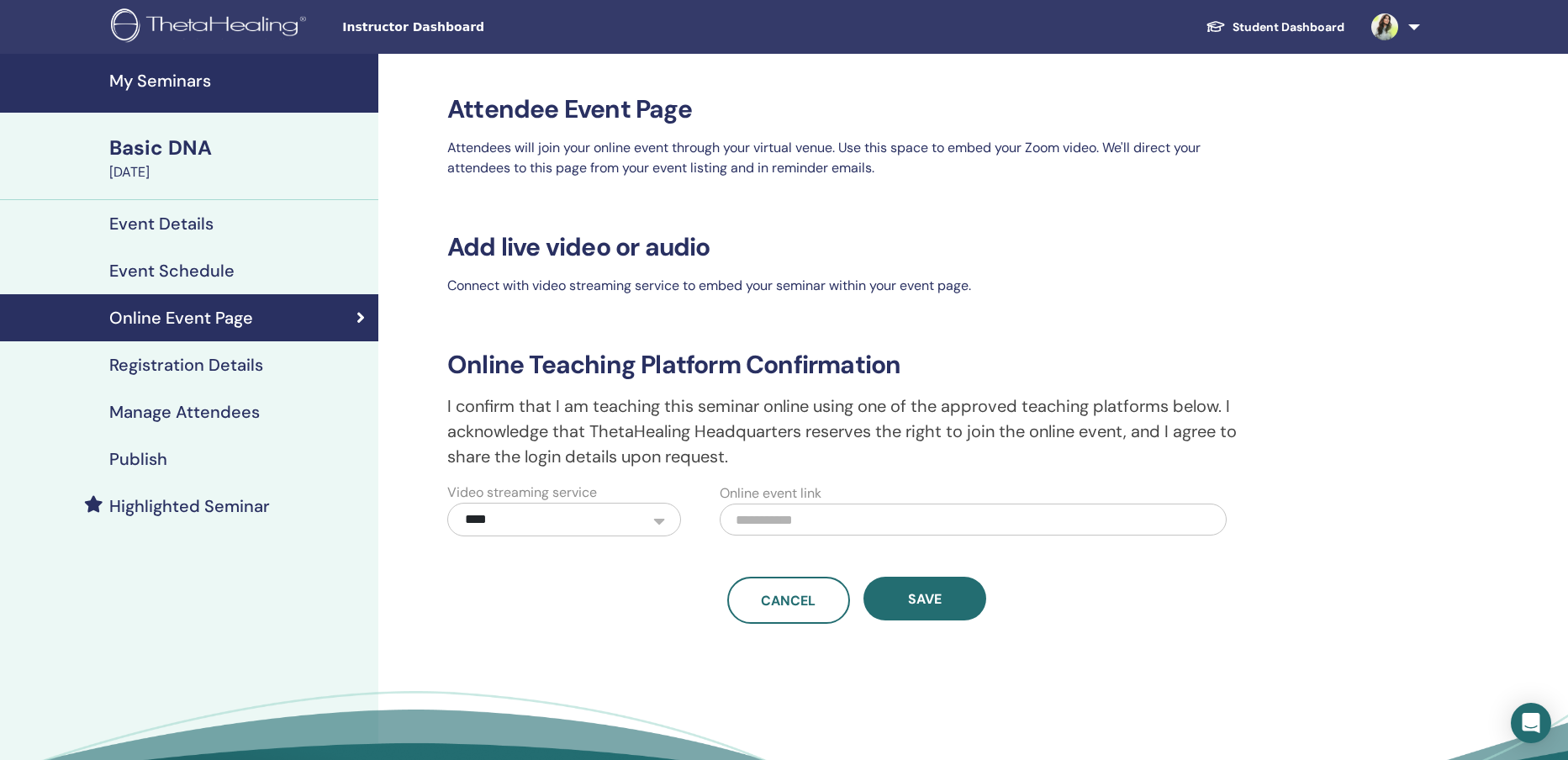
click at [200, 364] on h4 "Registration Details" at bounding box center [186, 365] width 154 height 20
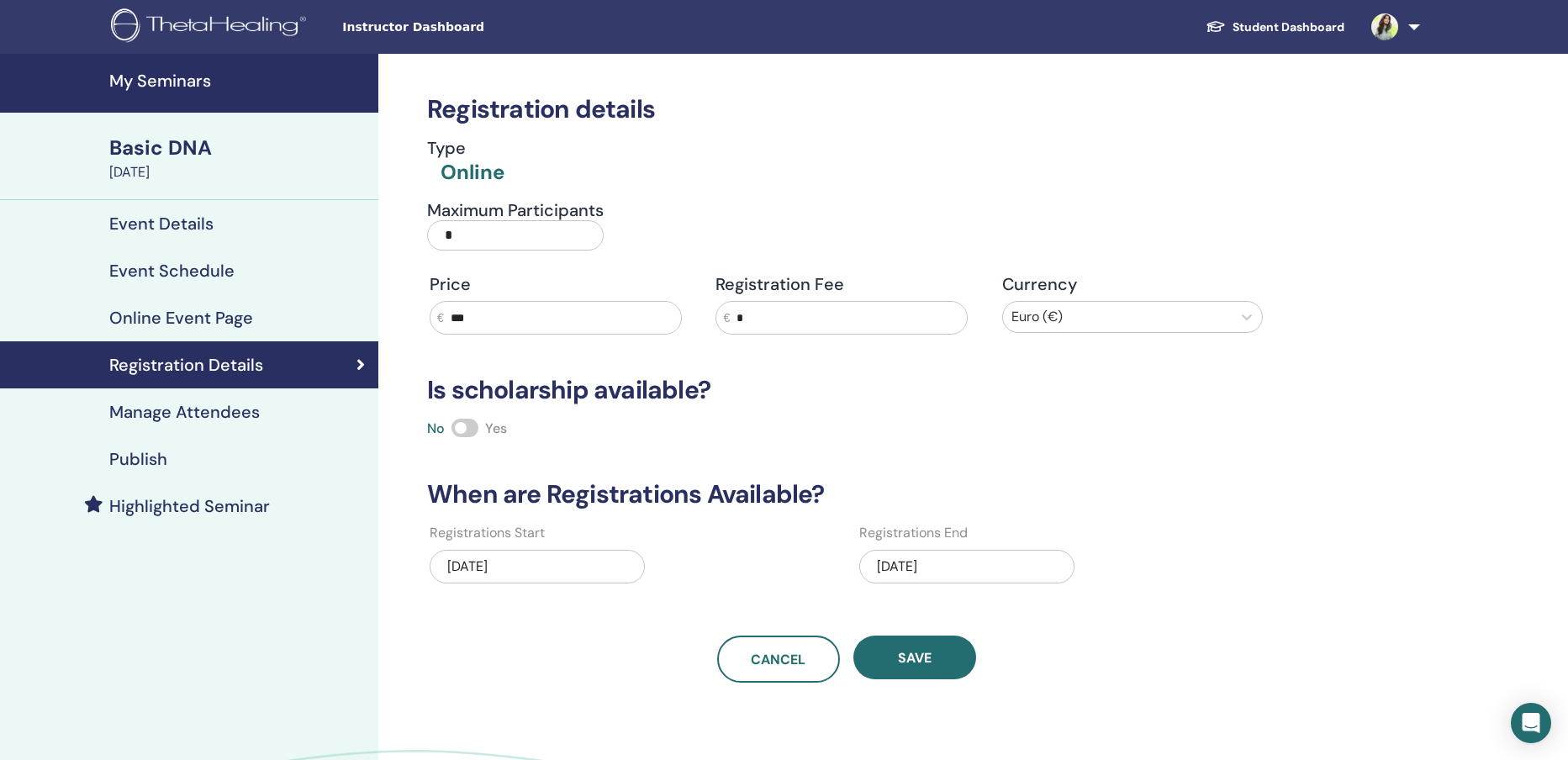
click at [199, 417] on h4 "Manage Attendees" at bounding box center [184, 411] width 151 height 20
